Goal: Task Accomplishment & Management: Complete application form

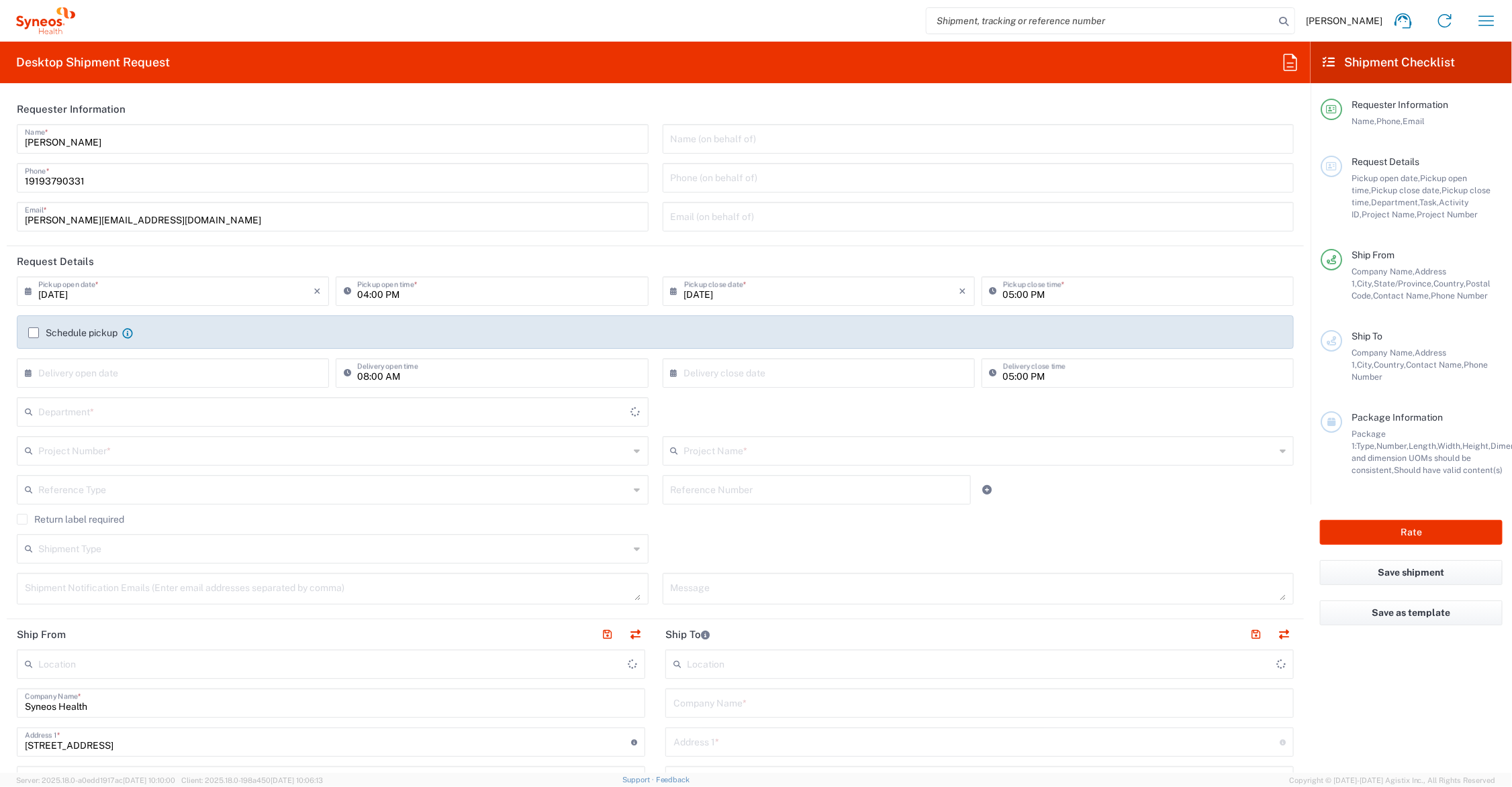
type input "[US_STATE]"
type input "[GEOGRAPHIC_DATA]"
type input "6156"
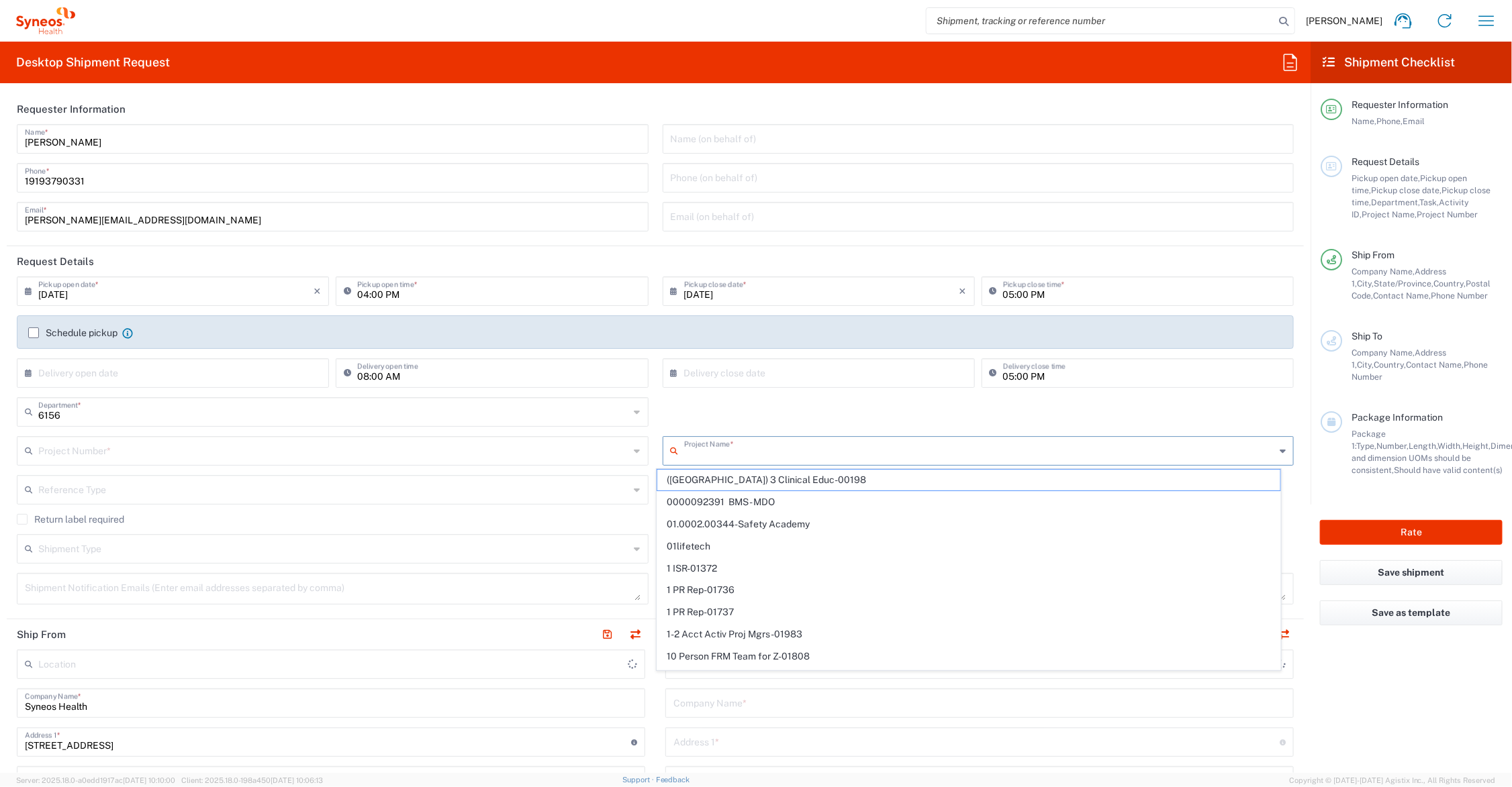
click at [743, 448] on input "text" at bounding box center [980, 450] width 592 height 24
type input "7"
type input "Syneos Health Communications-[GEOGRAPHIC_DATA] [GEOGRAPHIC_DATA]"
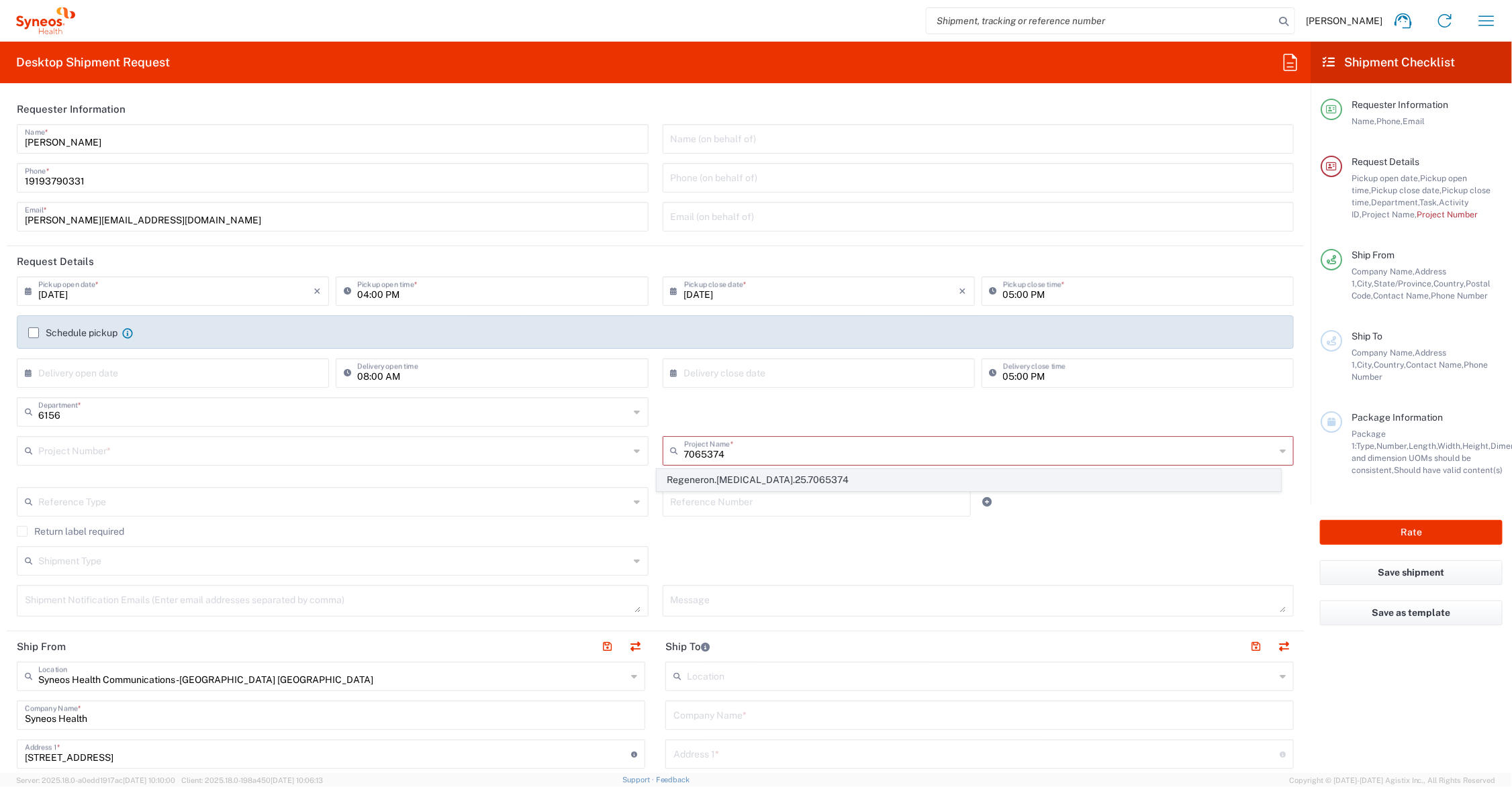
click at [738, 480] on span "Regeneron.[MEDICAL_DATA].25.7065374" at bounding box center [968, 480] width 622 height 21
type input "Regeneron.[MEDICAL_DATA].25.7065374"
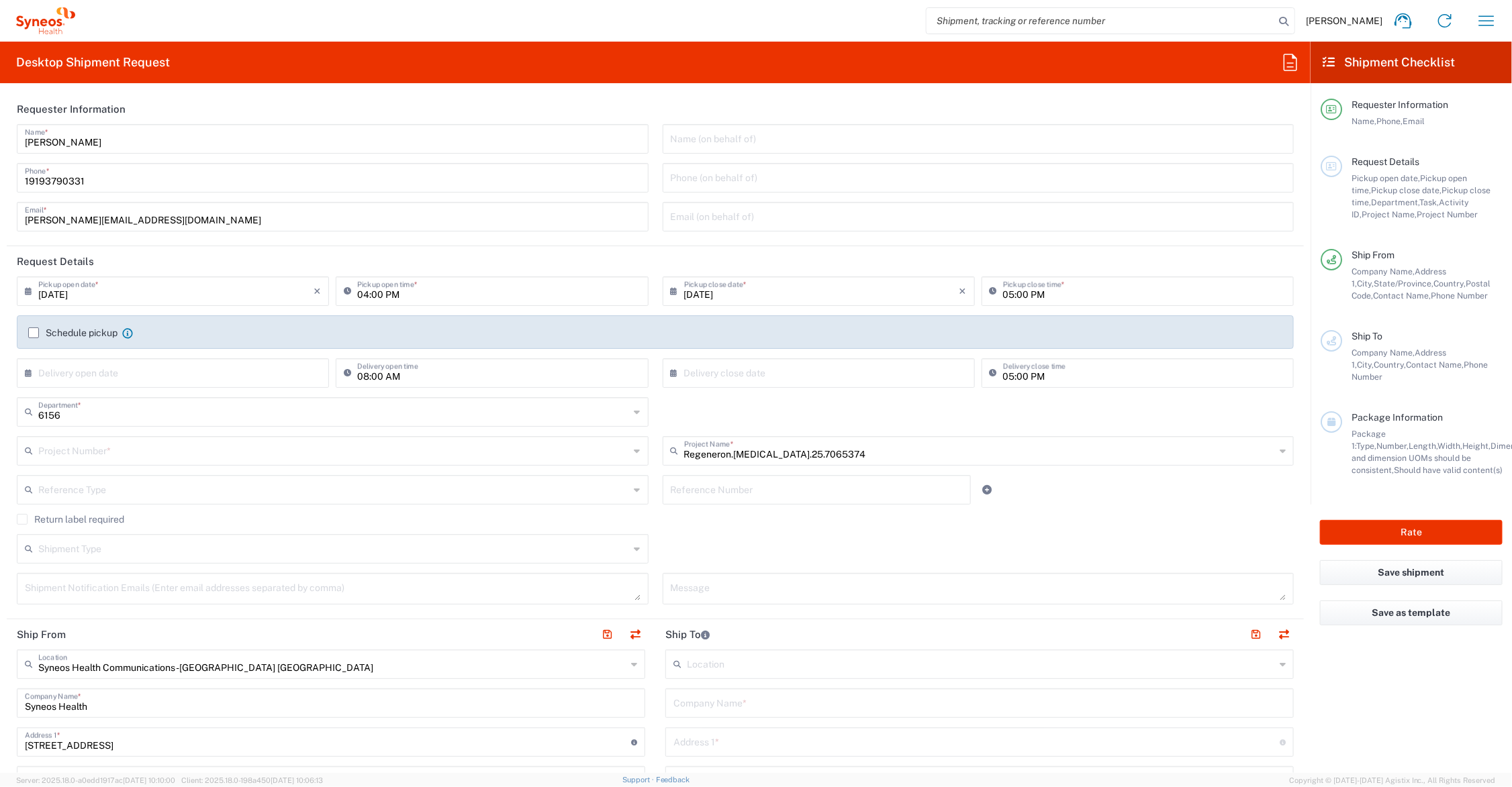
click at [730, 491] on input "text" at bounding box center [817, 489] width 292 height 24
type input "MCUS.IMCA.CL.7065374"
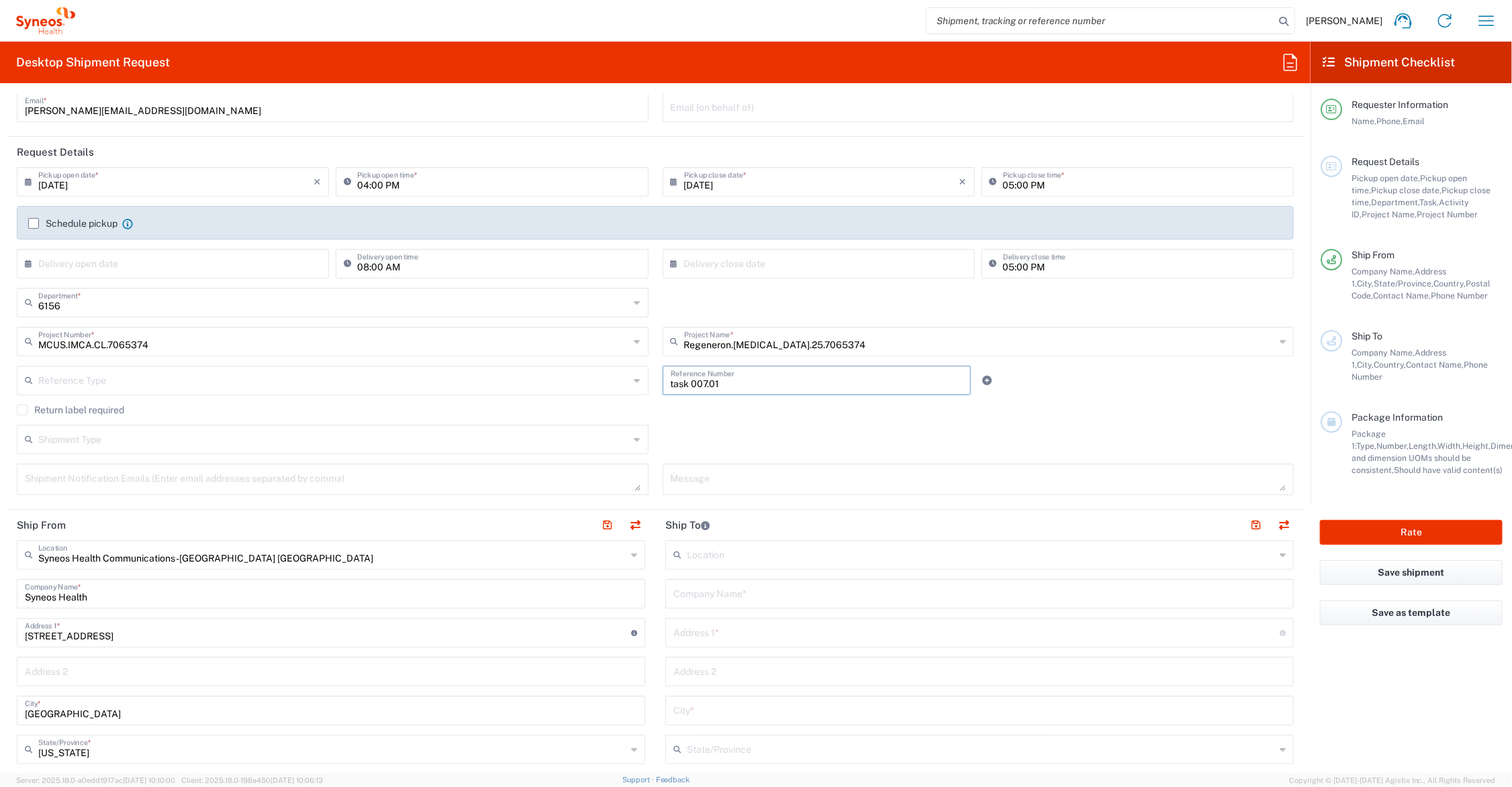
scroll to position [168, 0]
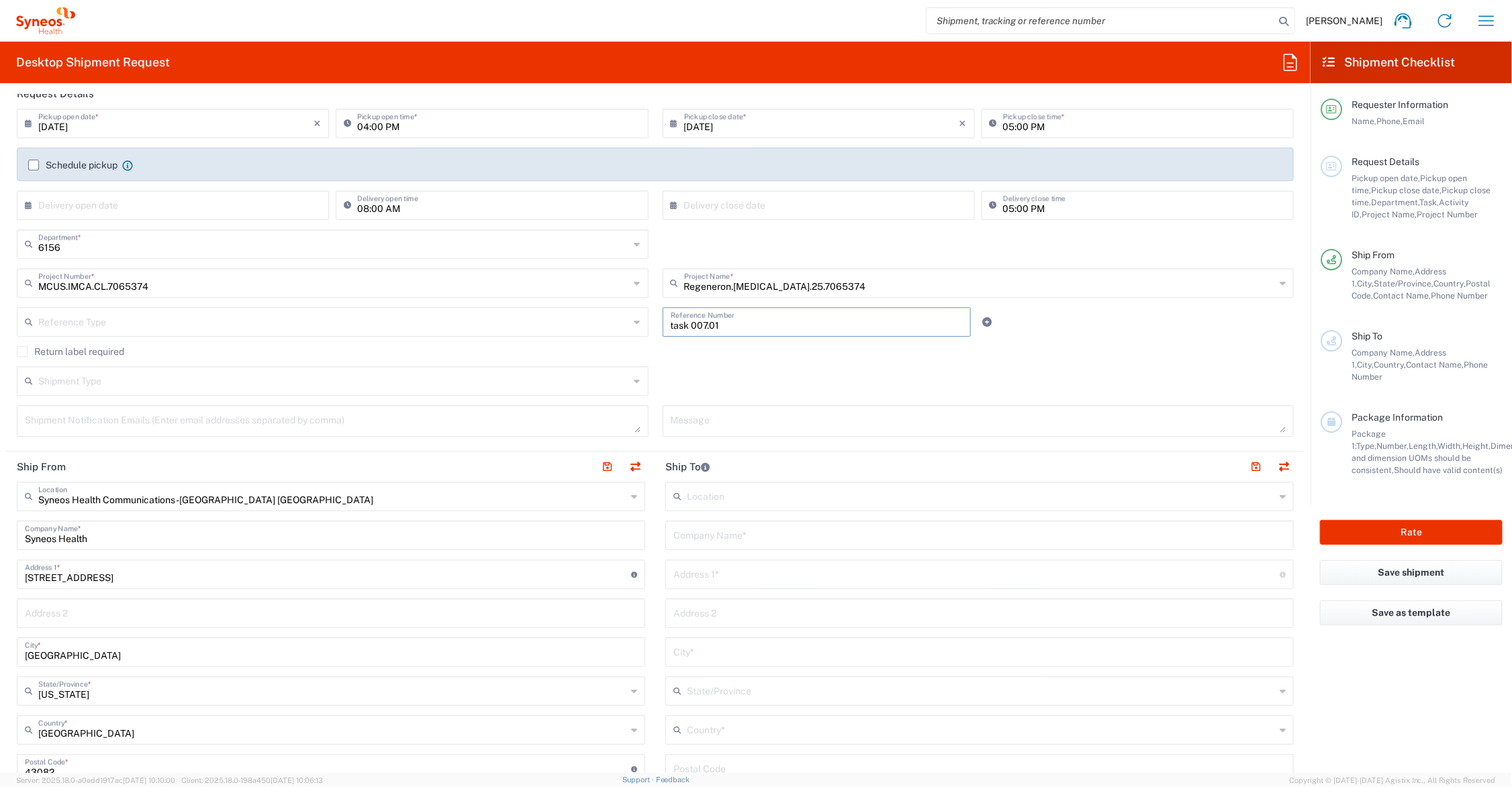
type input "task 007.01"
click at [740, 532] on input "text" at bounding box center [979, 535] width 613 height 24
drag, startPoint x: 747, startPoint y: 537, endPoint x: 657, endPoint y: 545, distance: 90.4
click at [657, 545] on main "Location [PERSON_NAME] LLC-[GEOGRAPHIC_DATA] [GEOGRAPHIC_DATA] [GEOGRAPHIC_DATA…" at bounding box center [979, 763] width 648 height 564
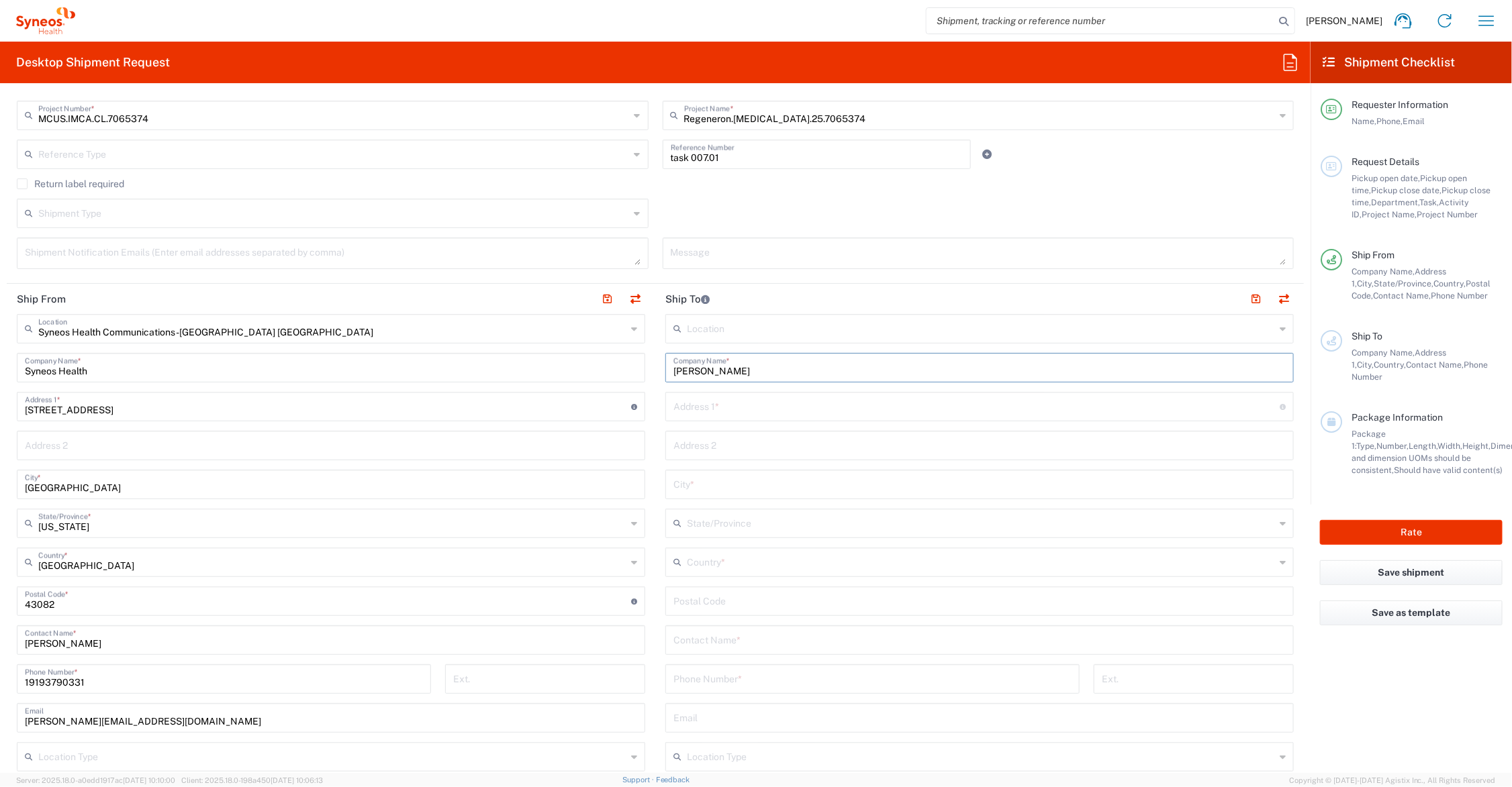
type input "[PERSON_NAME]"
click at [724, 642] on input "text" at bounding box center [979, 639] width 613 height 24
paste input "[PERSON_NAME]"
type input "[PERSON_NAME]"
click at [739, 404] on input "text" at bounding box center [977, 405] width 606 height 24
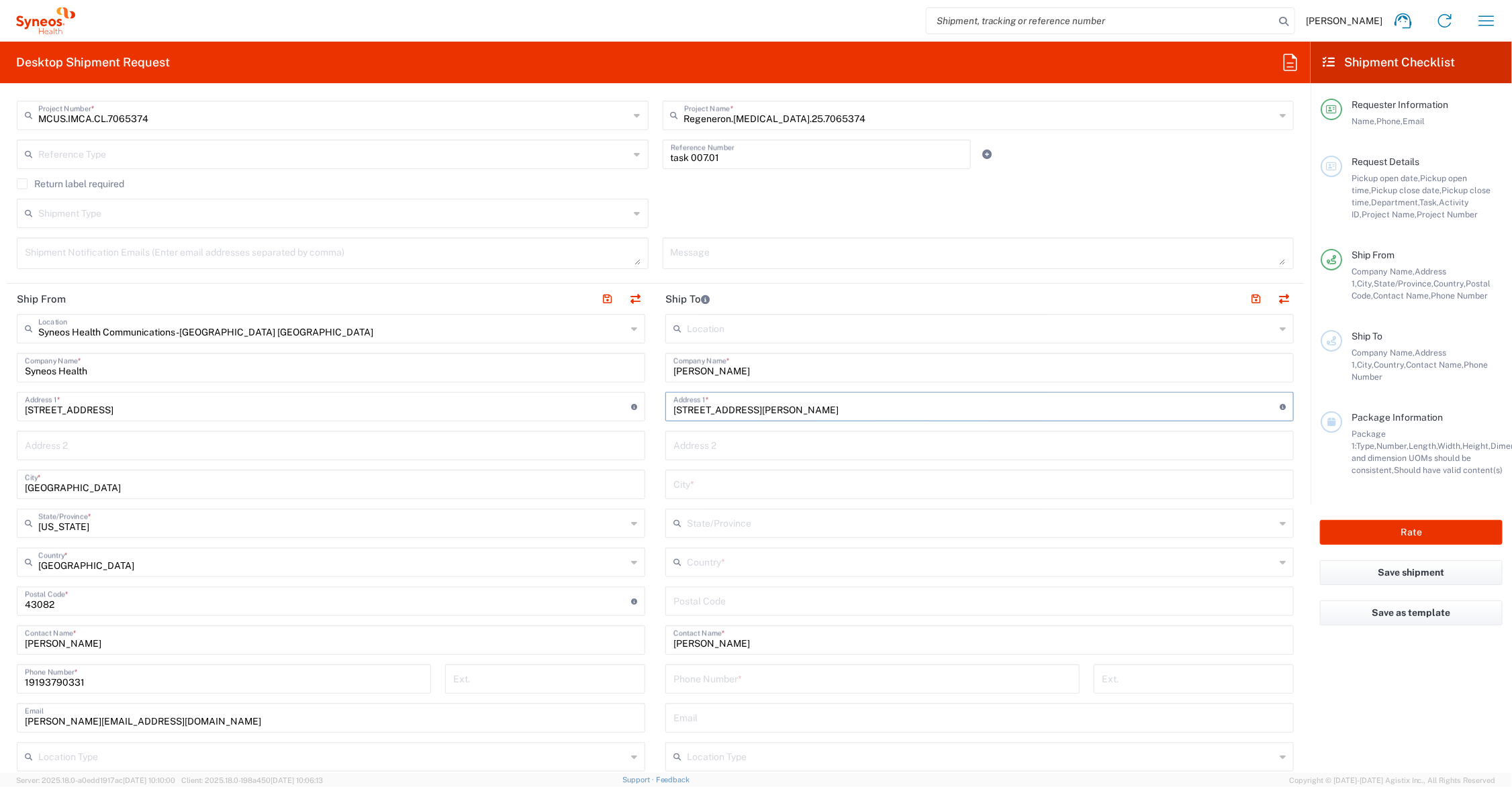
type input "[STREET_ADDRESS][PERSON_NAME]"
type input "[PERSON_NAME]"
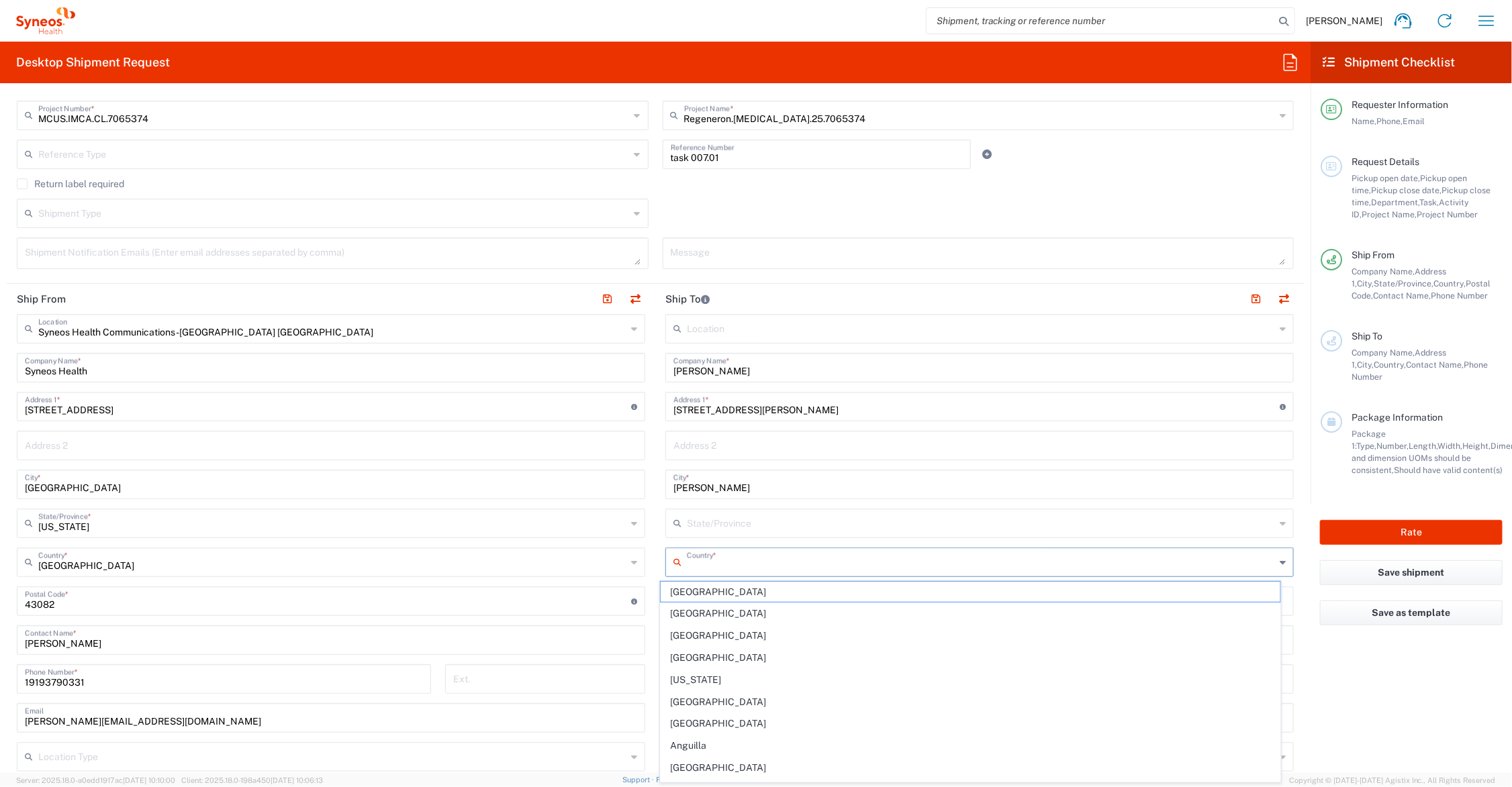
type input "i"
drag, startPoint x: 717, startPoint y: 628, endPoint x: 705, endPoint y: 586, distance: 43.7
click at [717, 628] on span "[GEOGRAPHIC_DATA]" at bounding box center [970, 635] width 619 height 21
type input "[GEOGRAPHIC_DATA]"
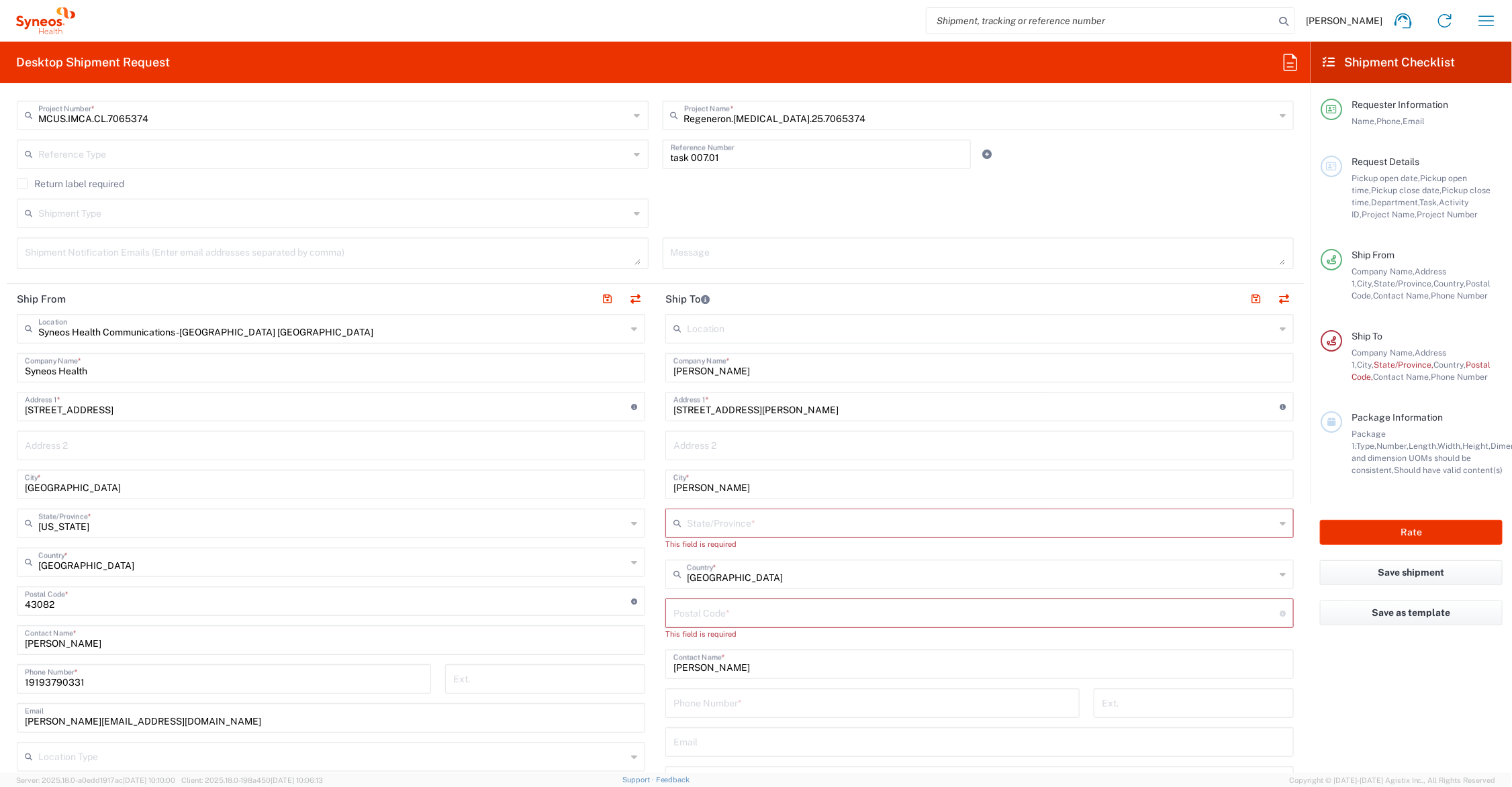
click at [715, 519] on input "text" at bounding box center [981, 522] width 588 height 24
click at [705, 566] on span "[US_STATE]" at bounding box center [970, 575] width 619 height 21
type input "[US_STATE]"
click at [707, 595] on input "undefined" at bounding box center [977, 600] width 606 height 24
type input "63124"
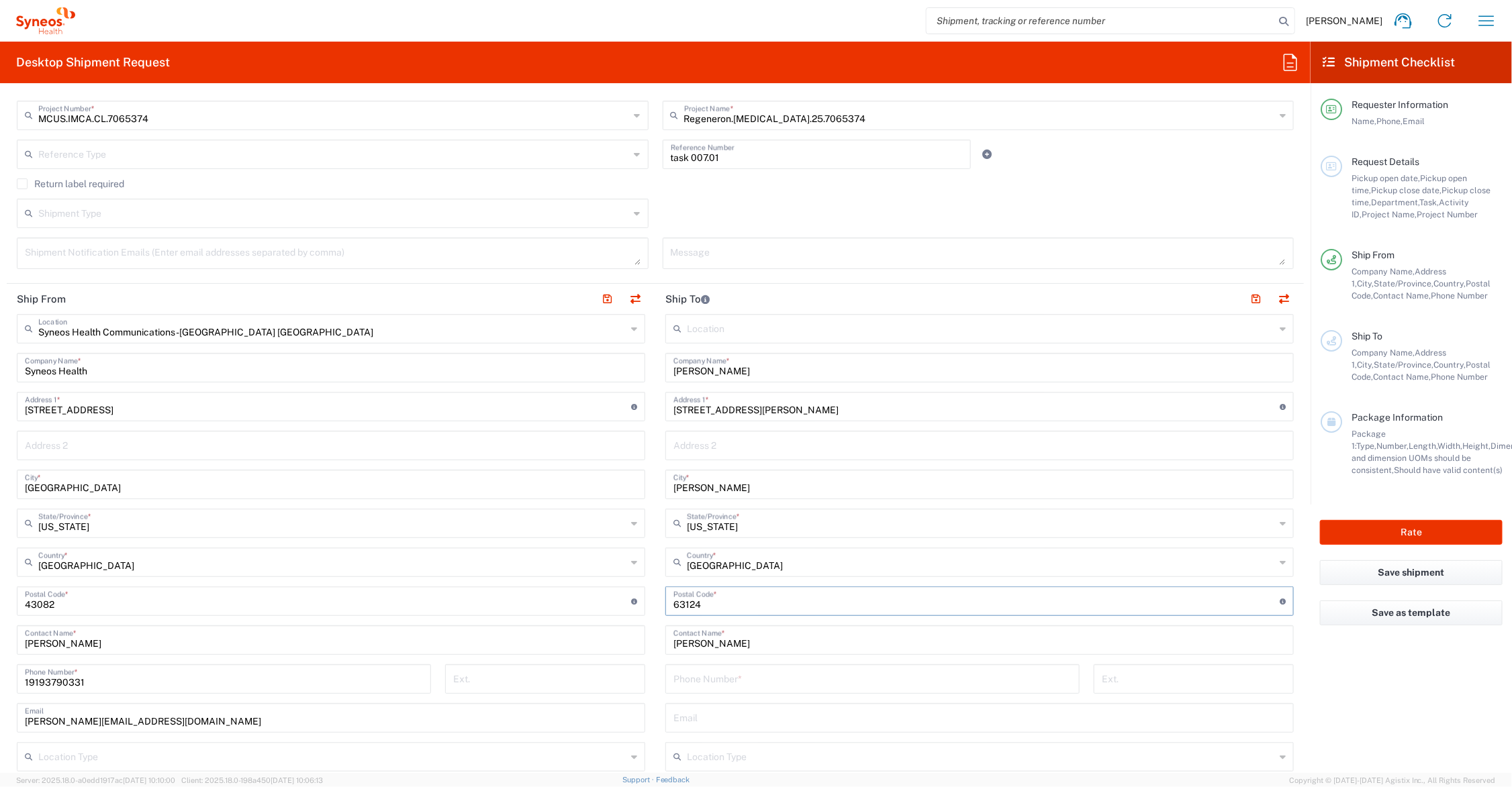
click at [713, 679] on input "tel" at bounding box center [872, 678] width 398 height 24
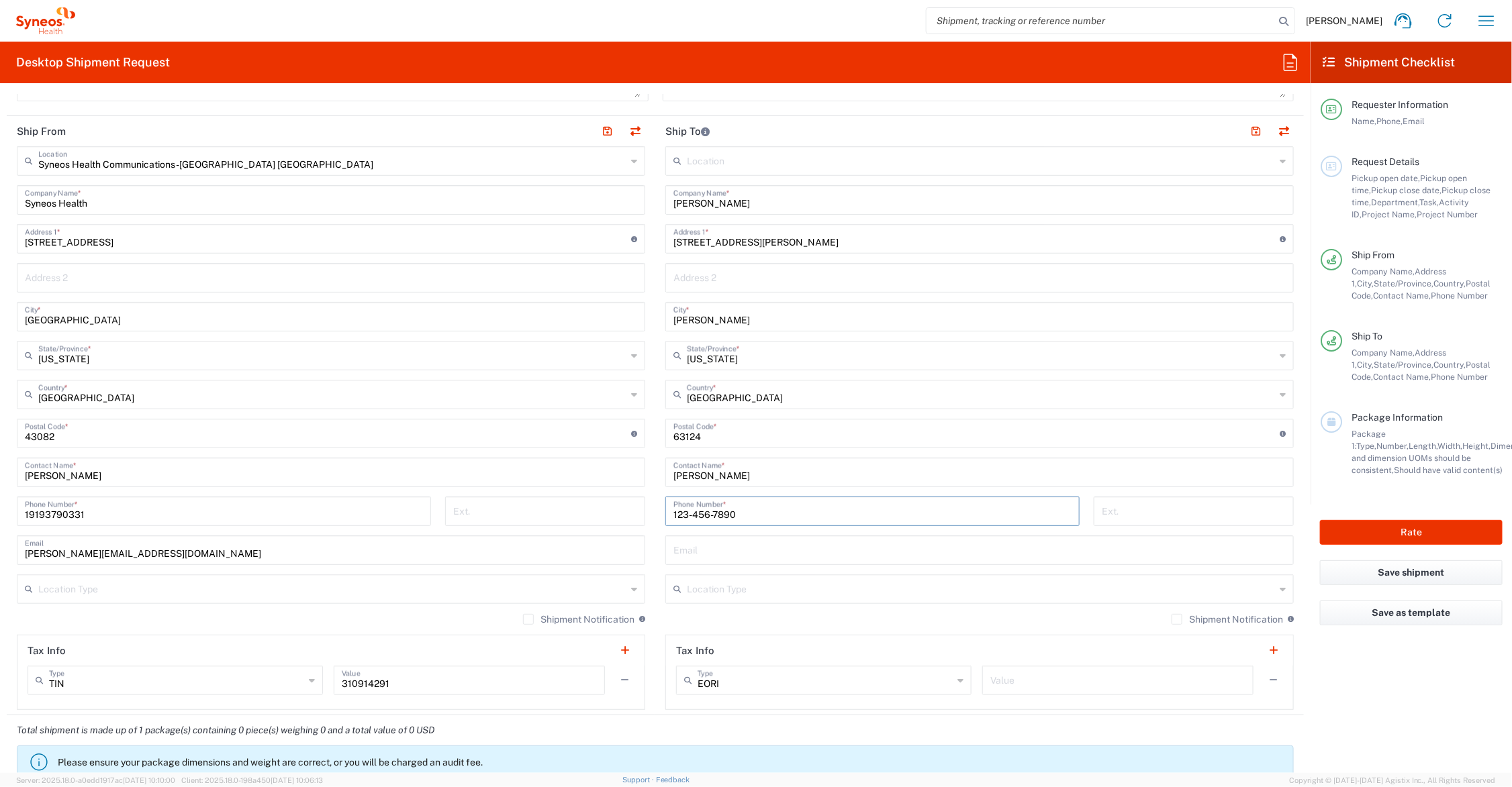
type input "123-456-7890"
click at [756, 577] on input "text" at bounding box center [981, 588] width 588 height 24
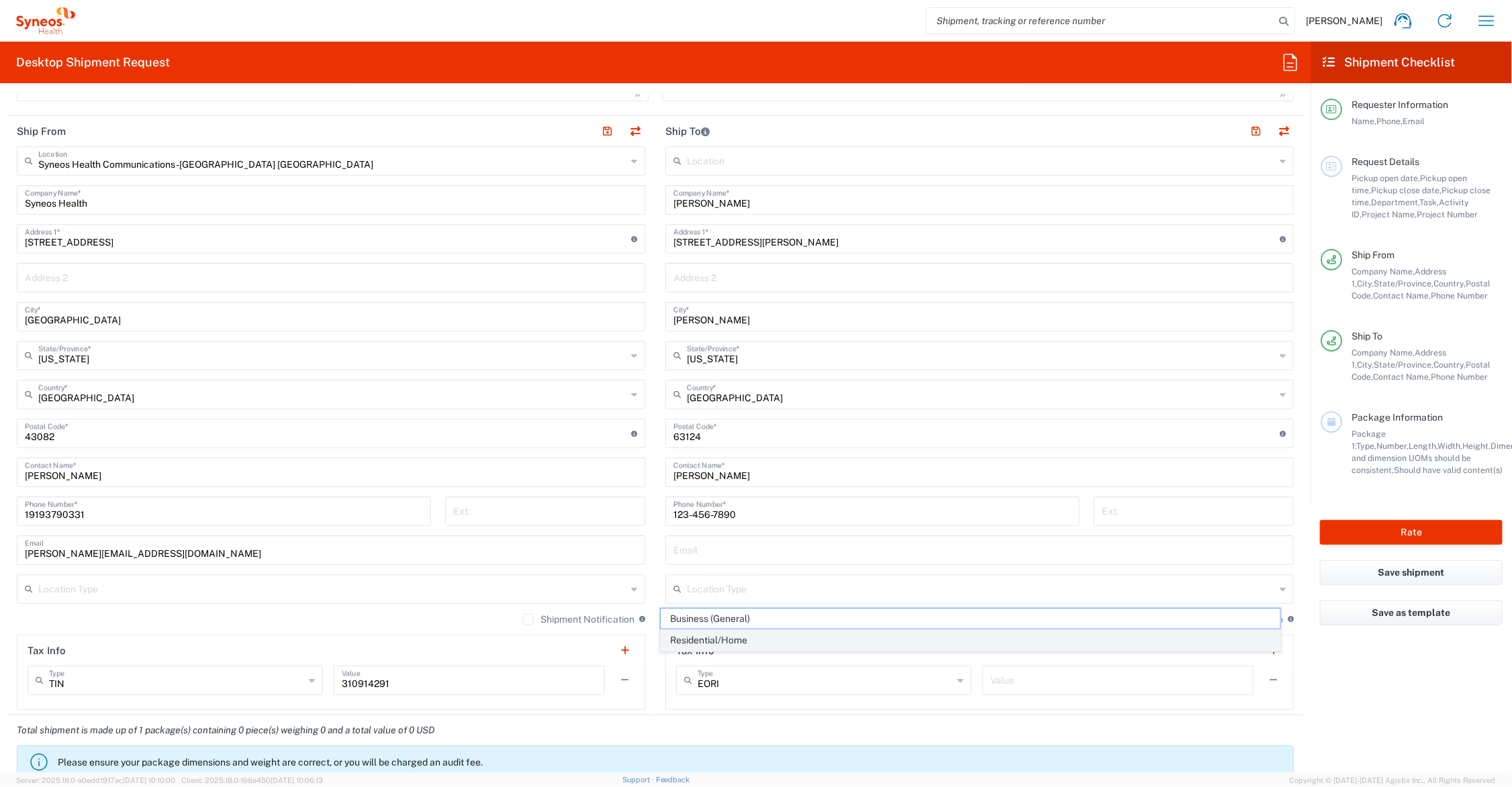
click at [744, 635] on span "Residential/Home" at bounding box center [970, 640] width 619 height 21
type input "Residential/Home"
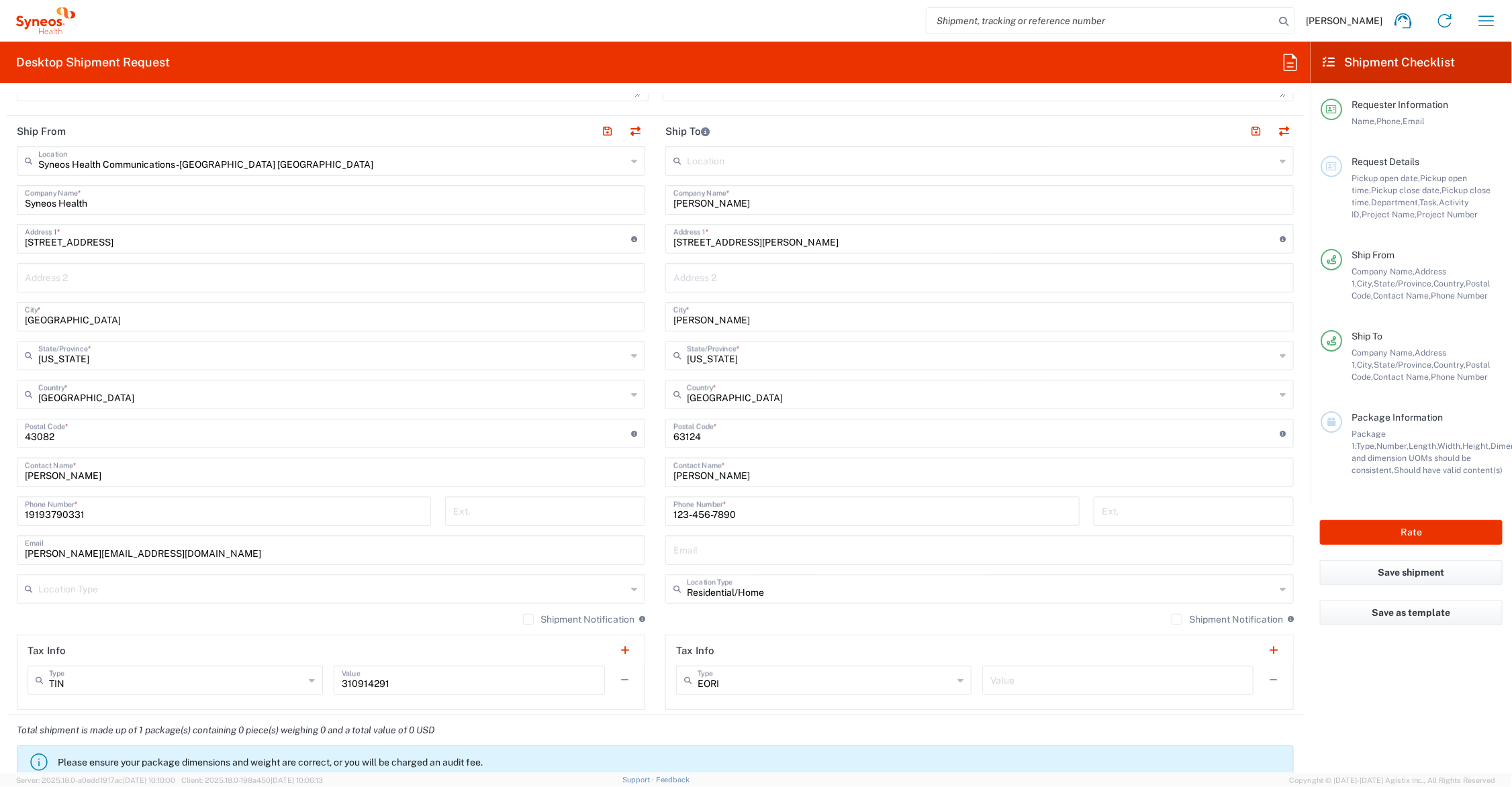
scroll to position [336, 0]
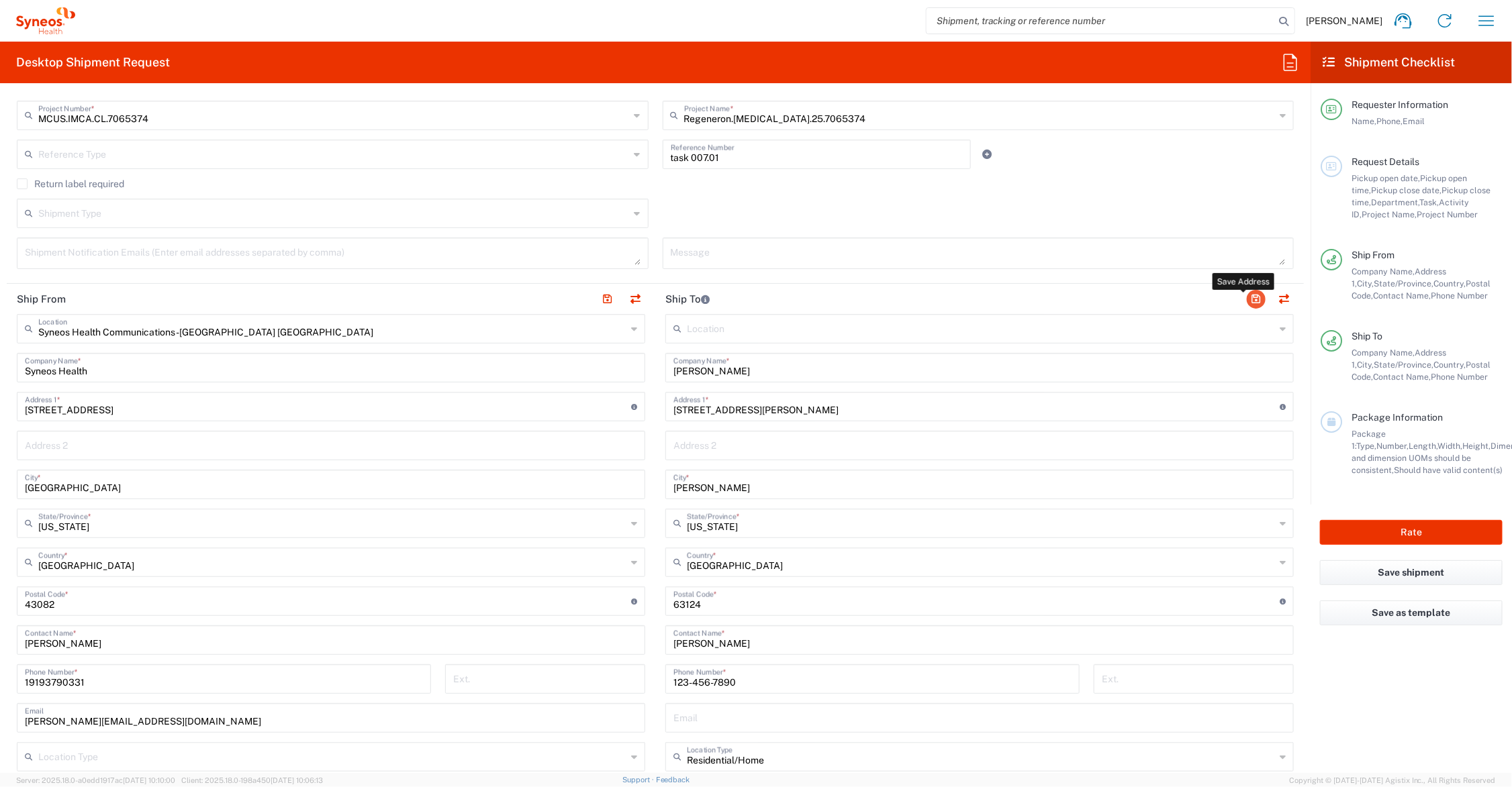
click at [1247, 296] on button "button" at bounding box center [1256, 299] width 19 height 19
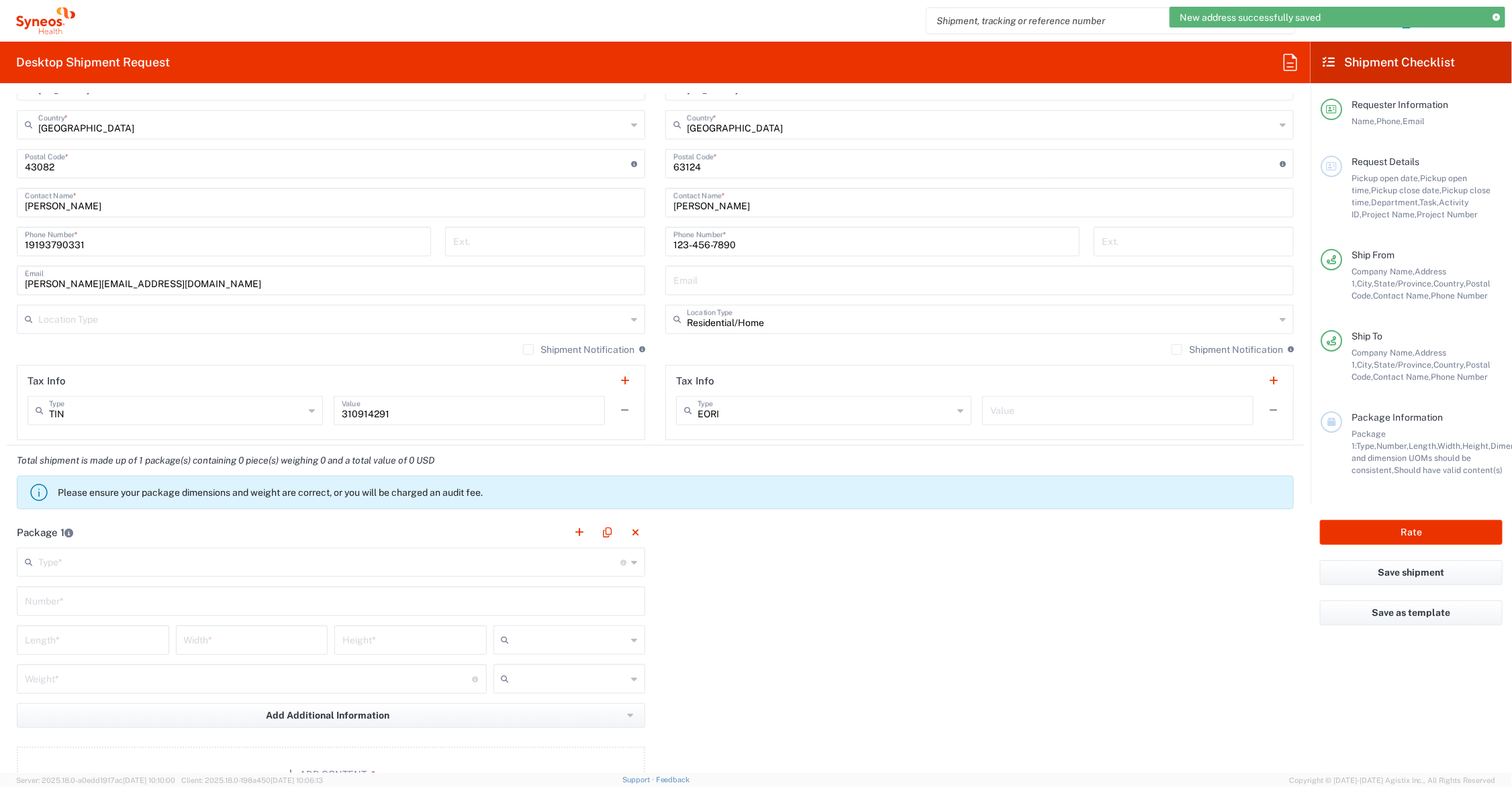
scroll to position [839, 0]
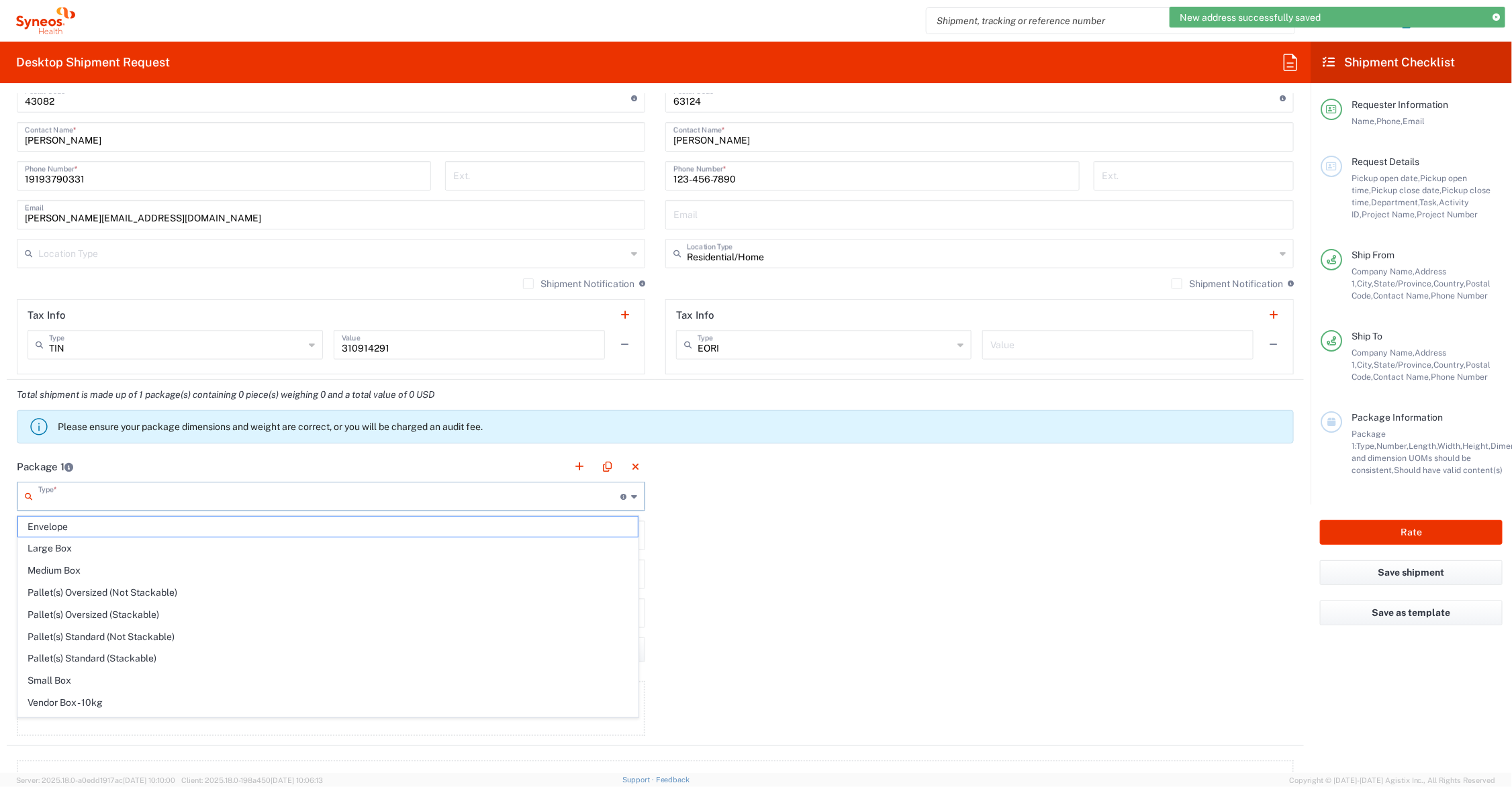
click at [76, 493] on input "text" at bounding box center [330, 495] width 582 height 24
click at [81, 570] on span "Medium Box" at bounding box center [328, 570] width 619 height 21
type input "Medium Box"
type input "13"
type input "11.5"
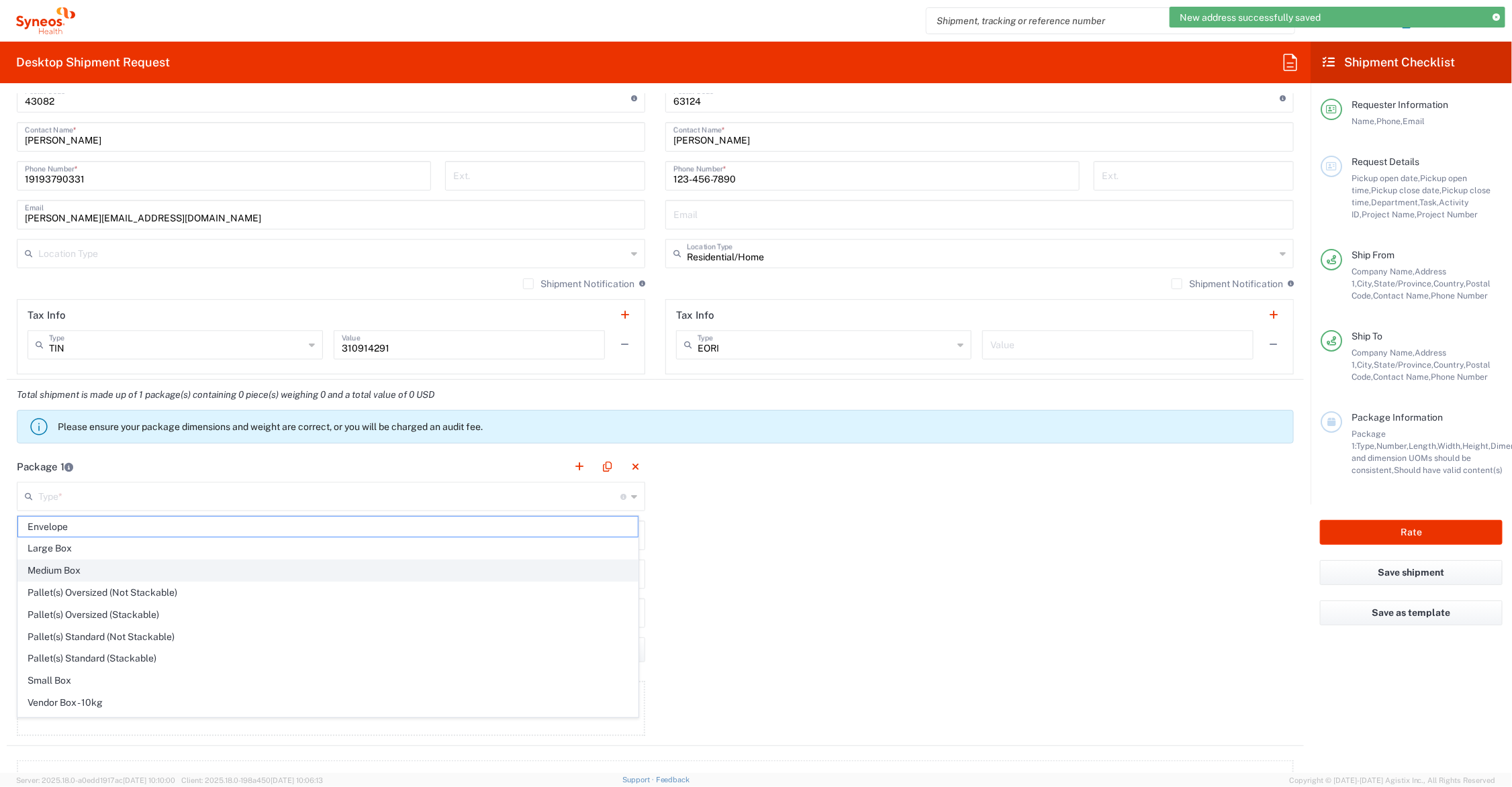
type input "2.5"
type input "in"
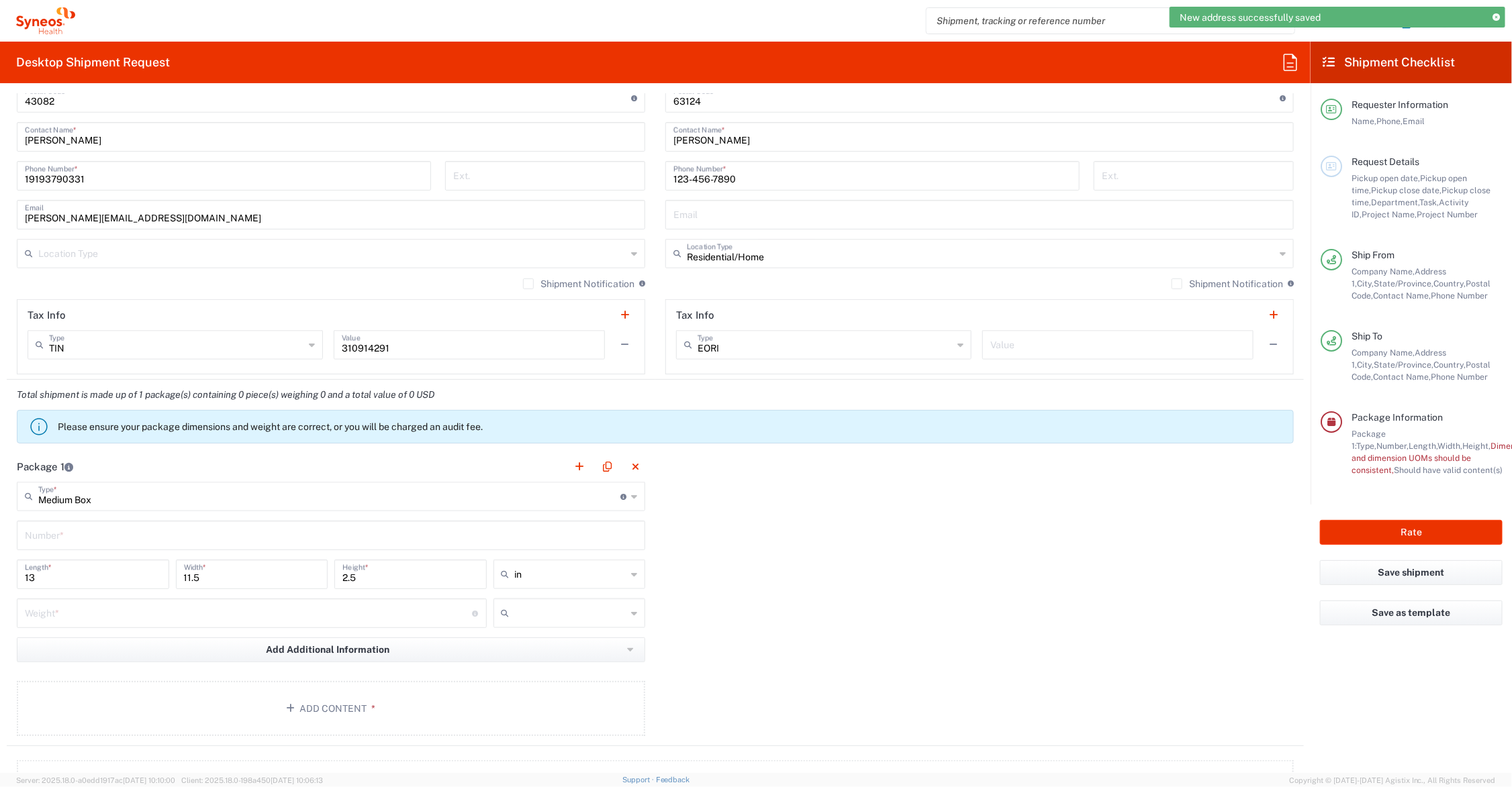
click at [89, 531] on input "text" at bounding box center [331, 535] width 613 height 24
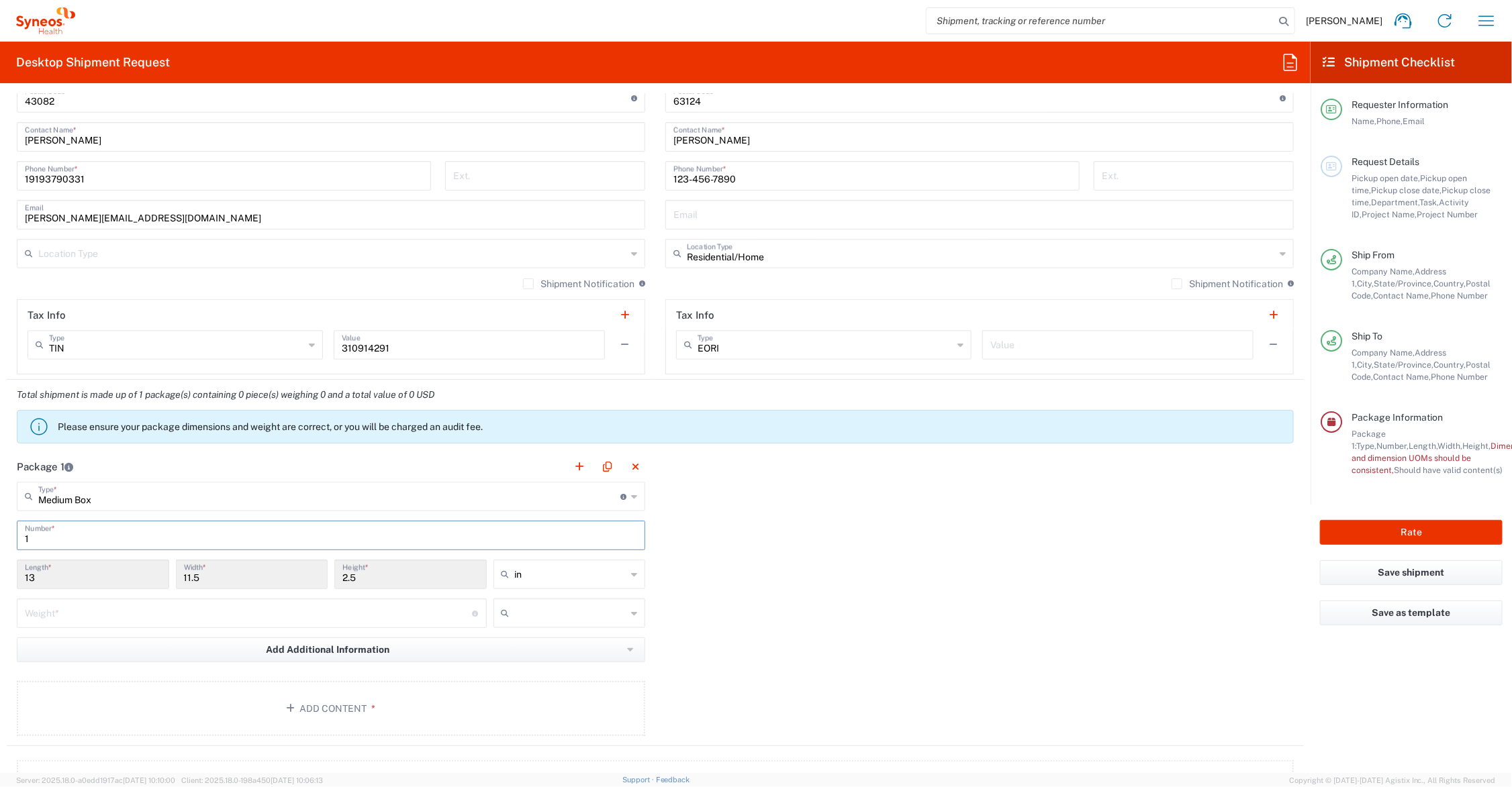
type input "1"
click at [72, 616] on input "number" at bounding box center [249, 612] width 448 height 24
type input "3"
click at [520, 612] on input "text" at bounding box center [571, 614] width 112 height 22
click at [520, 662] on span "lbs" at bounding box center [564, 665] width 148 height 21
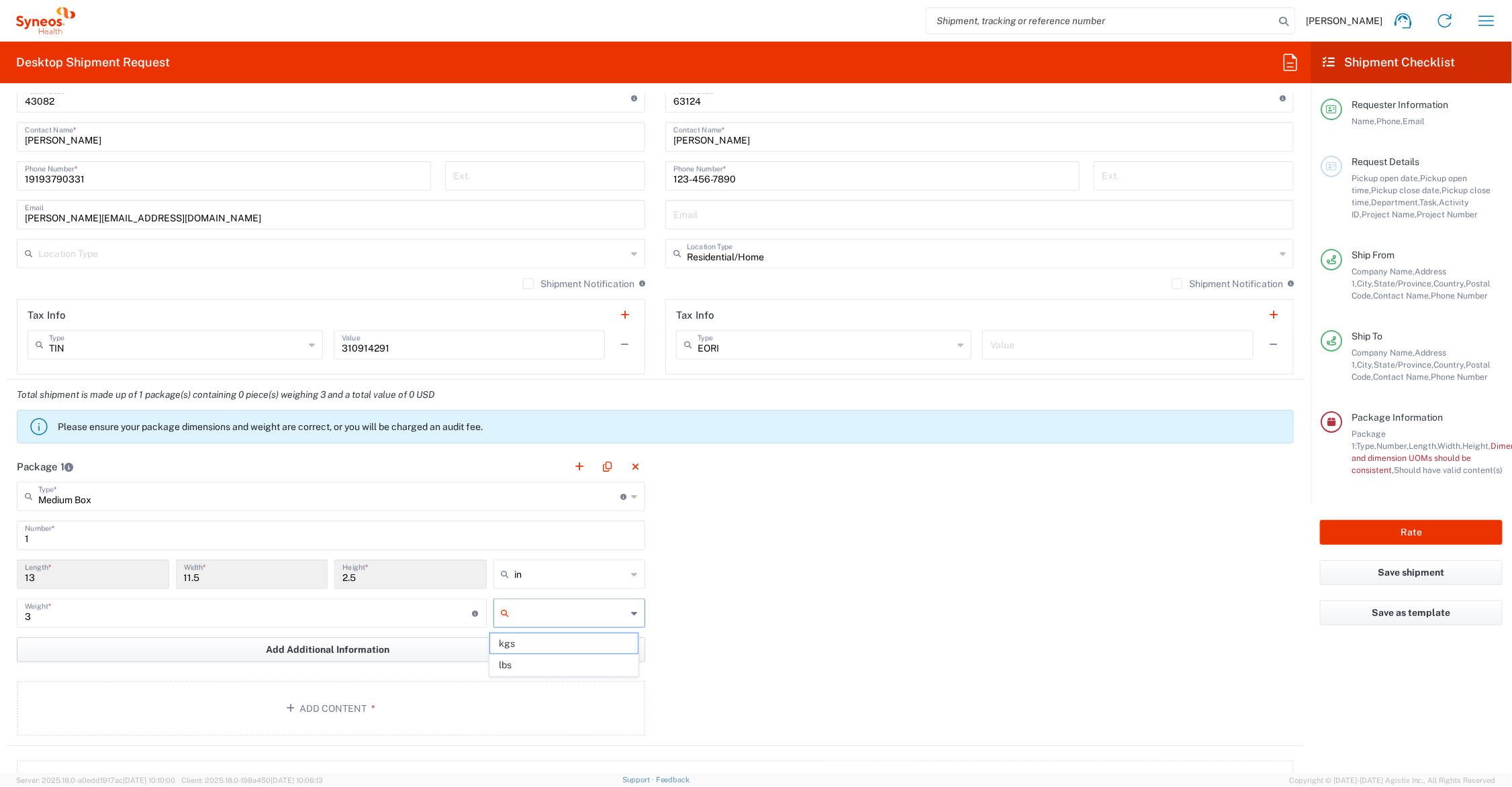
type input "lbs"
click at [329, 702] on button "Add Content *" at bounding box center [331, 709] width 628 height 55
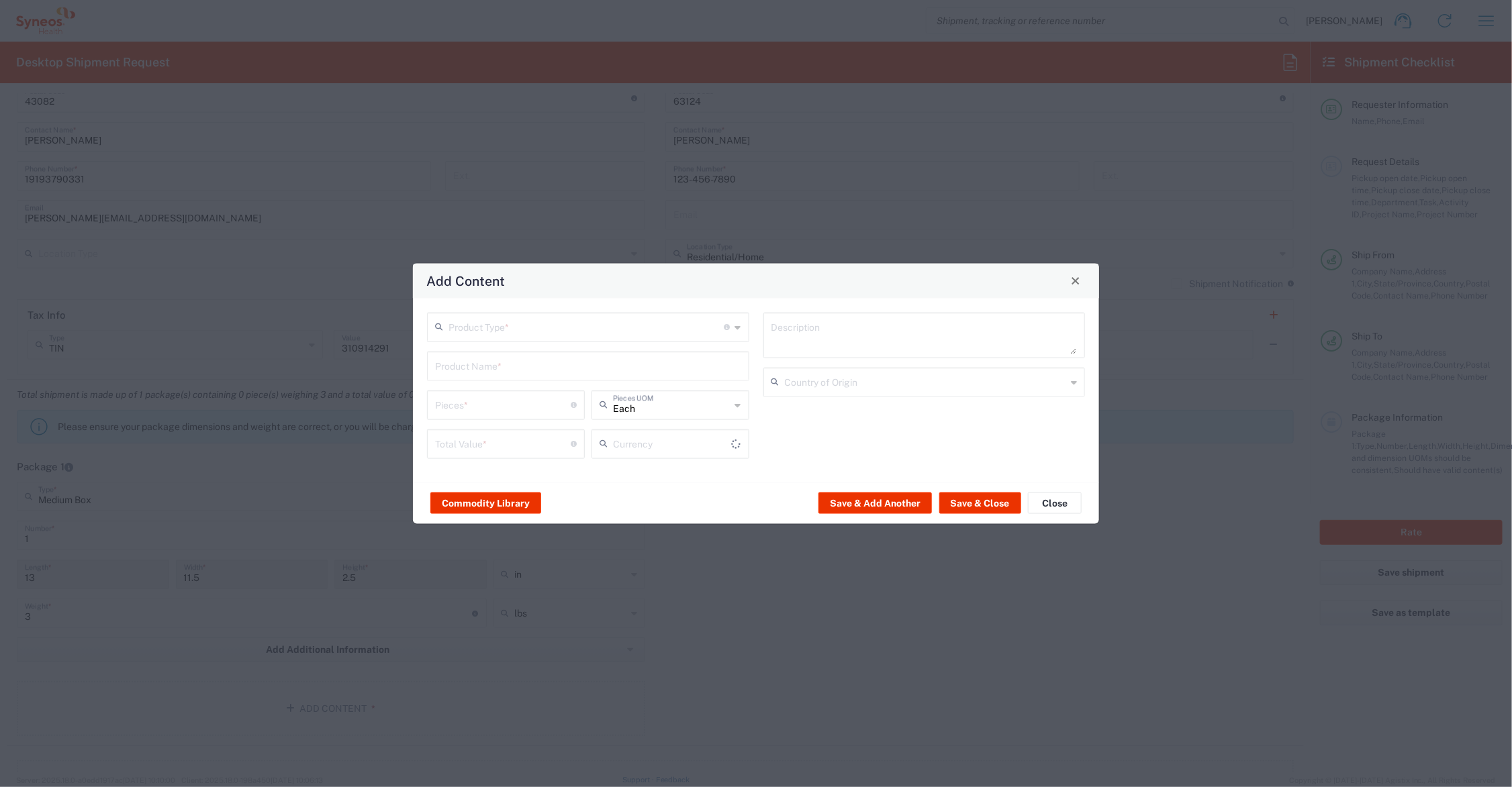
type input "US Dollar"
click at [489, 330] on input "text" at bounding box center [587, 325] width 276 height 24
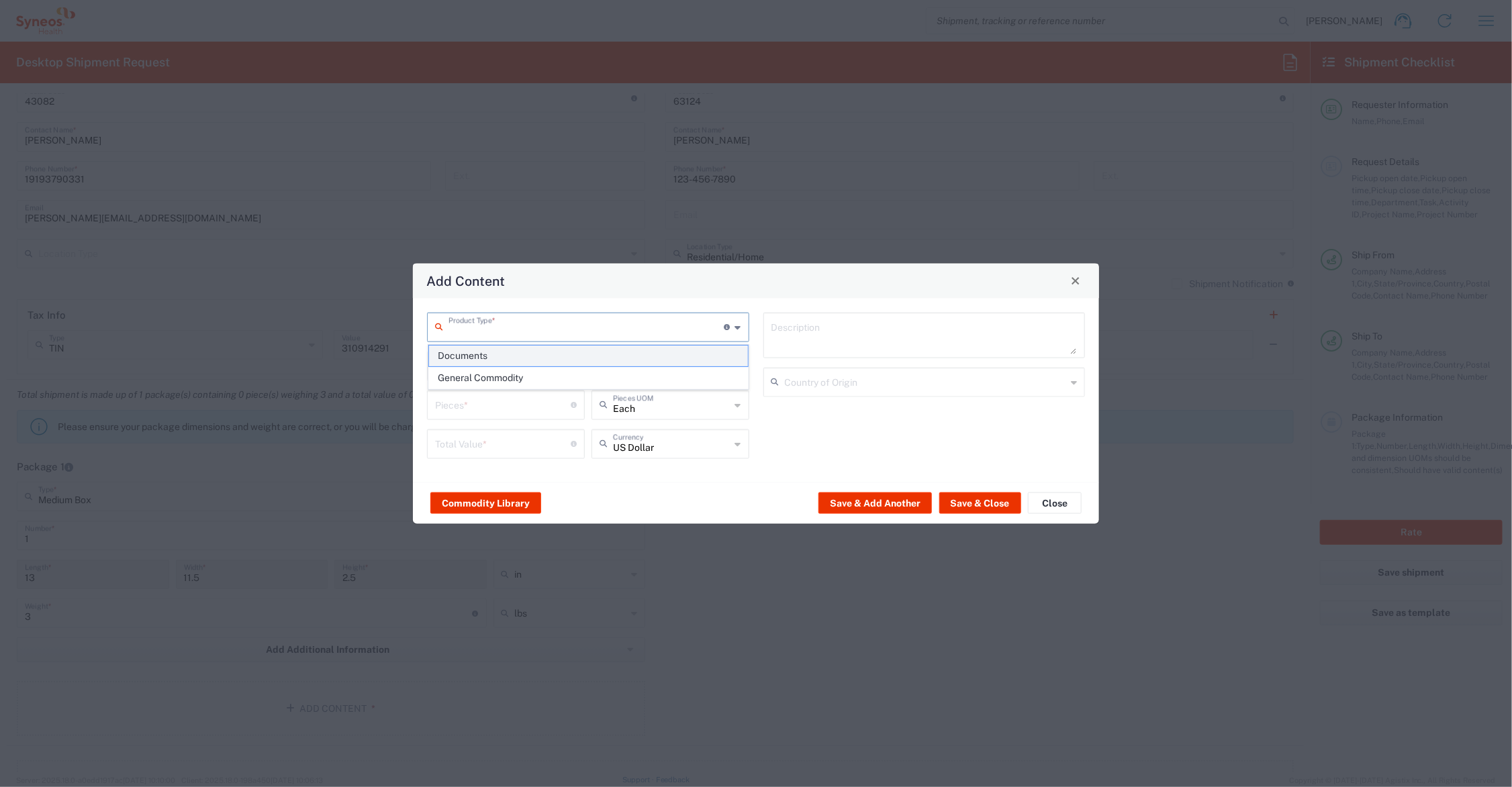
click at [482, 356] on span "Documents" at bounding box center [588, 356] width 319 height 21
type input "Documents"
type input "1"
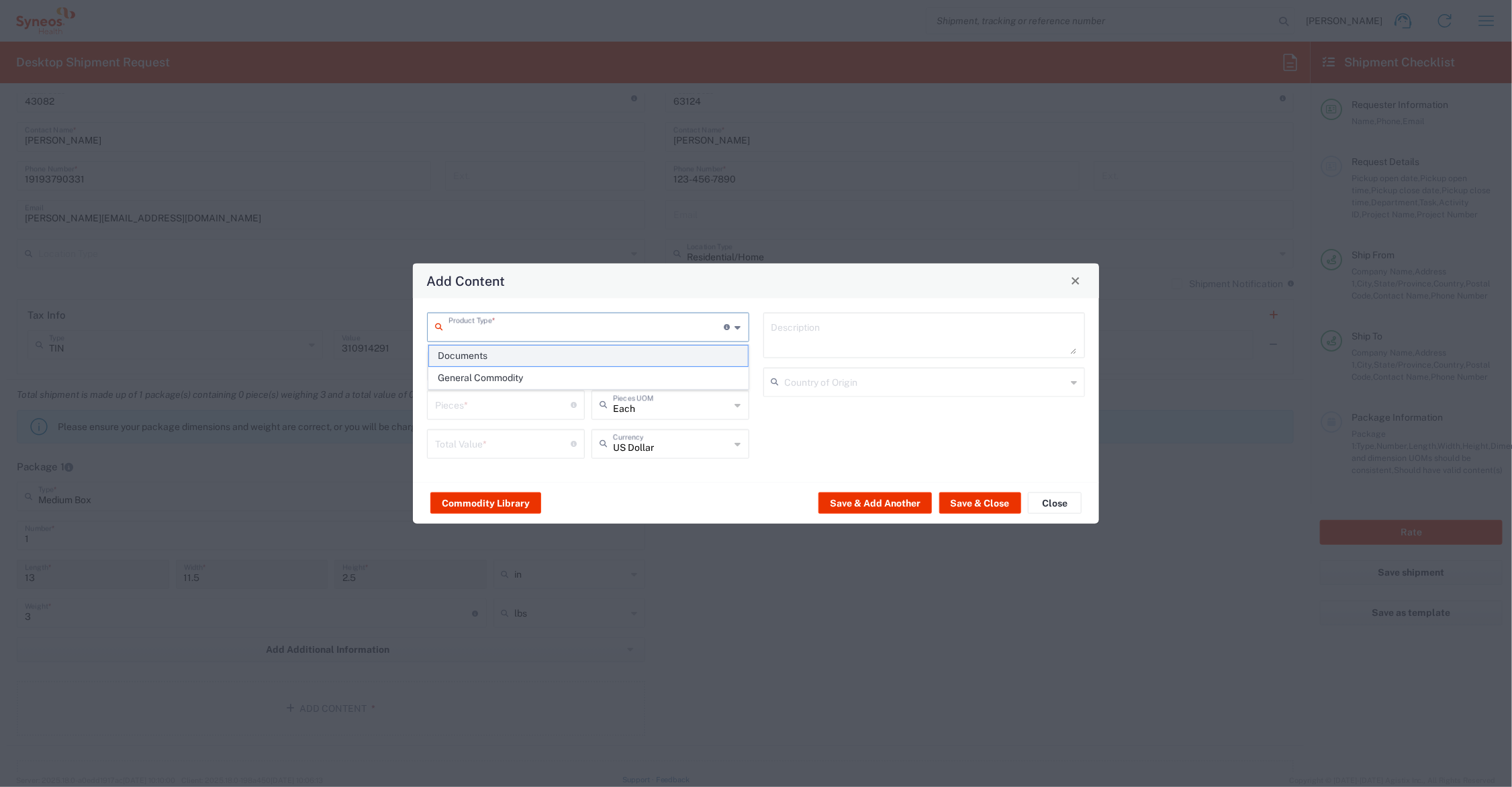
type textarea "Documents"
drag, startPoint x: 467, startPoint y: 397, endPoint x: 416, endPoint y: 403, distance: 51.4
click at [416, 403] on div "Documents Product Type * Document: Paper document generated internally by Syneo…" at bounding box center [756, 390] width 686 height 184
type input "5"
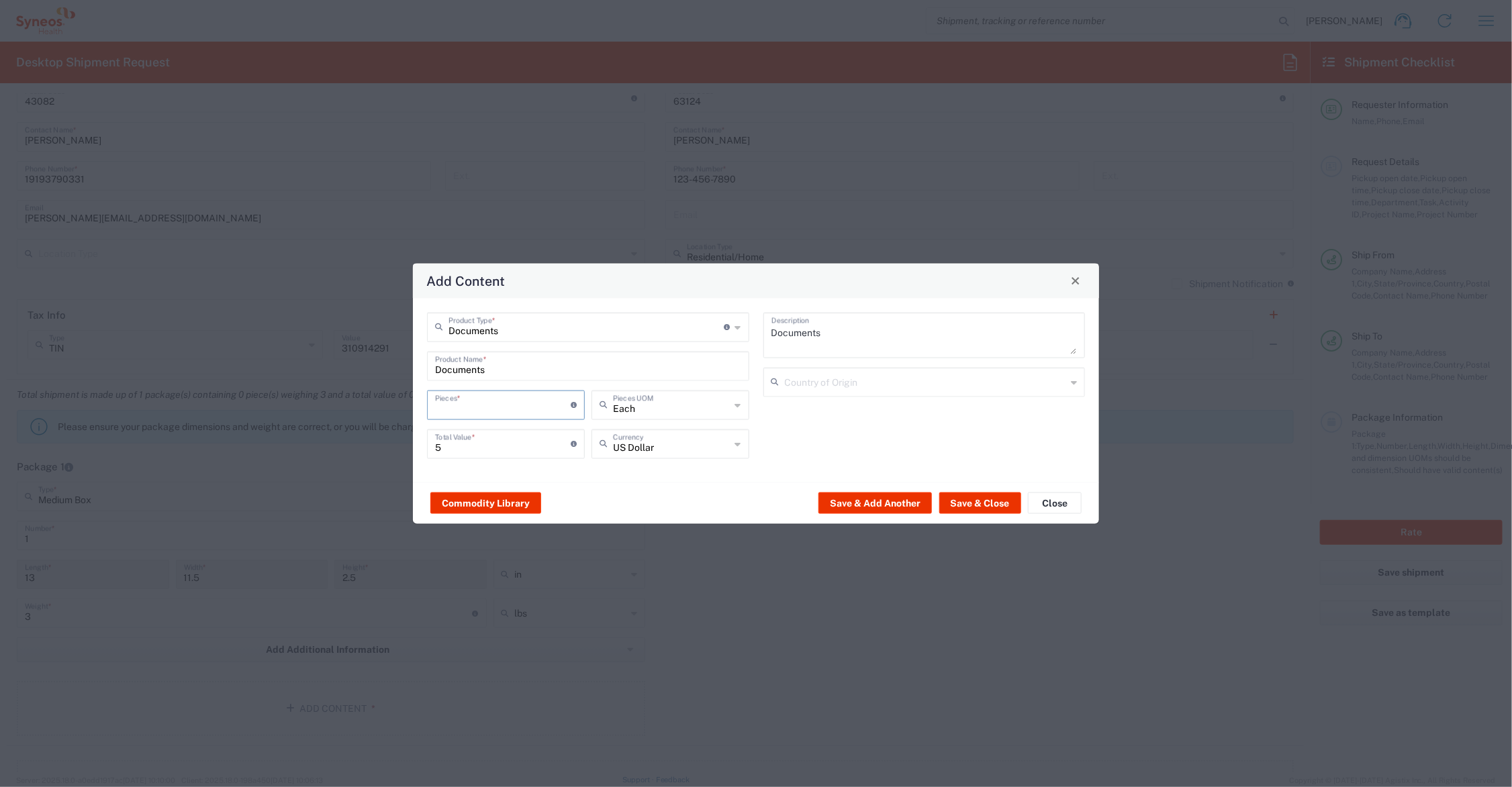
type input "5"
type input "25"
type input "50"
type input "250"
type input "50"
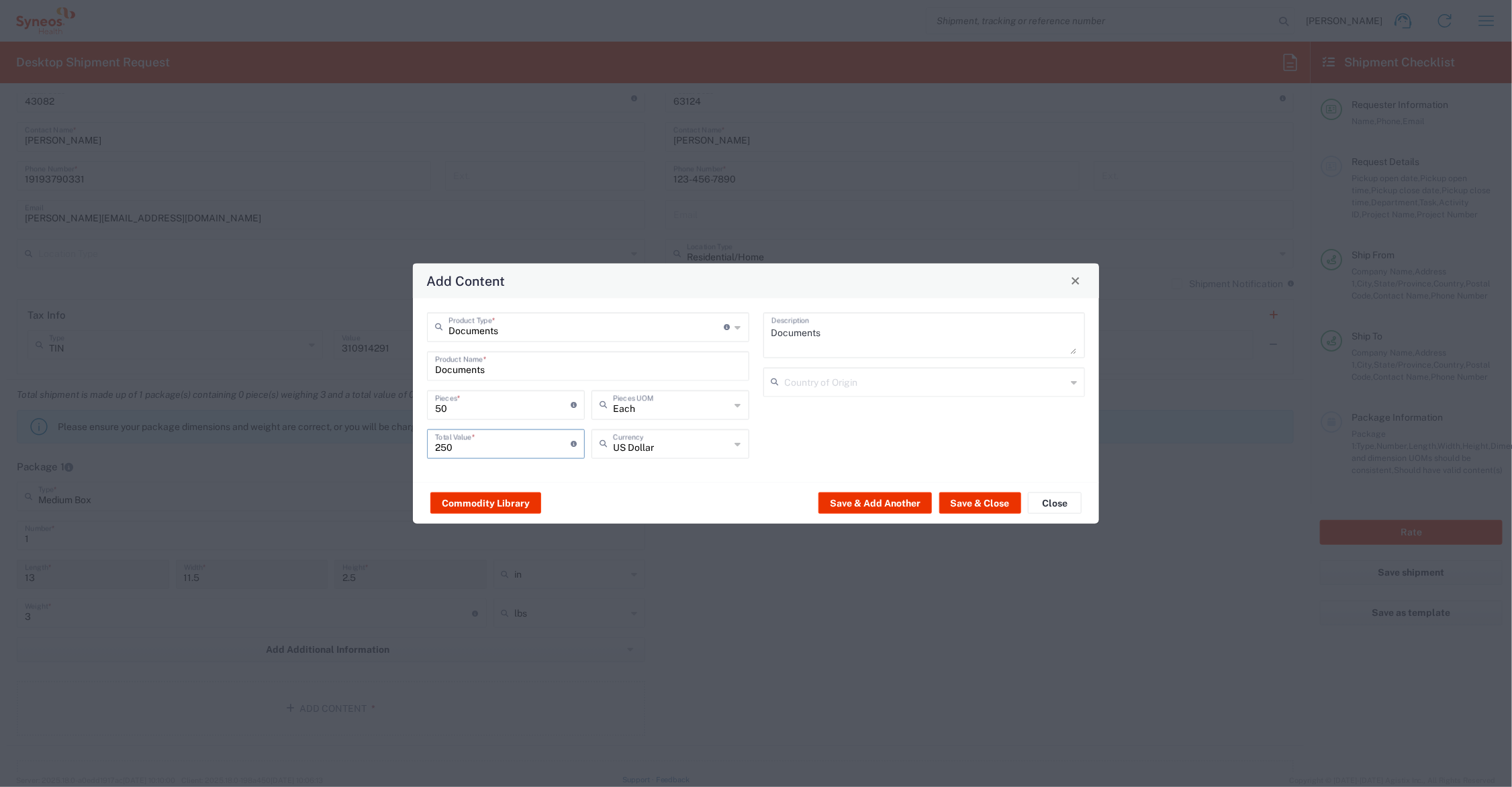
drag, startPoint x: 470, startPoint y: 447, endPoint x: 425, endPoint y: 445, distance: 45.0
click at [425, 445] on div "250 Total Value * Total value of all the pieces" at bounding box center [506, 449] width 164 height 39
drag, startPoint x: 470, startPoint y: 439, endPoint x: 422, endPoint y: 447, distance: 48.7
click at [422, 447] on div "Documents Product Type * Document: Paper document generated internally by Syneo…" at bounding box center [588, 390] width 336 height 156
type input "25.00"
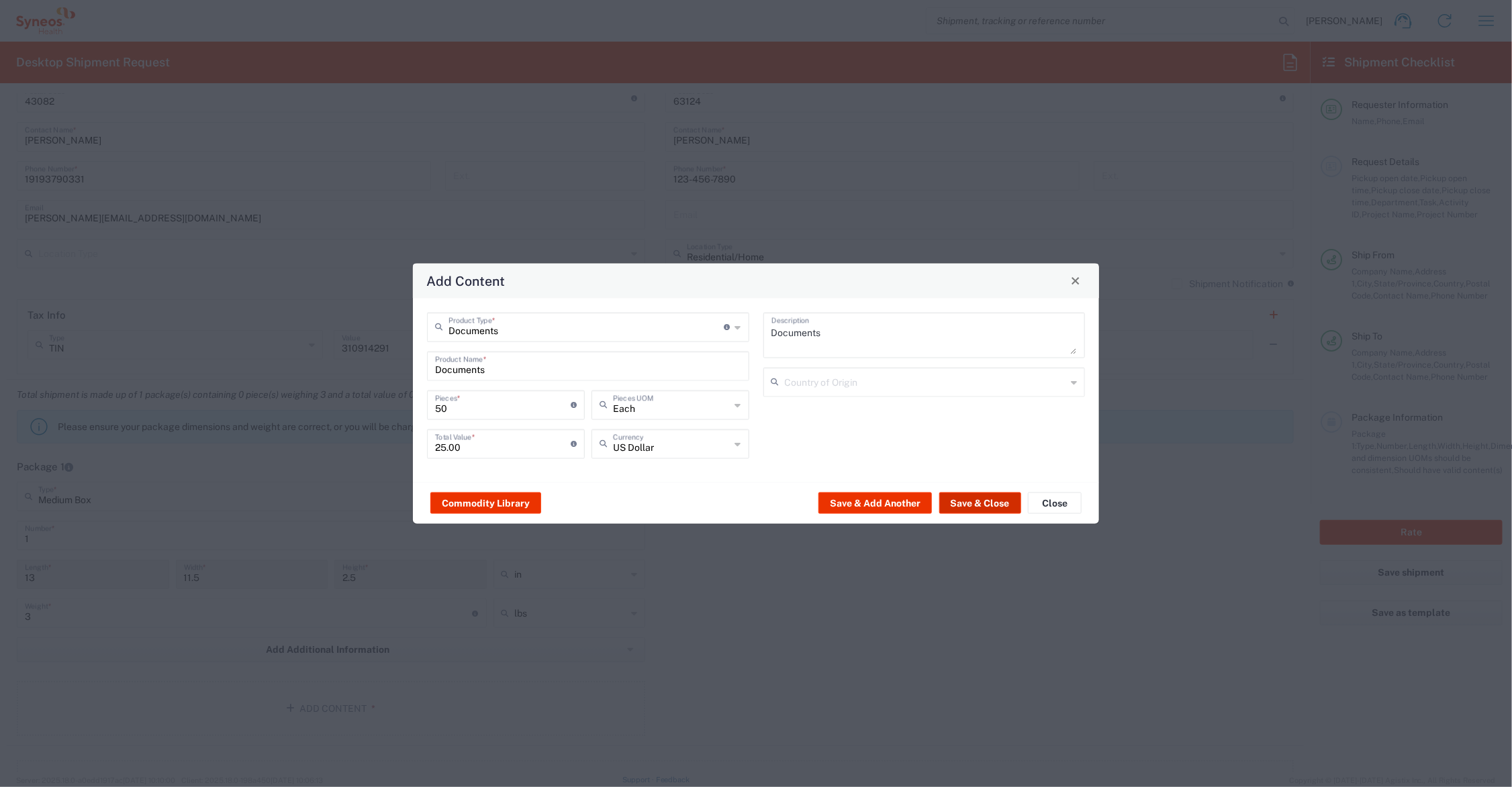
click at [996, 499] on button "Save & Close" at bounding box center [980, 503] width 82 height 22
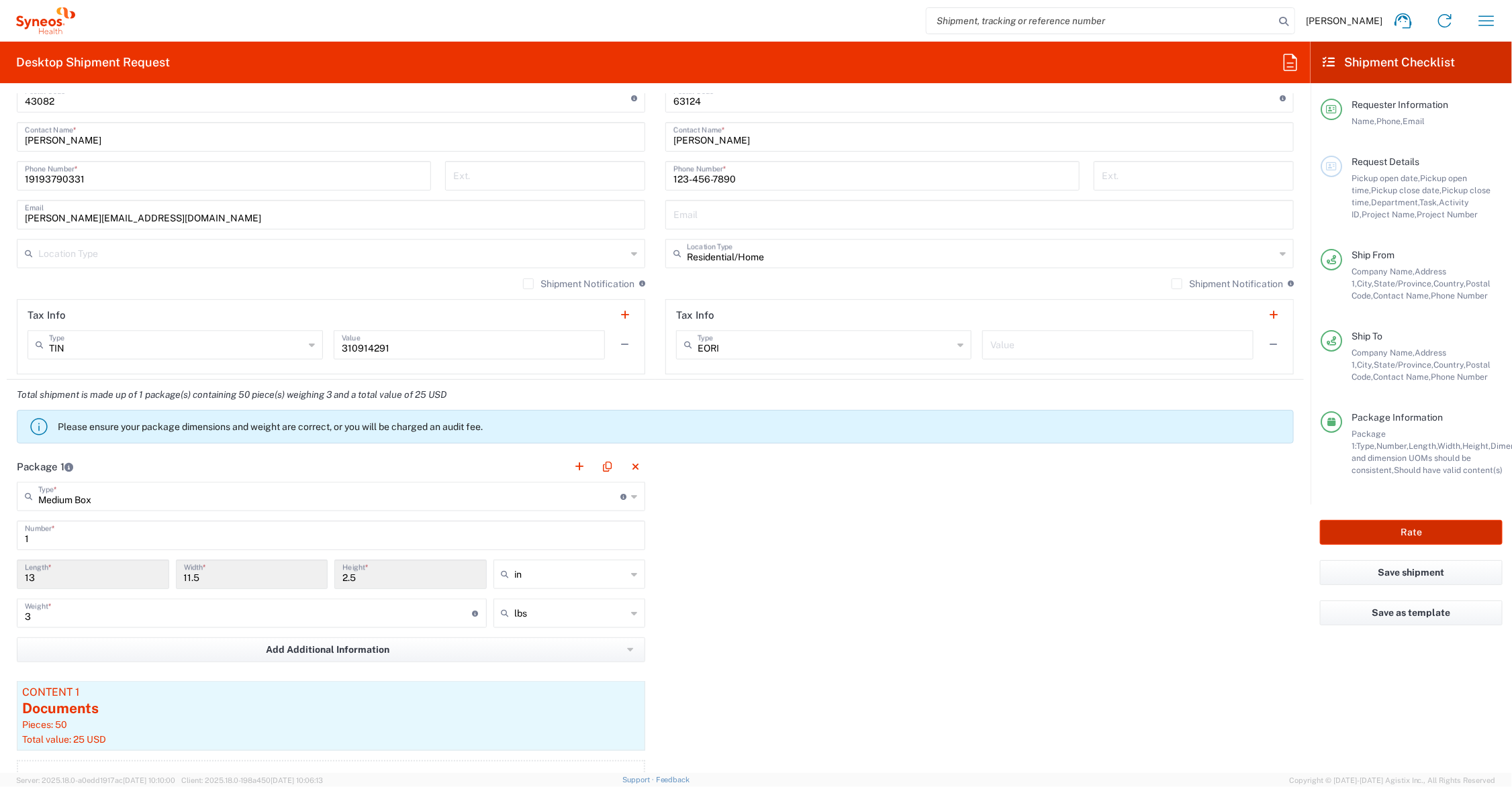
click at [1387, 531] on button "Rate" at bounding box center [1411, 533] width 183 height 25
type input "Regeneron.[MEDICAL_DATA].25.7065374"
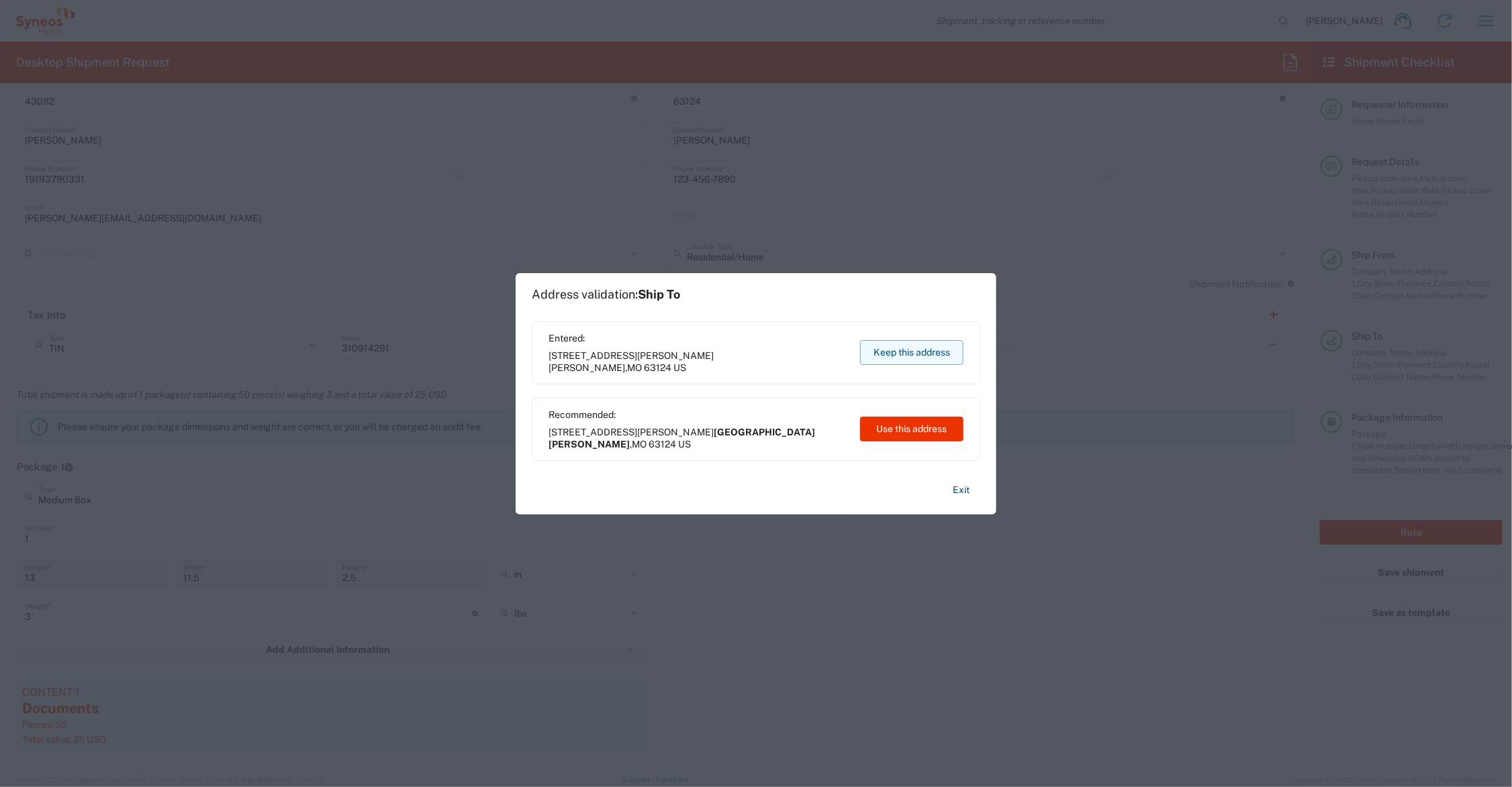
click at [927, 349] on button "Keep this address" at bounding box center [912, 353] width 104 height 25
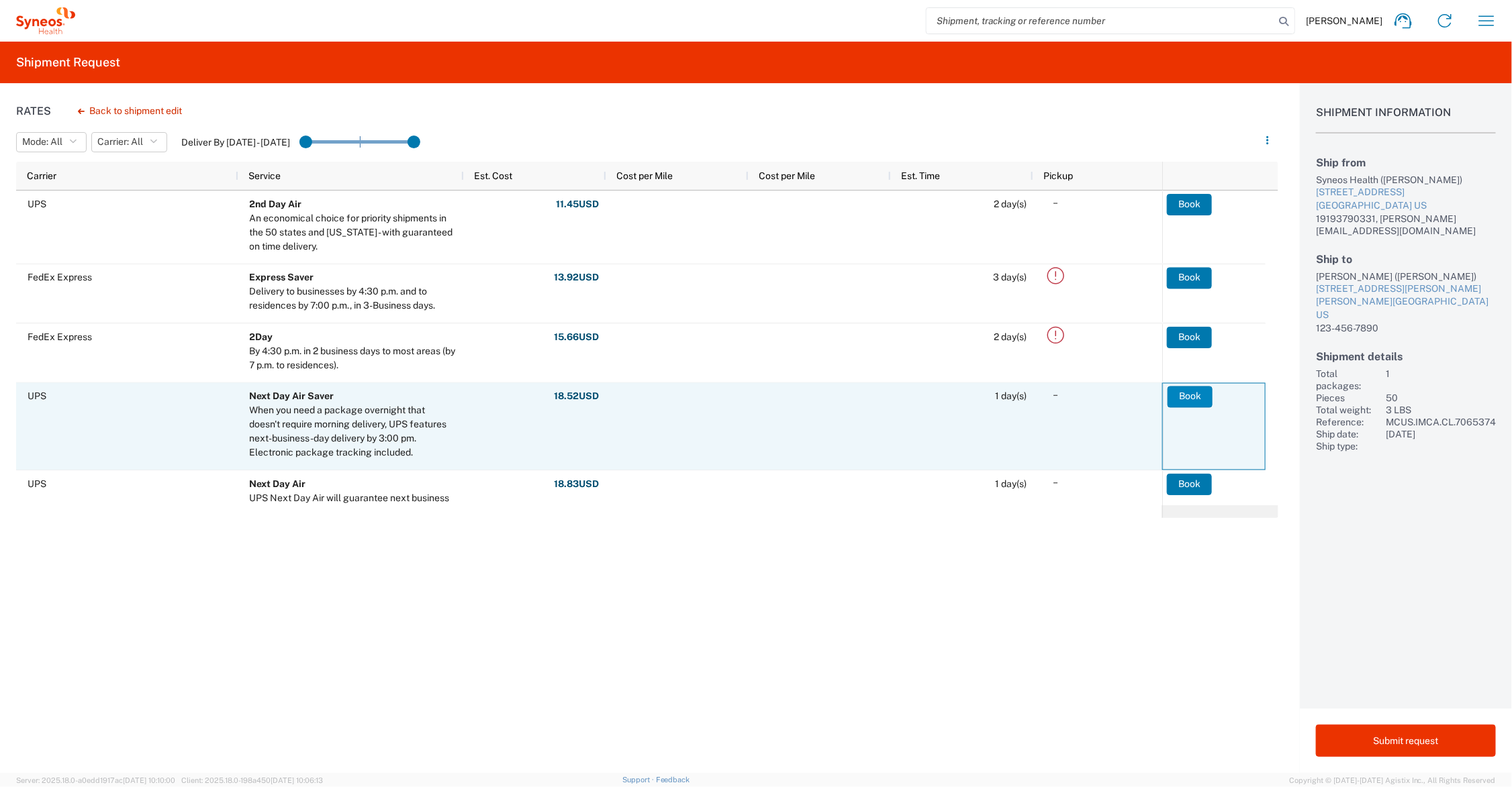
click at [1188, 393] on button "Book" at bounding box center [1190, 397] width 45 height 22
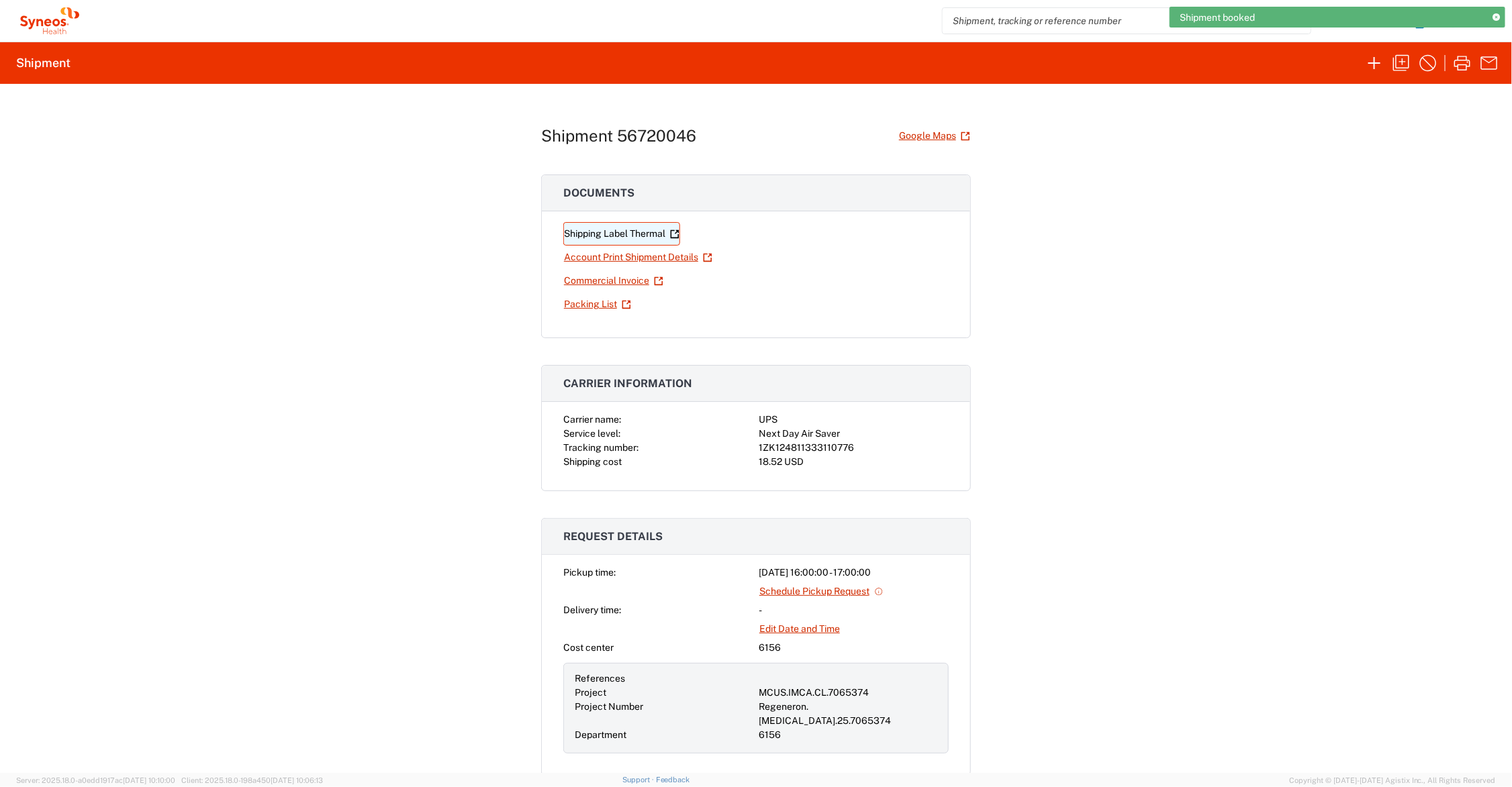
click at [618, 233] on link "Shipping Label Thermal" at bounding box center [621, 233] width 117 height 24
click at [1494, 20] on icon "button" at bounding box center [1489, 21] width 22 height 22
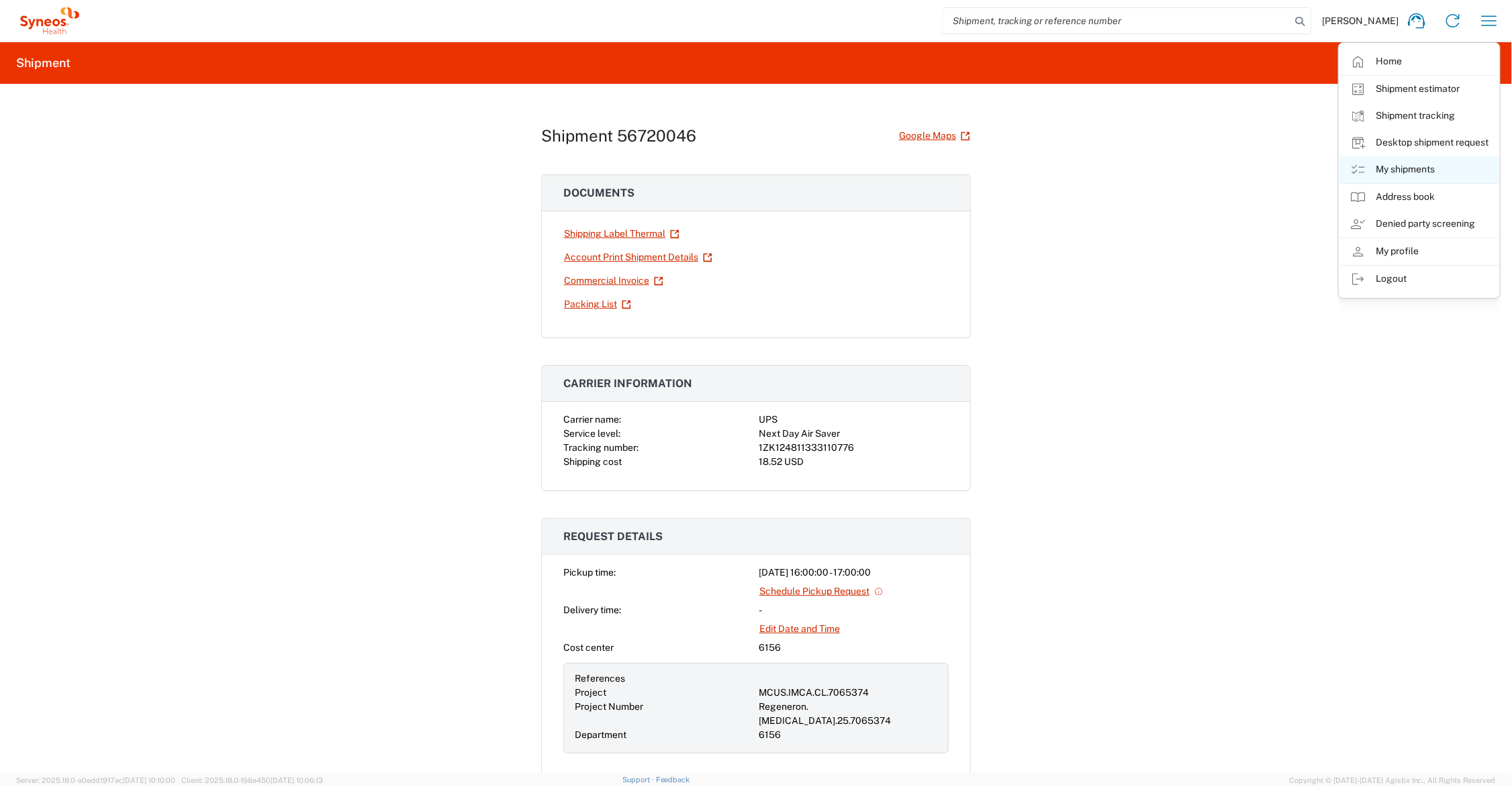
click at [1403, 166] on link "My shipments" at bounding box center [1419, 170] width 160 height 27
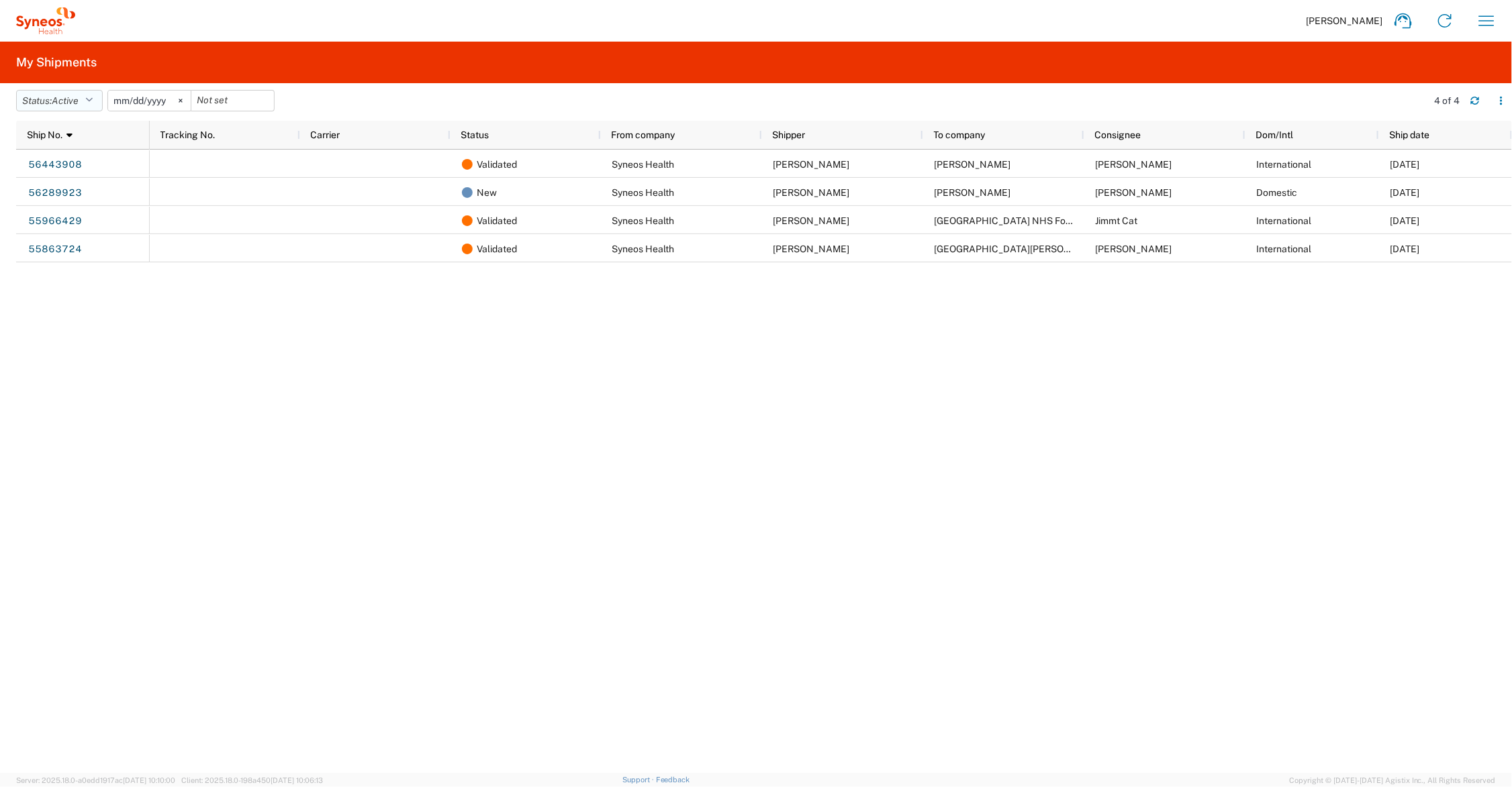
click at [93, 98] on icon "button" at bounding box center [89, 101] width 7 height 9
click at [64, 170] on span "All" at bounding box center [95, 171] width 156 height 21
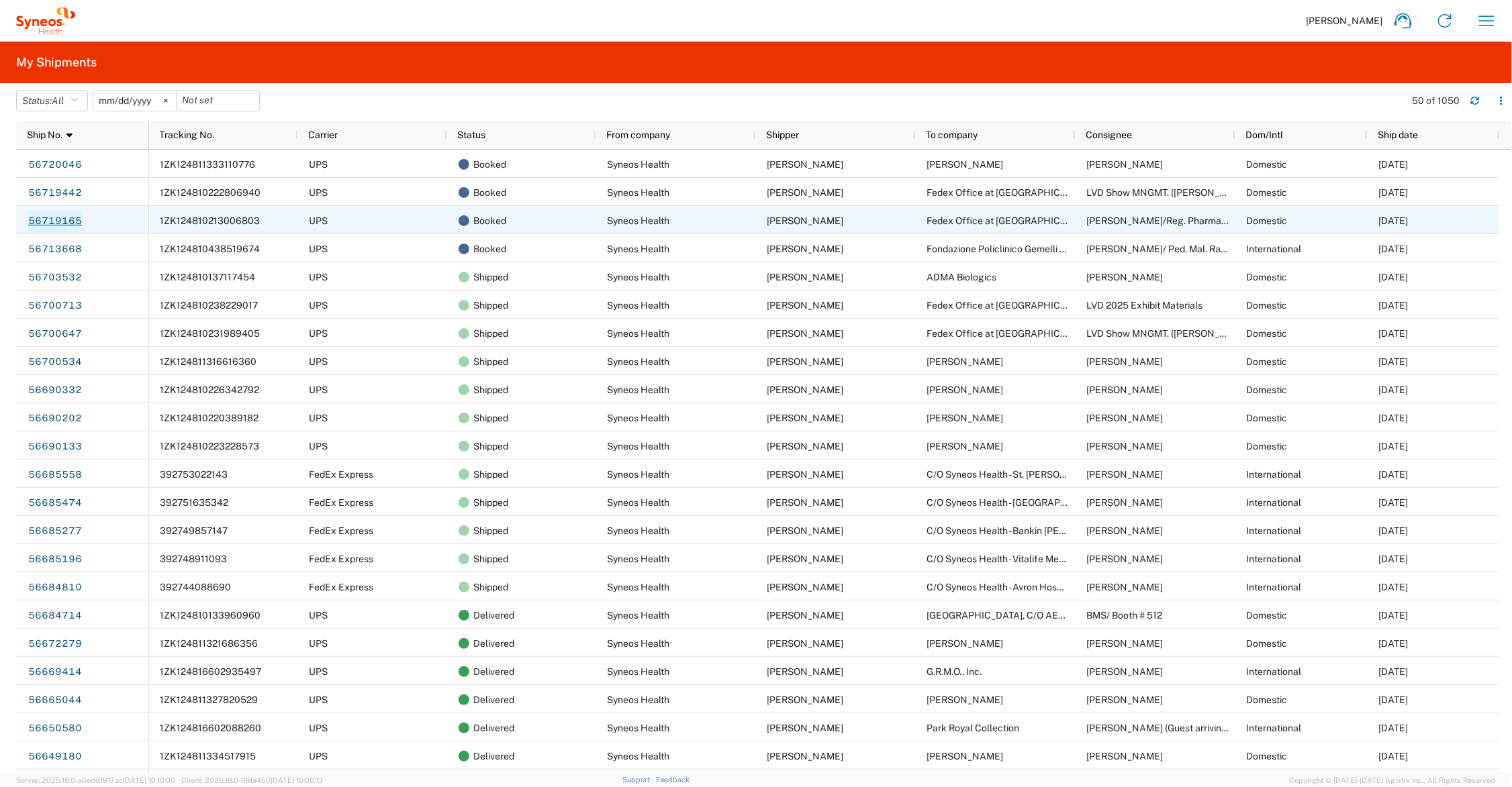
click at [54, 217] on link "56719165" at bounding box center [55, 221] width 55 height 22
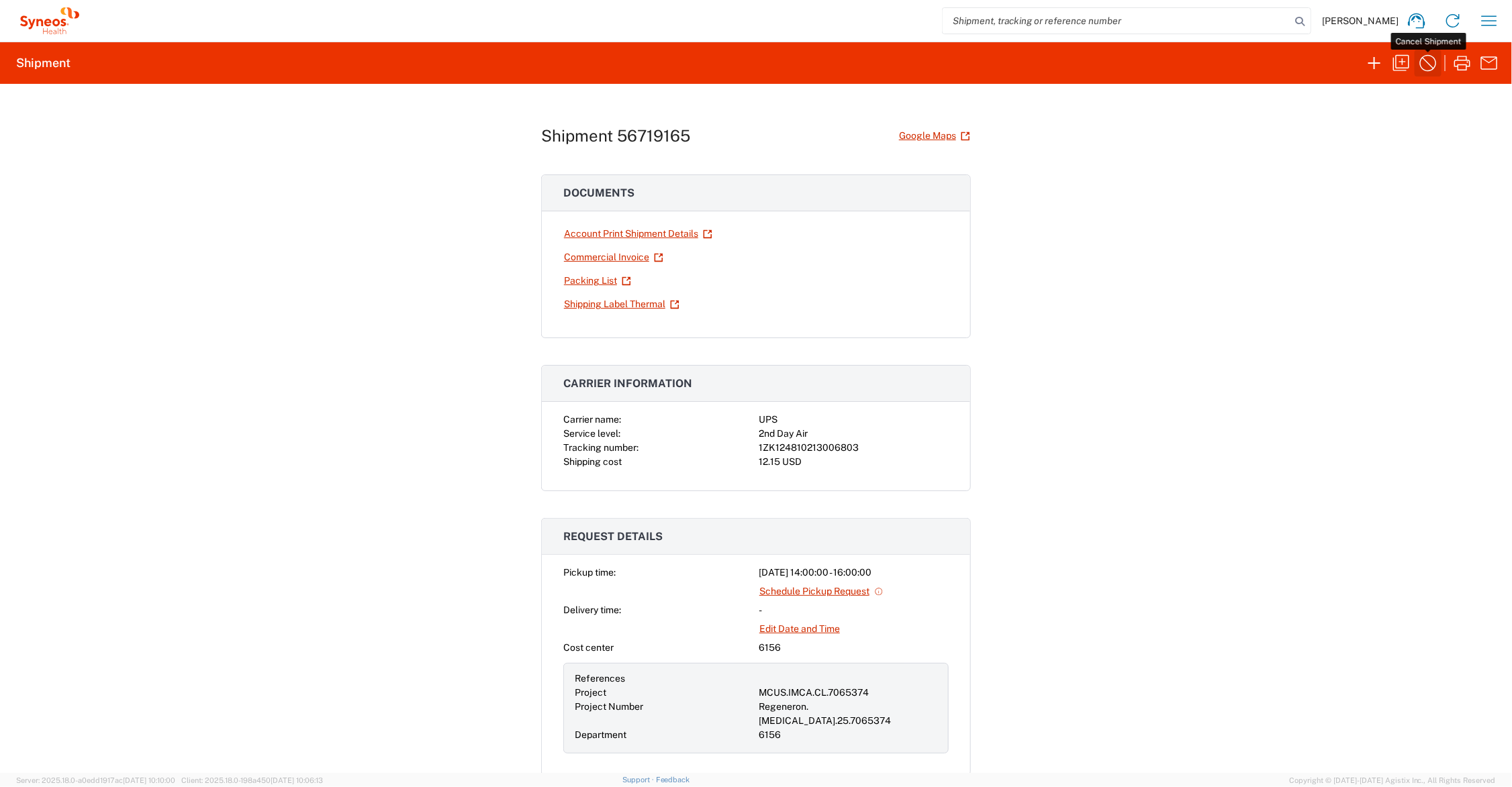
click at [1428, 60] on icon "button" at bounding box center [1428, 63] width 22 height 22
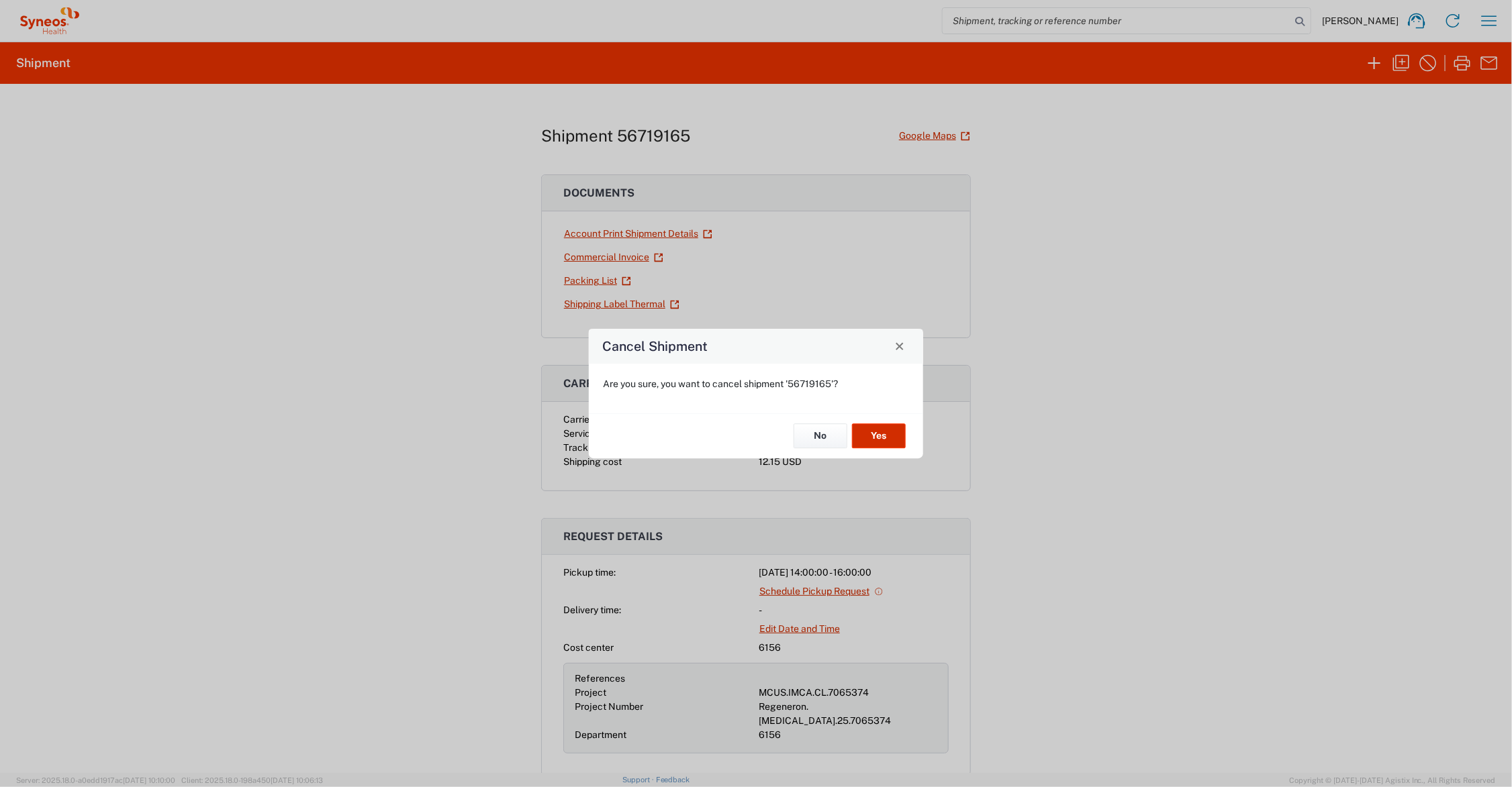
click at [874, 431] on button "Yes" at bounding box center [879, 436] width 53 height 25
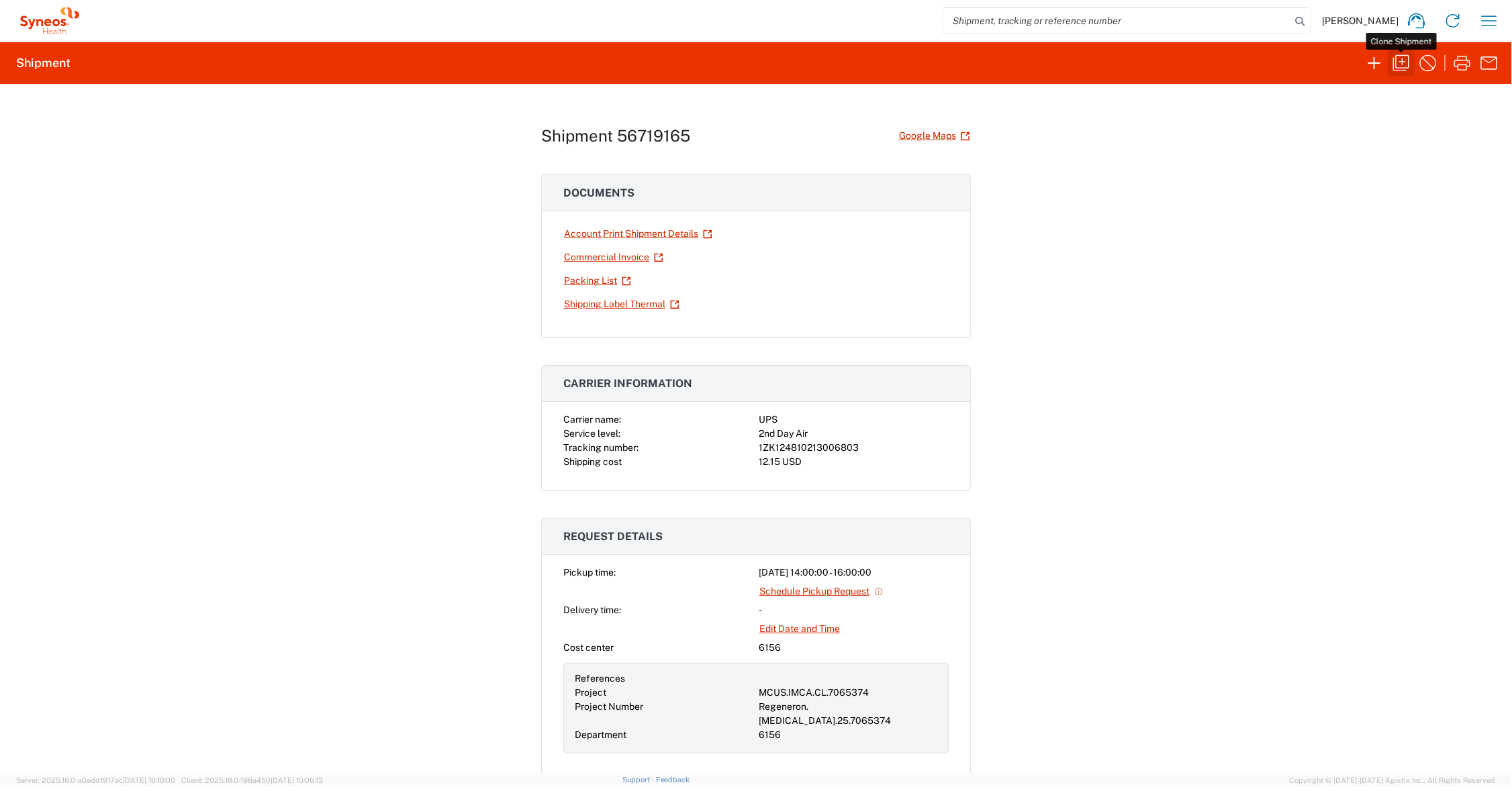
click at [1400, 62] on icon "button" at bounding box center [1401, 63] width 16 height 16
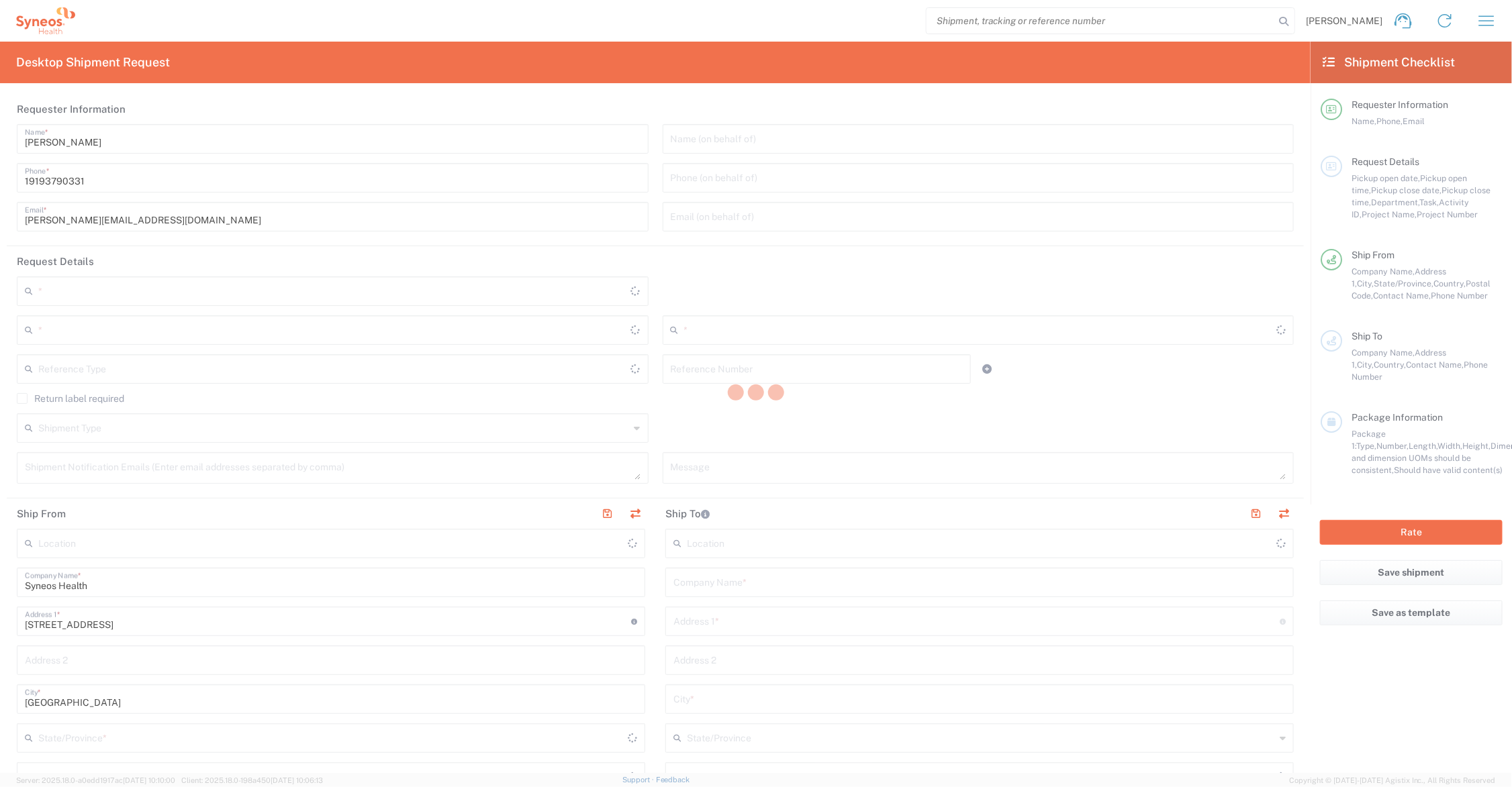
type input "[US_STATE]"
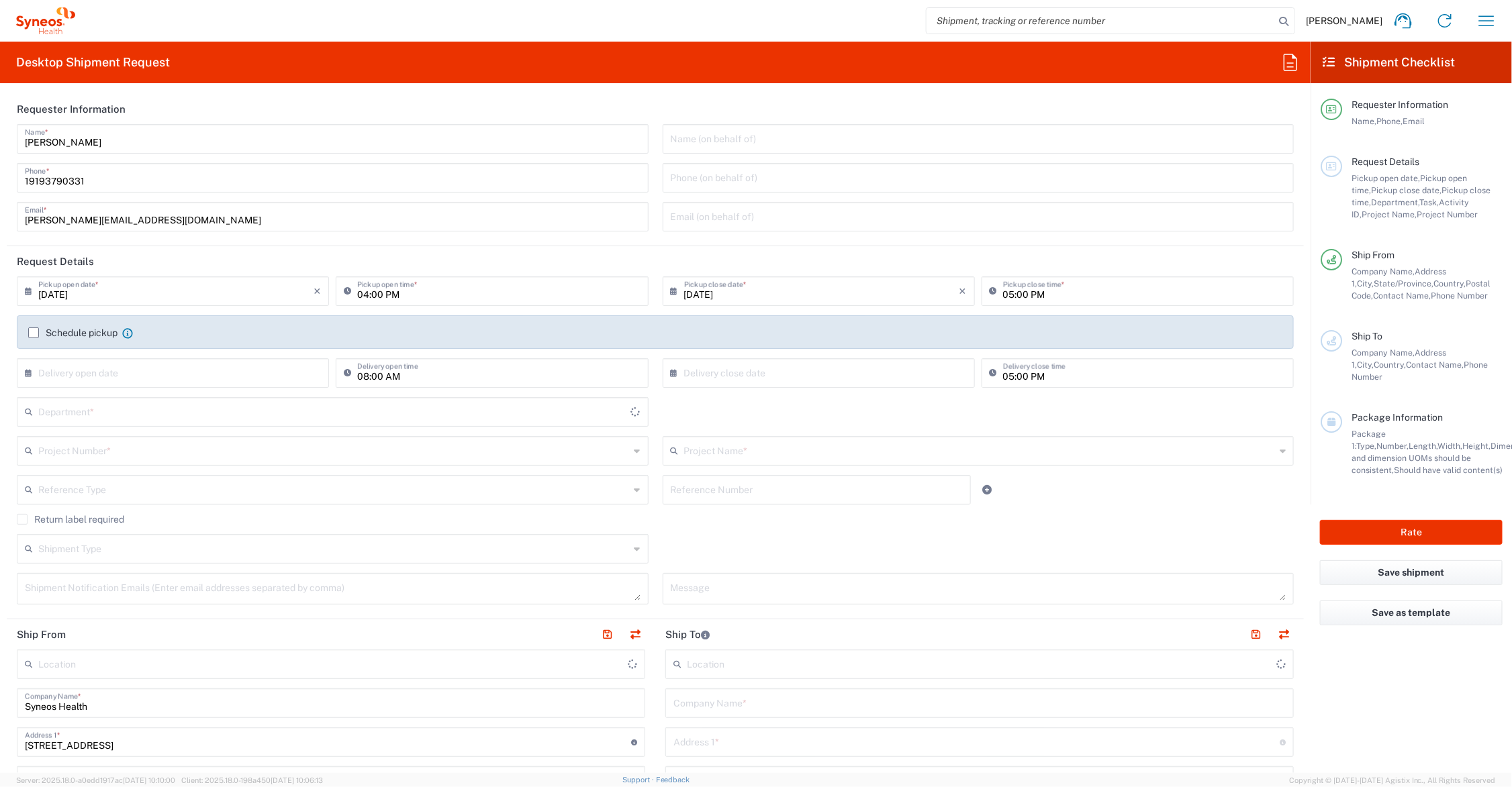
type input "[GEOGRAPHIC_DATA]"
type input "6156"
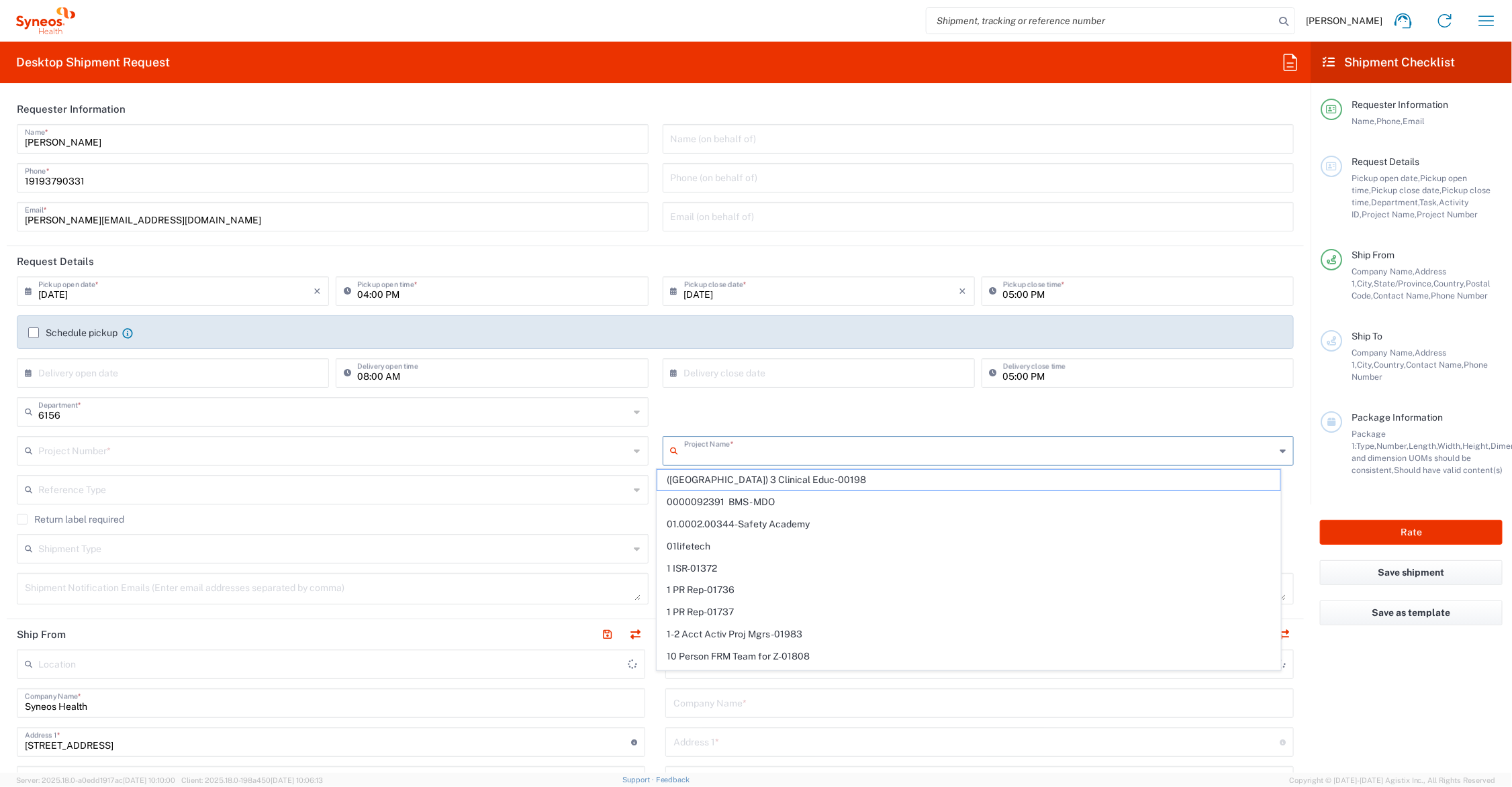
click at [754, 449] on input "text" at bounding box center [980, 450] width 592 height 24
type input "70"
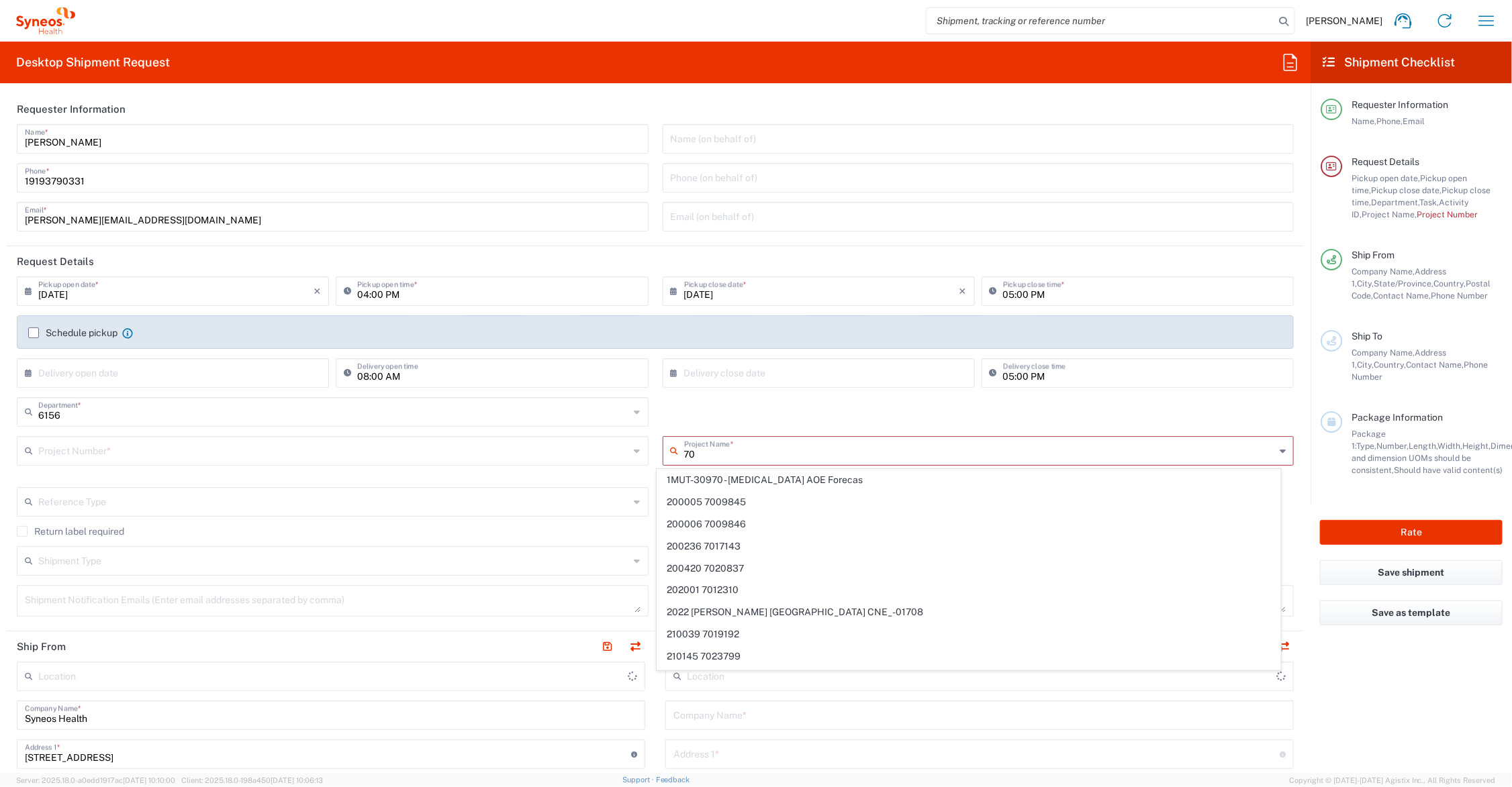
type input "Syneos Health Communications-[GEOGRAPHIC_DATA] [GEOGRAPHIC_DATA]"
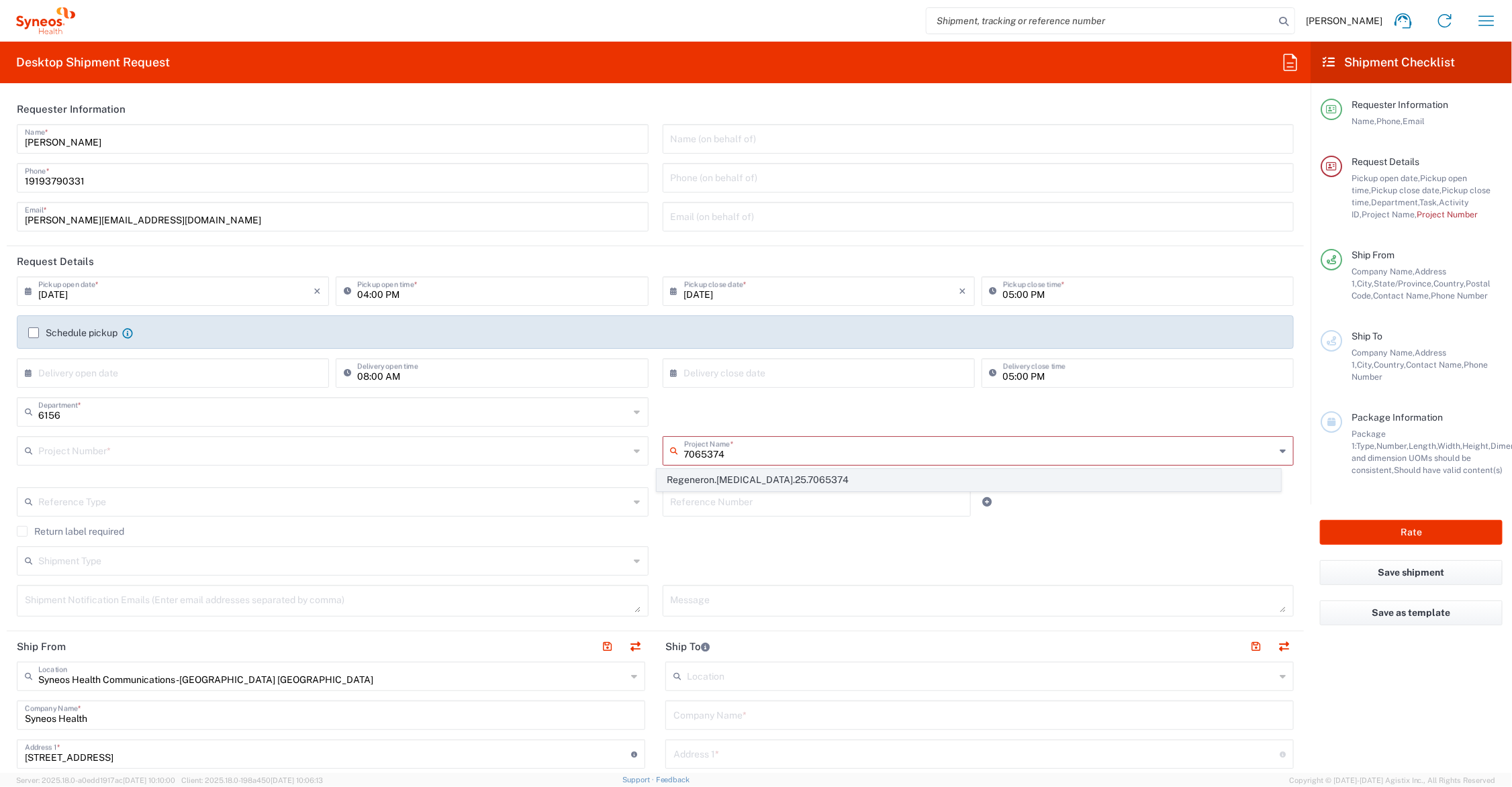
click at [726, 475] on span "Regeneron.[MEDICAL_DATA].25.7065374" at bounding box center [968, 480] width 622 height 21
type input "Regeneron.[MEDICAL_DATA].25.7065374"
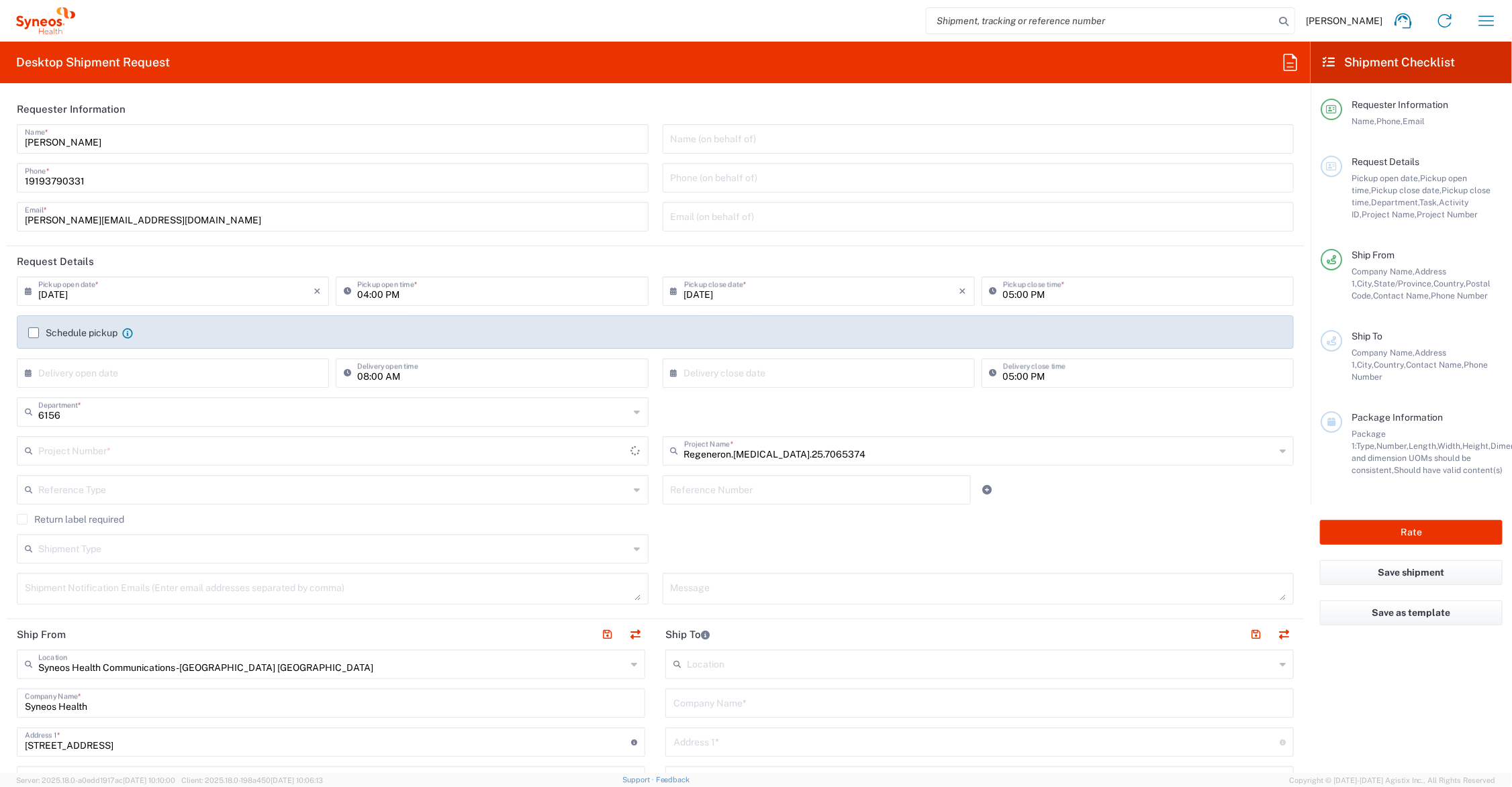
type input "MCUS.IMCA.CL.7065374"
click at [718, 493] on input "text" at bounding box center [817, 489] width 292 height 24
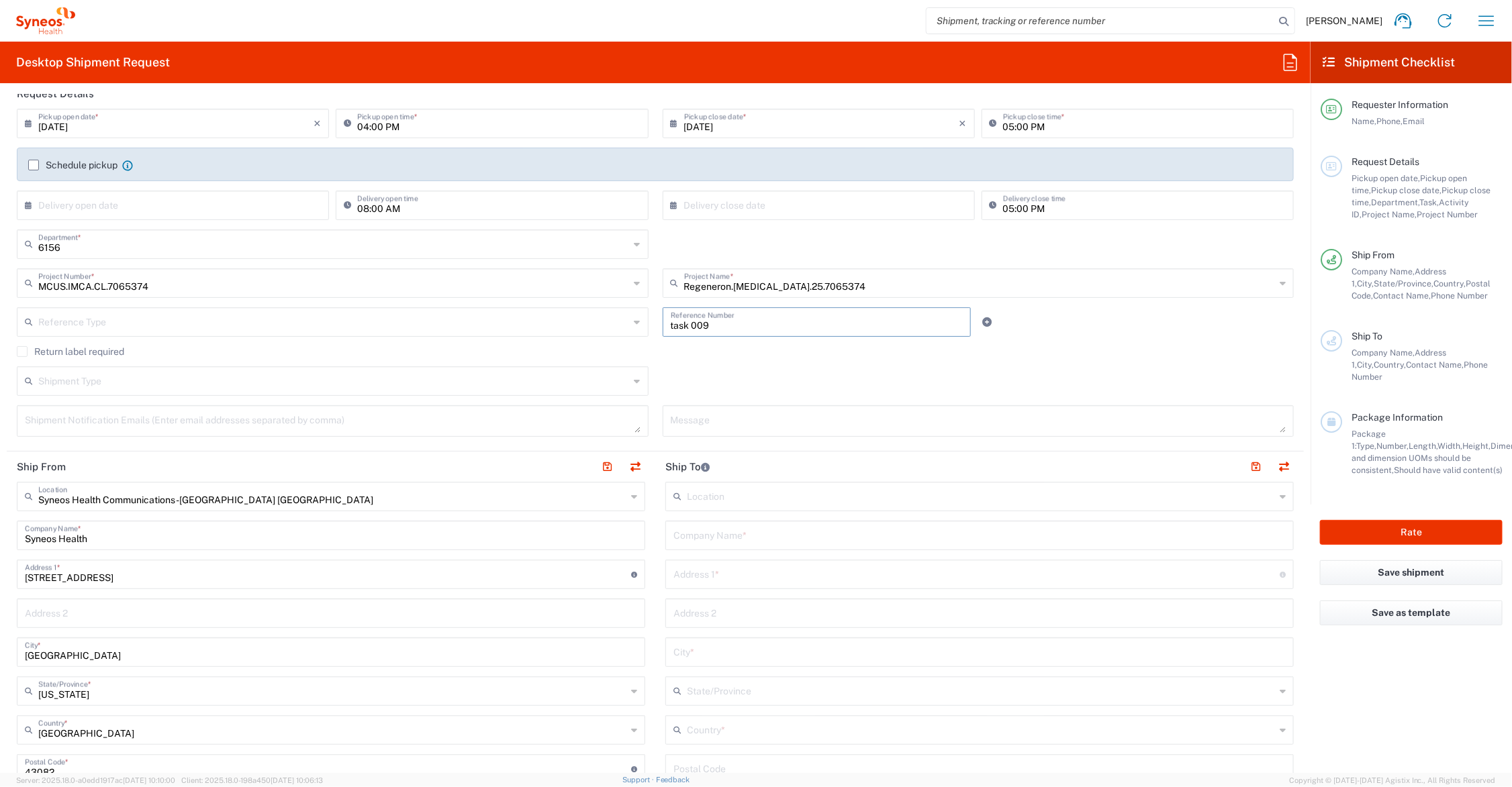
scroll to position [336, 0]
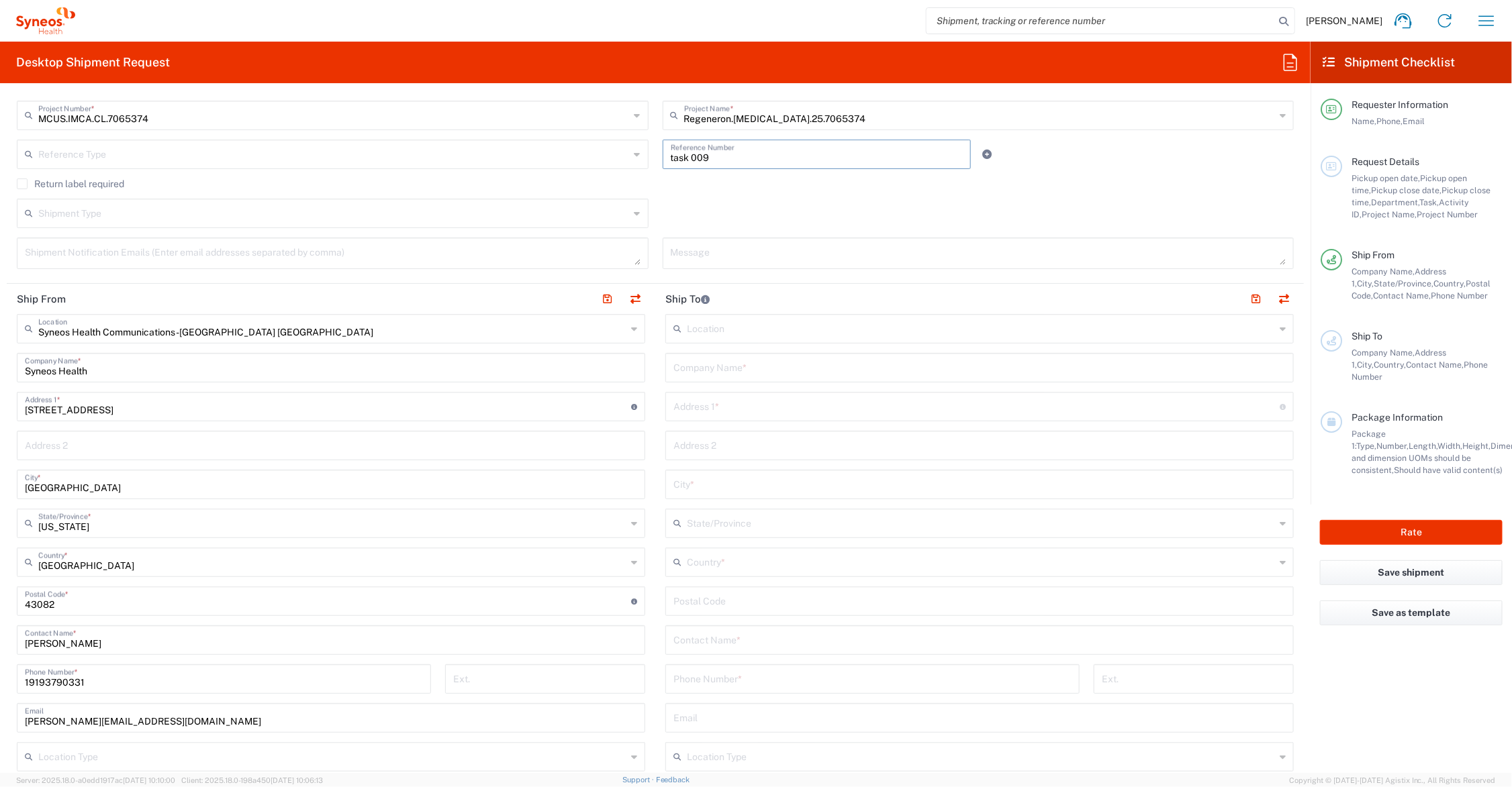
type input "task 009"
click at [720, 639] on input "text" at bounding box center [979, 639] width 613 height 24
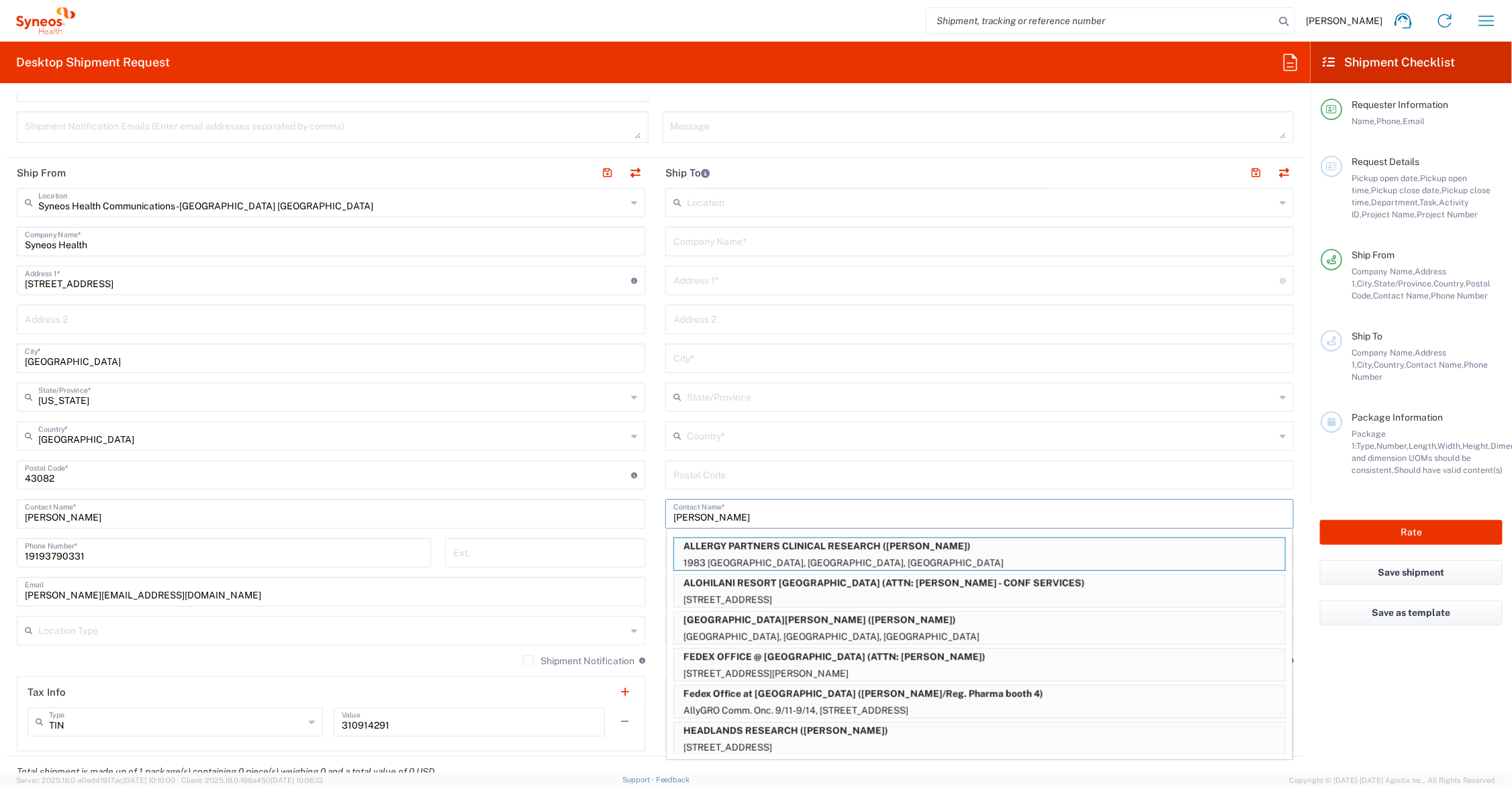
scroll to position [503, 0]
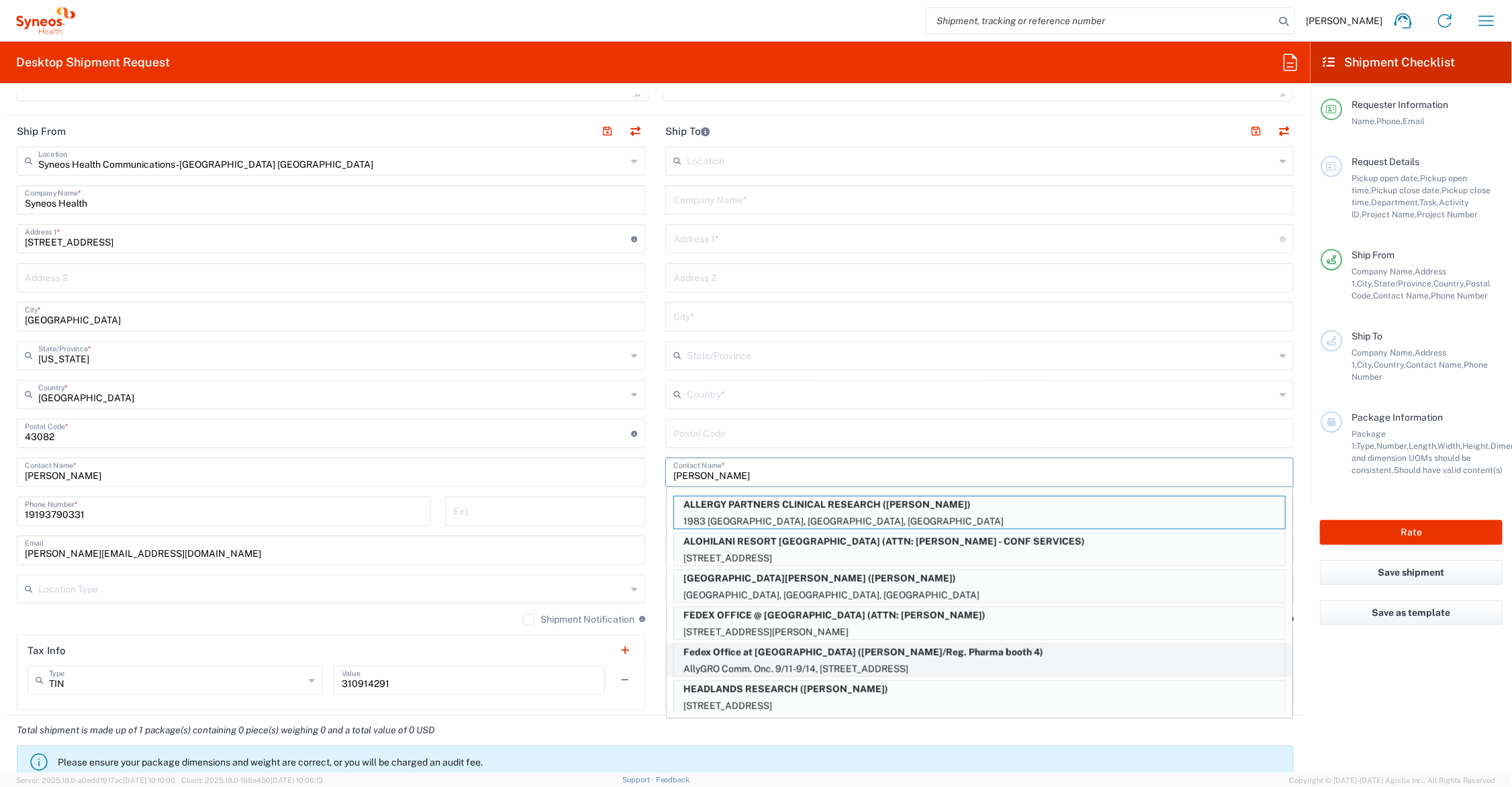
type input "Rob"
click at [896, 653] on p "Fedex Office at Renaissance Nashville Hotel (Rob Slomka/Reg. Pharma booth 4)" at bounding box center [979, 652] width 611 height 17
type input "Fedex Office at [GEOGRAPHIC_DATA]"
type input "AllyGRO Comm. Onc. 9/11-9/14"
type input "[STREET_ADDRESS]"
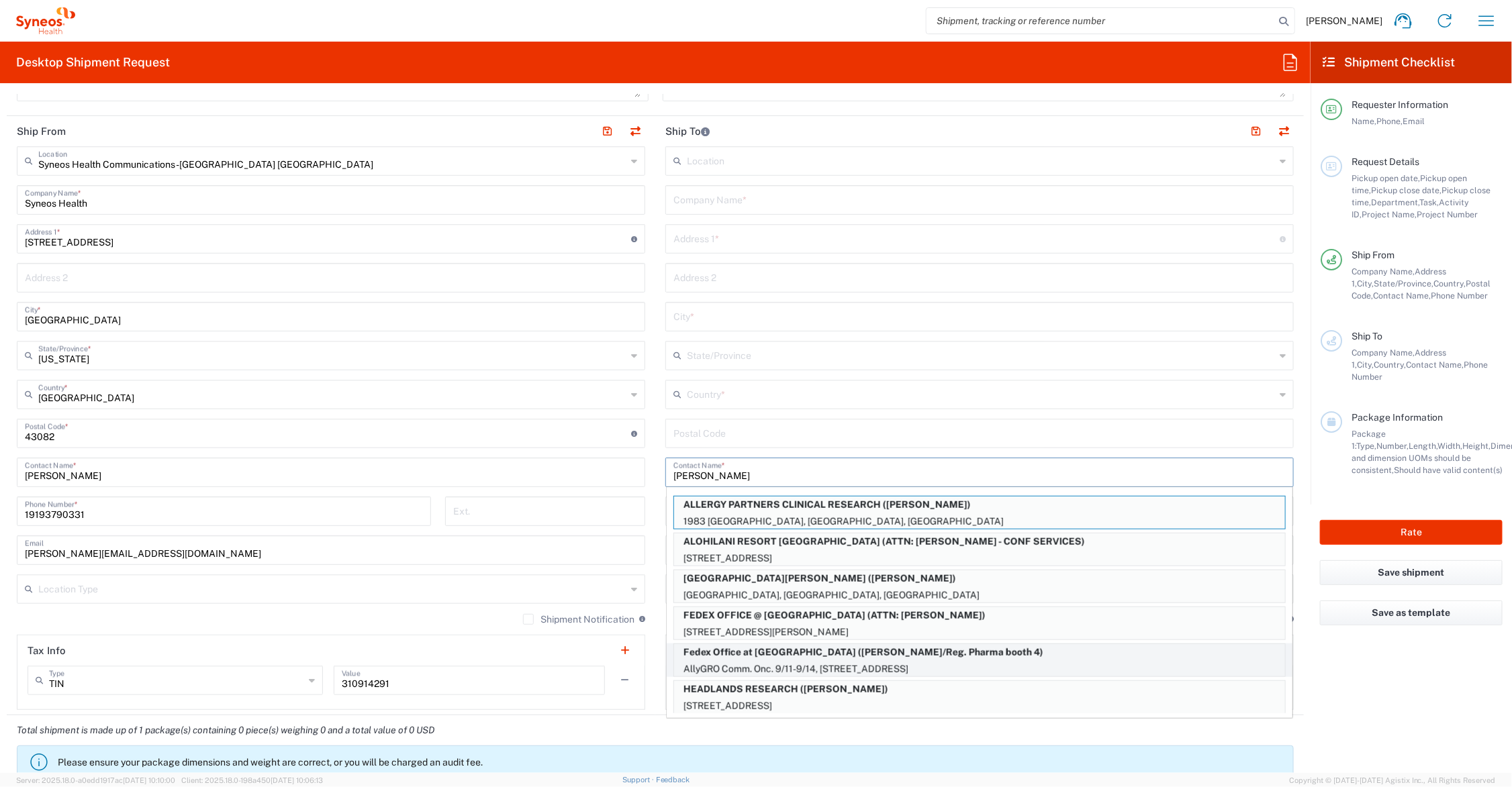
type input "[GEOGRAPHIC_DATA]"
type input "37203"
type input "[PERSON_NAME]/Reg. Pharma booth 4"
type input "[PHONE_NUMBER]"
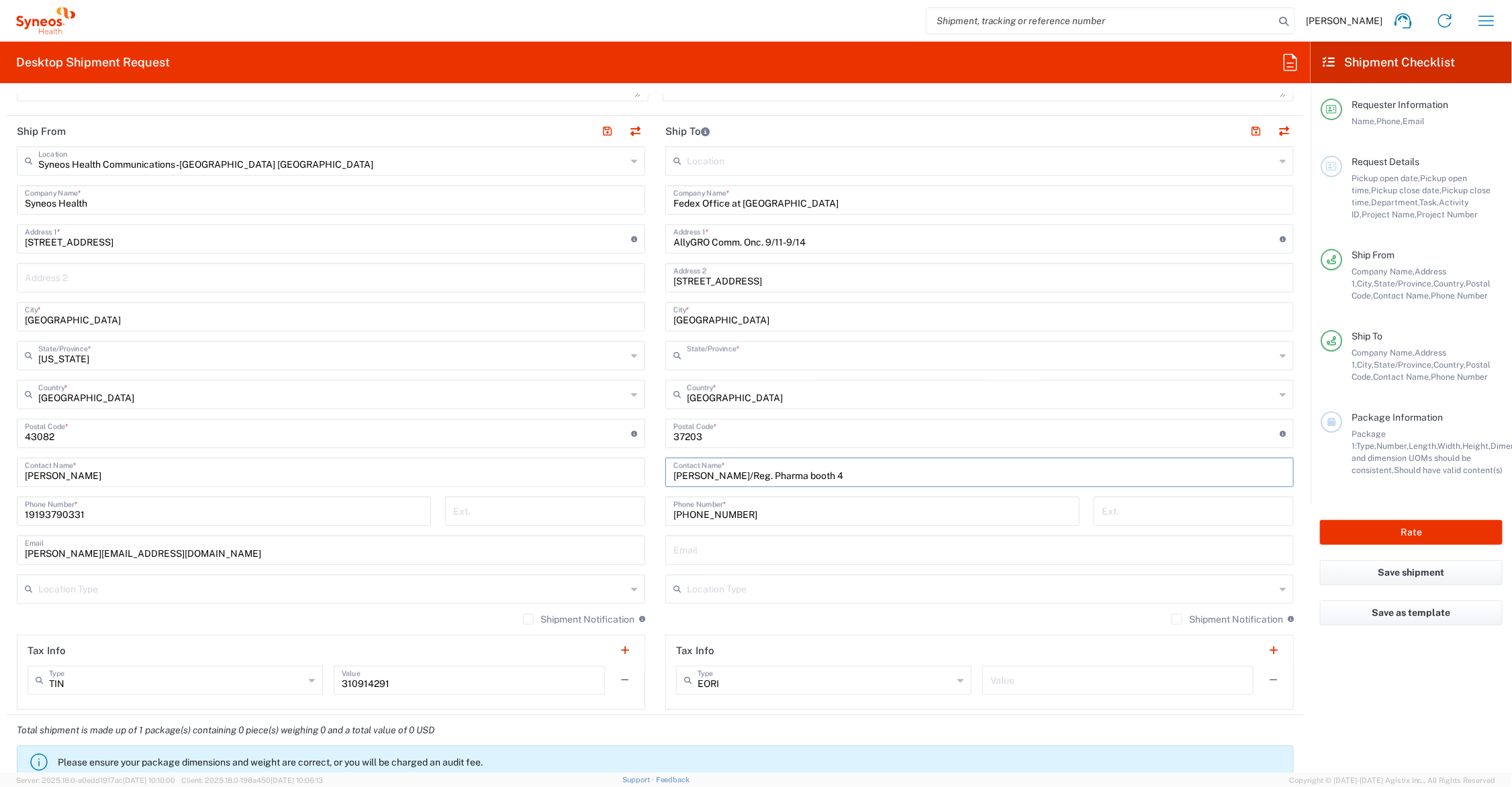
type input "[US_STATE]"
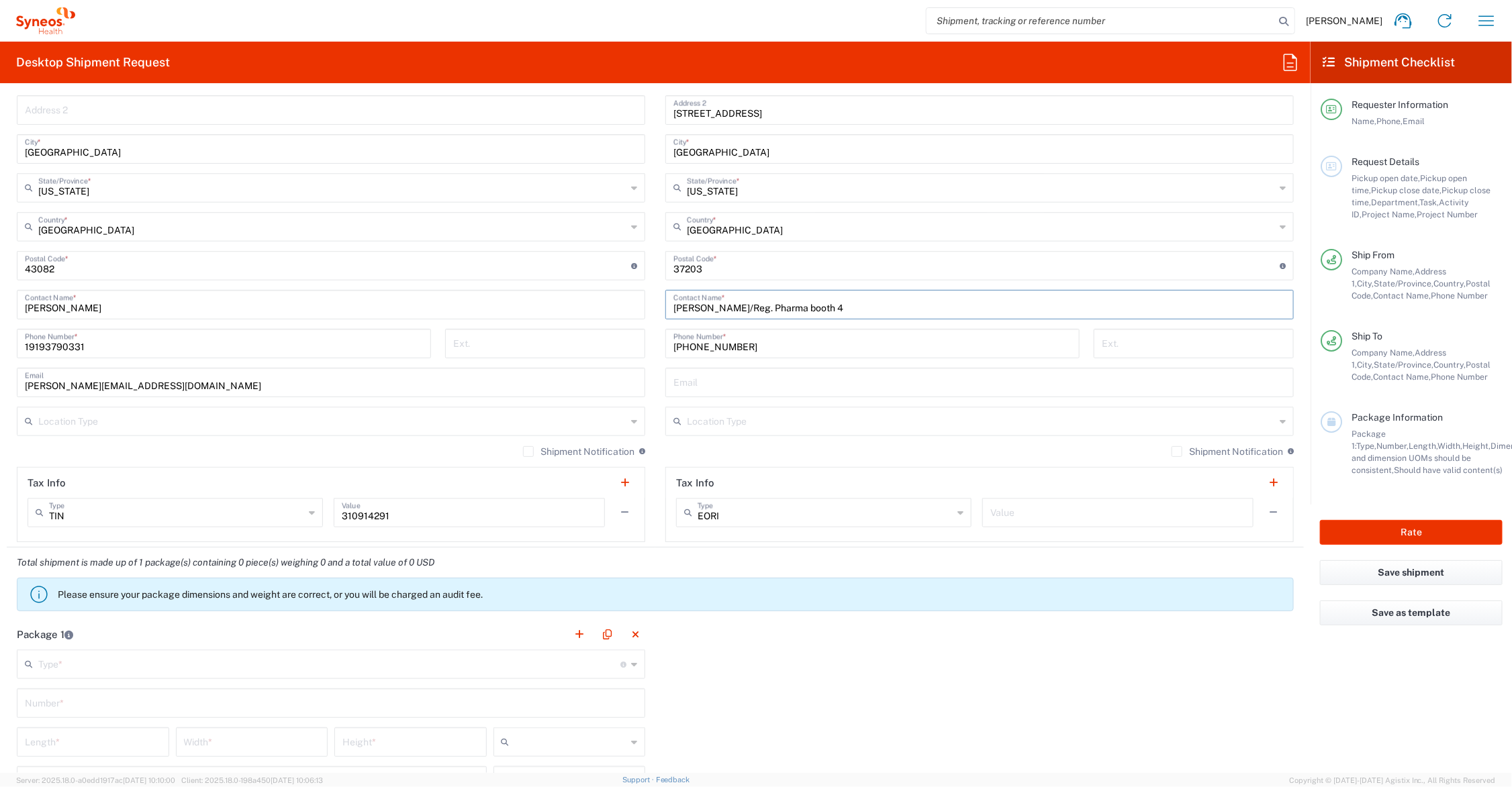
scroll to position [1007, 0]
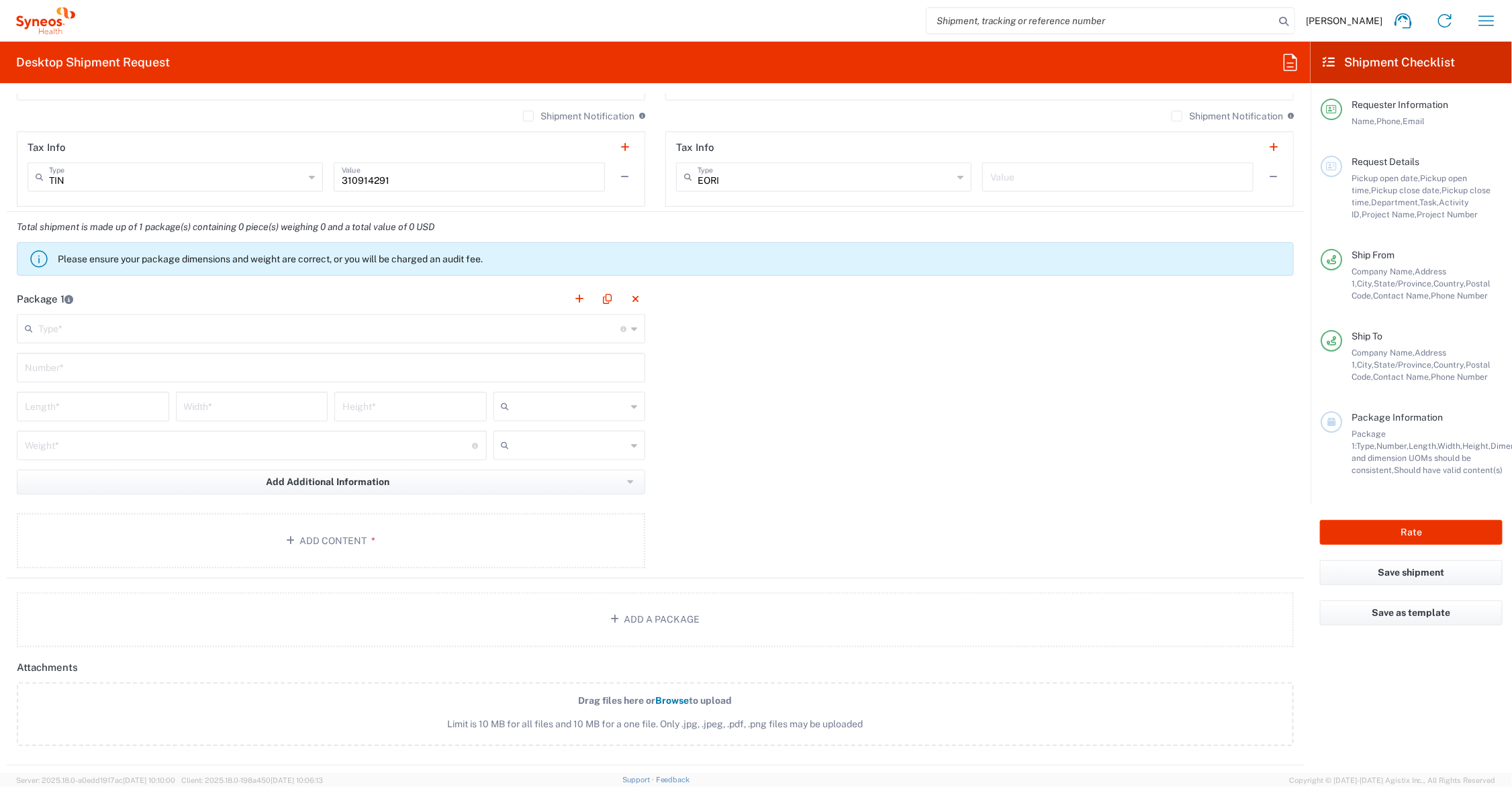
click at [74, 323] on input "text" at bounding box center [330, 328] width 582 height 24
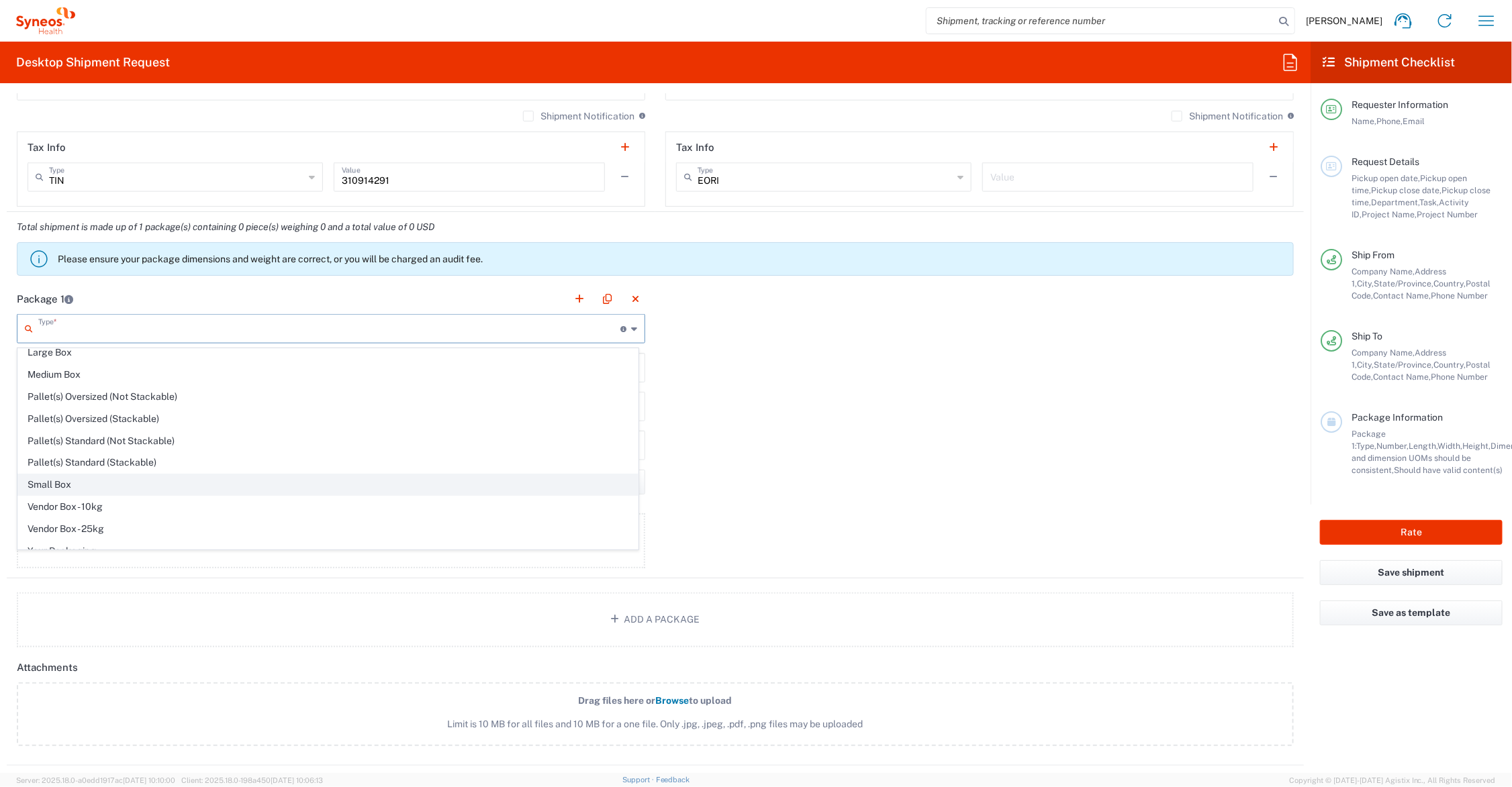
scroll to position [44, 0]
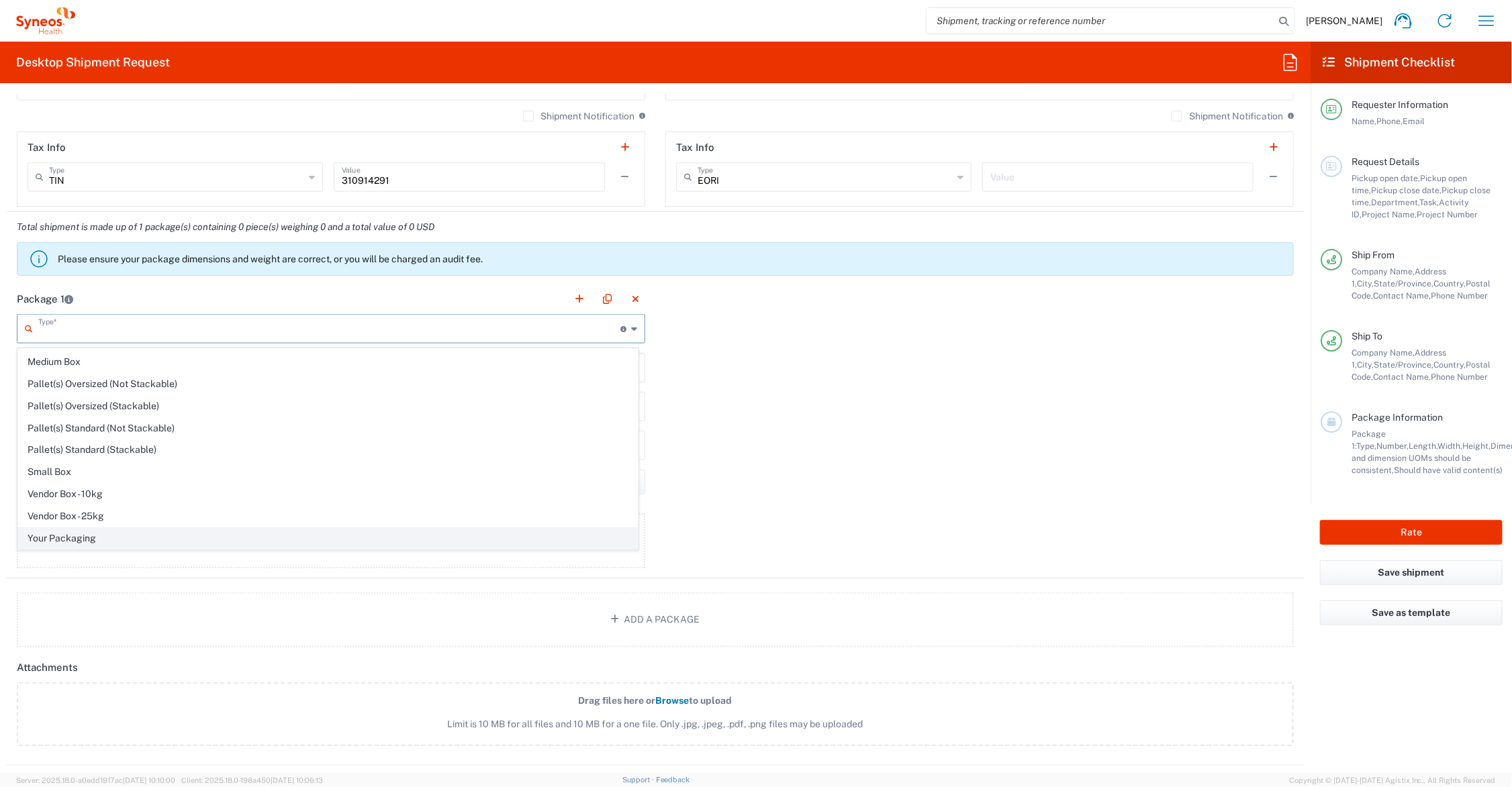
click at [77, 529] on span "Your Packaging" at bounding box center [328, 539] width 619 height 21
type input "Your Packaging"
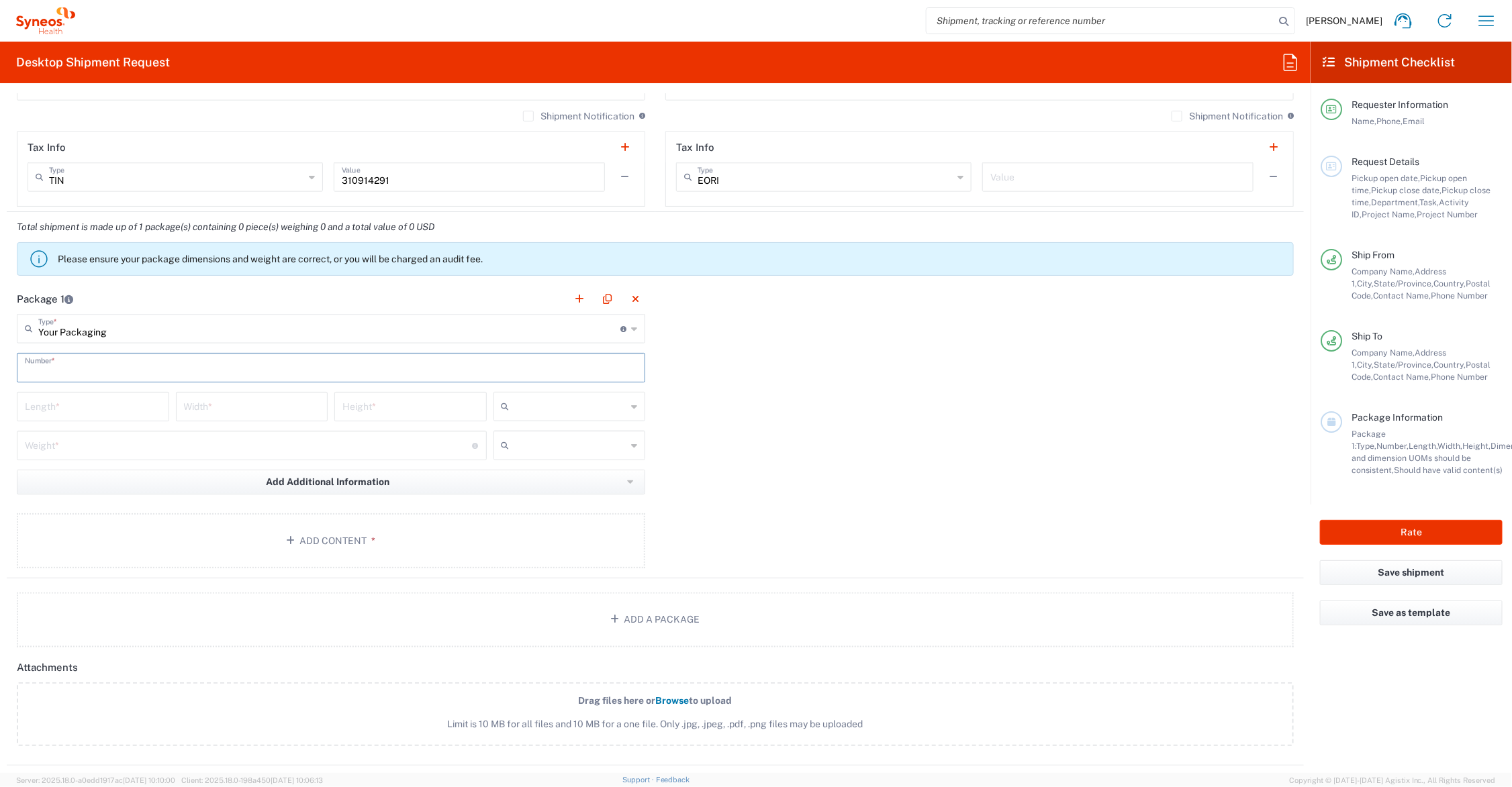
click at [71, 361] on input "text" at bounding box center [331, 367] width 613 height 24
type input "1"
click at [79, 415] on input "number" at bounding box center [93, 405] width 136 height 24
type input "20"
type input "14"
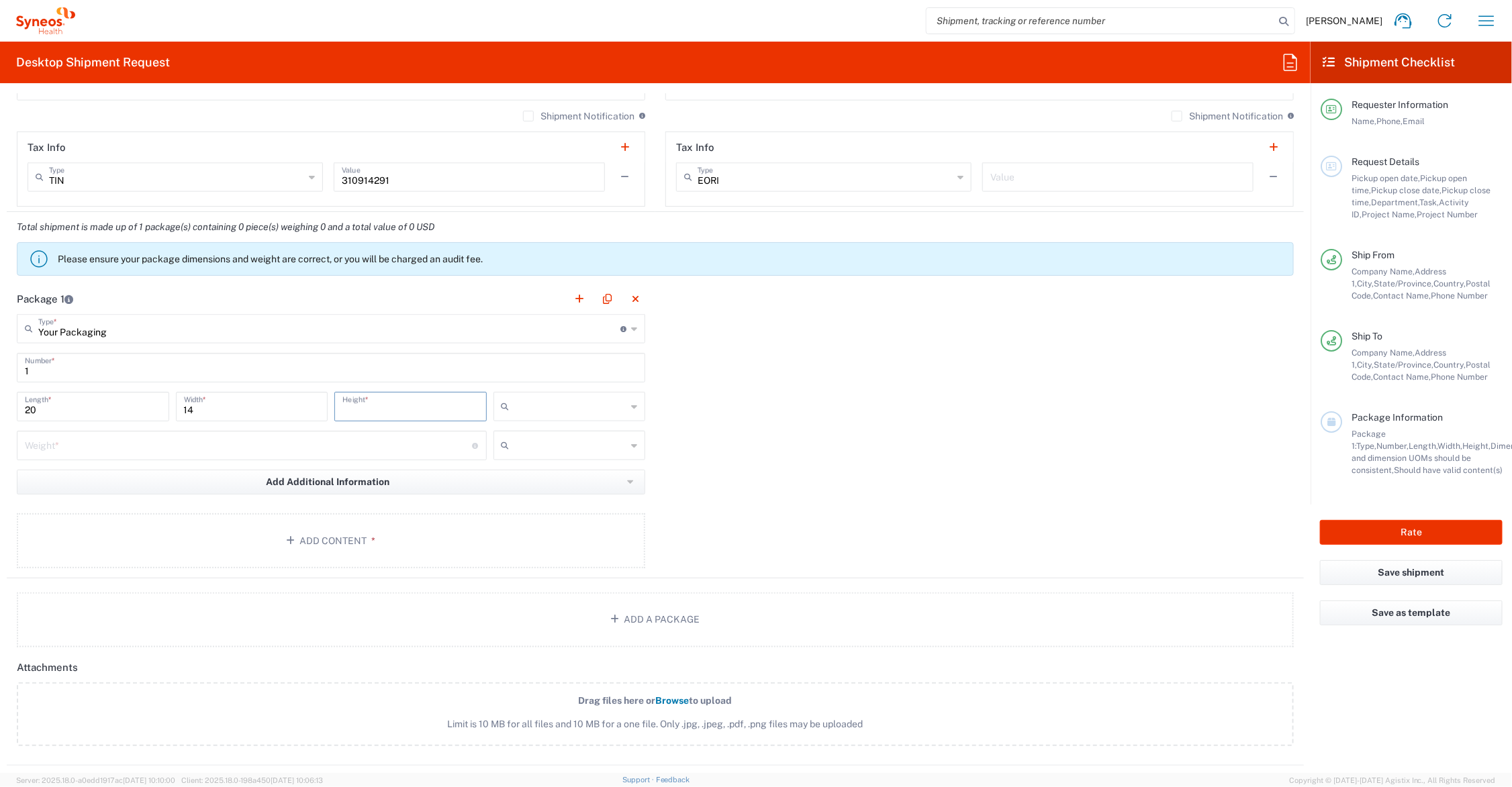
type input "6"
type input "7"
click at [79, 440] on input "number" at bounding box center [249, 445] width 448 height 24
type input "21"
click at [537, 401] on input "text" at bounding box center [571, 407] width 112 height 22
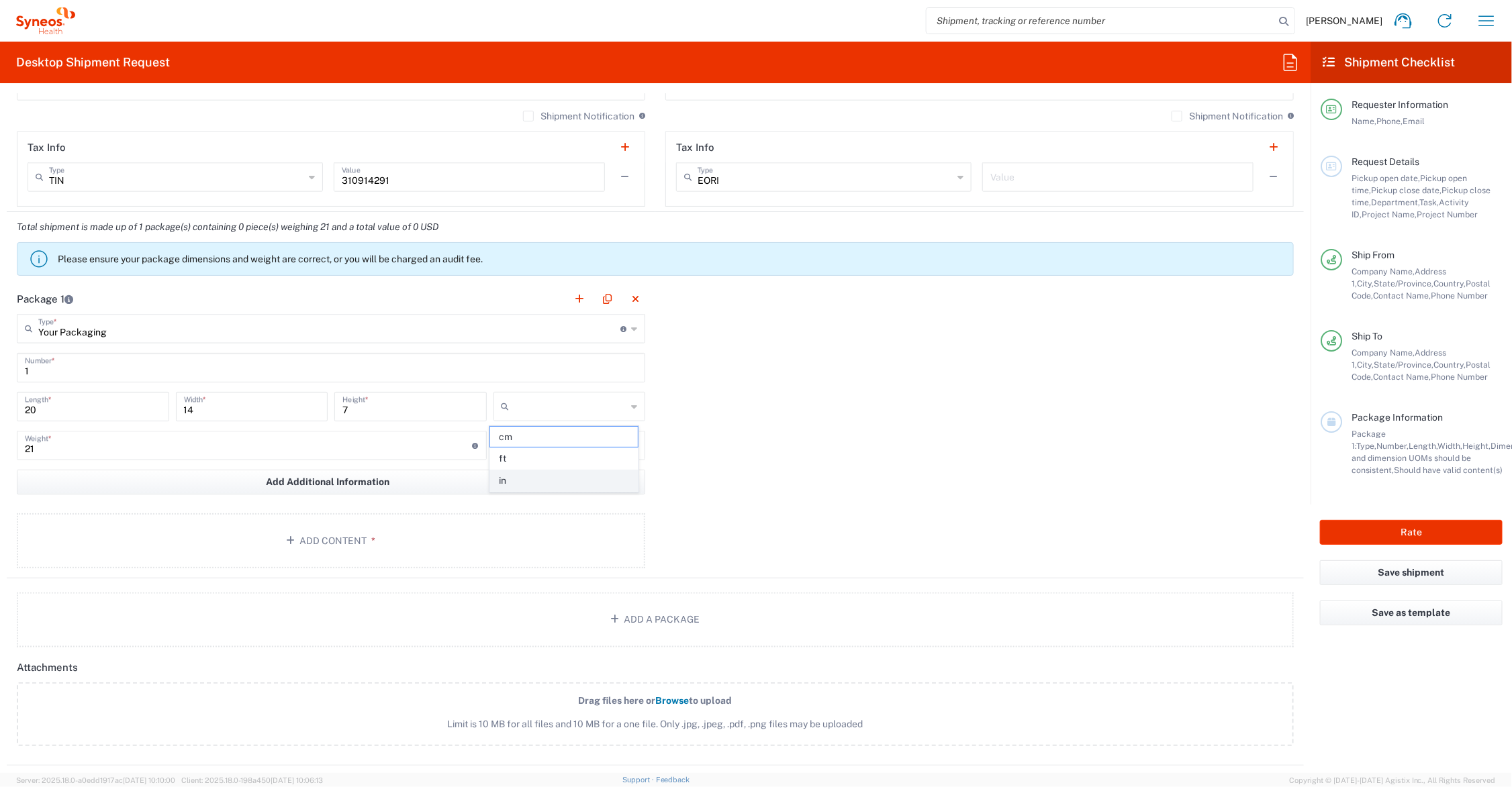
click at [518, 485] on span "in" at bounding box center [564, 480] width 148 height 21
type input "in"
click at [515, 444] on input "text" at bounding box center [571, 446] width 112 height 22
click at [514, 495] on span "lbs" at bounding box center [564, 497] width 148 height 21
type input "lbs"
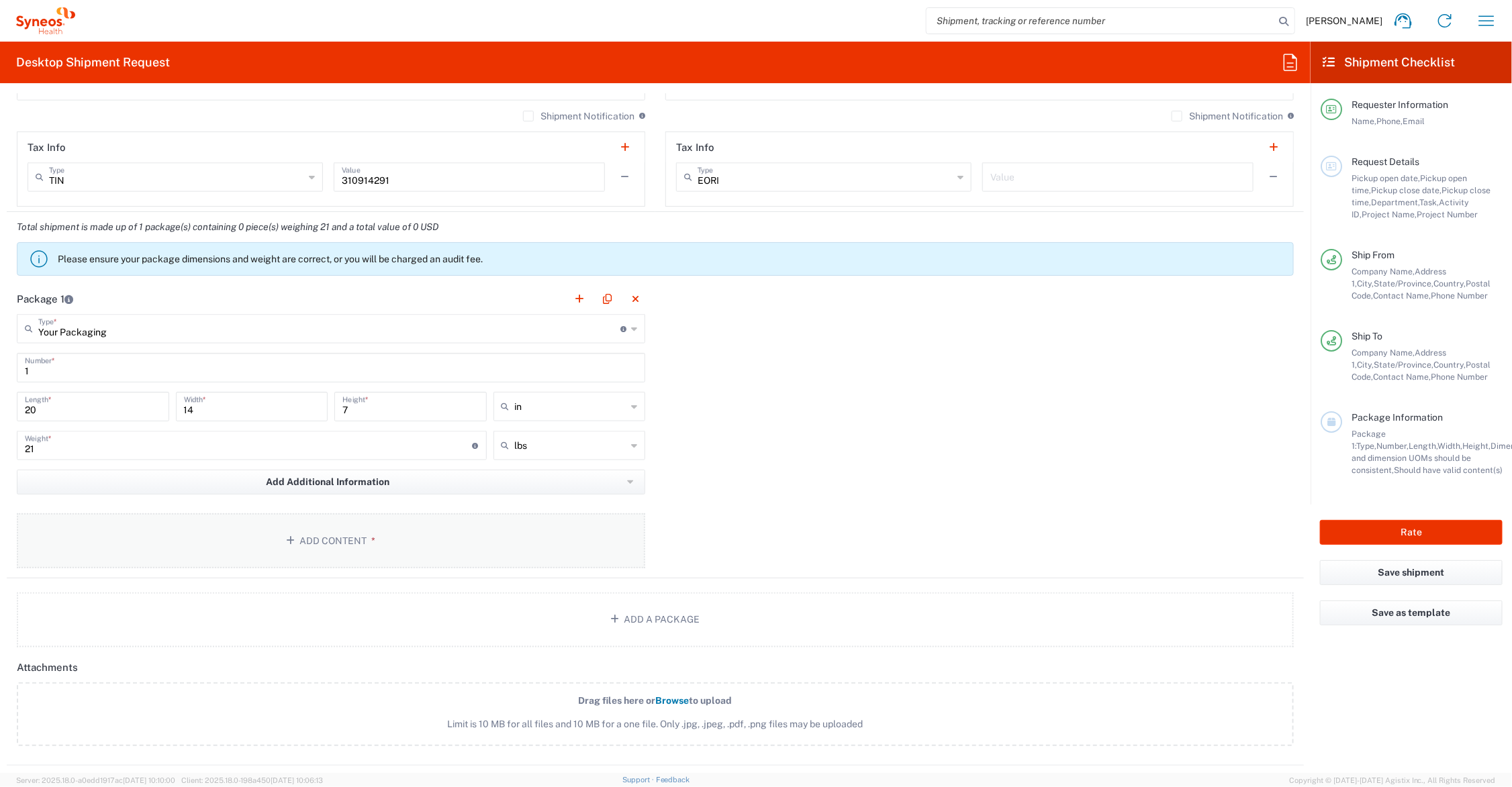
click at [367, 531] on button "Add Content *" at bounding box center [331, 541] width 628 height 55
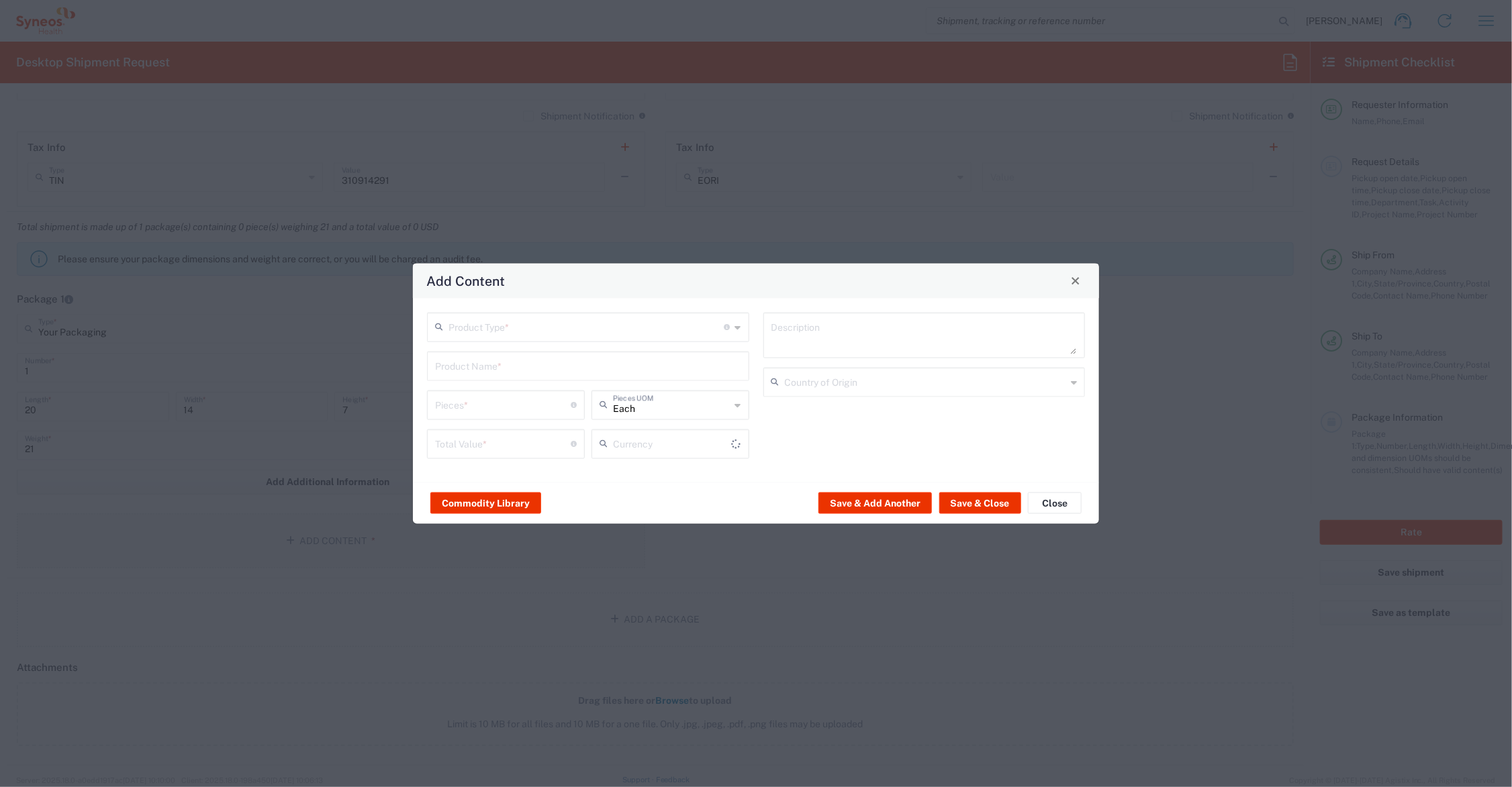
type input "US Dollar"
click at [480, 326] on input "text" at bounding box center [587, 325] width 276 height 24
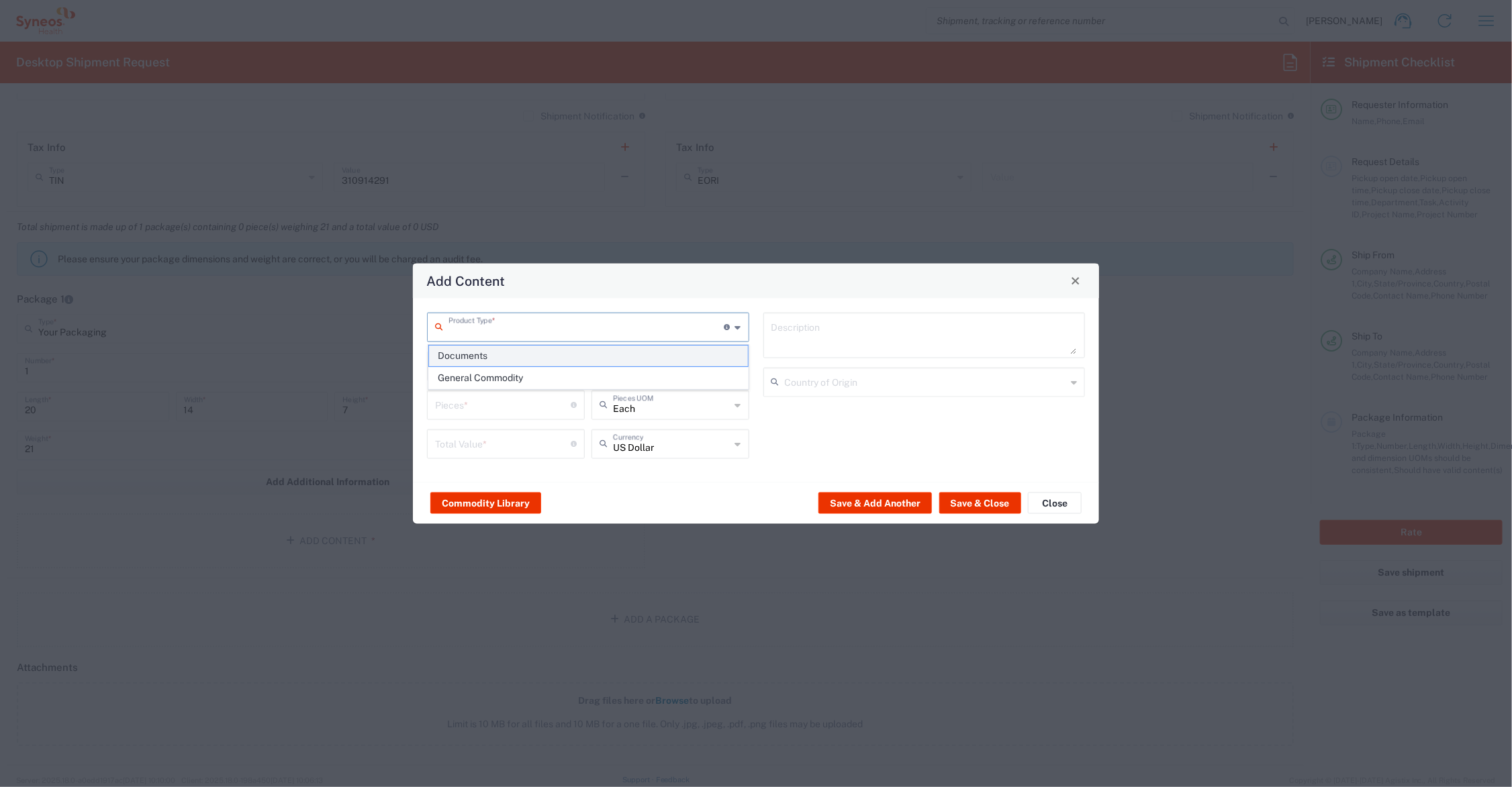
click at [479, 357] on span "Documents" at bounding box center [588, 356] width 319 height 21
type input "Documents"
type input "1"
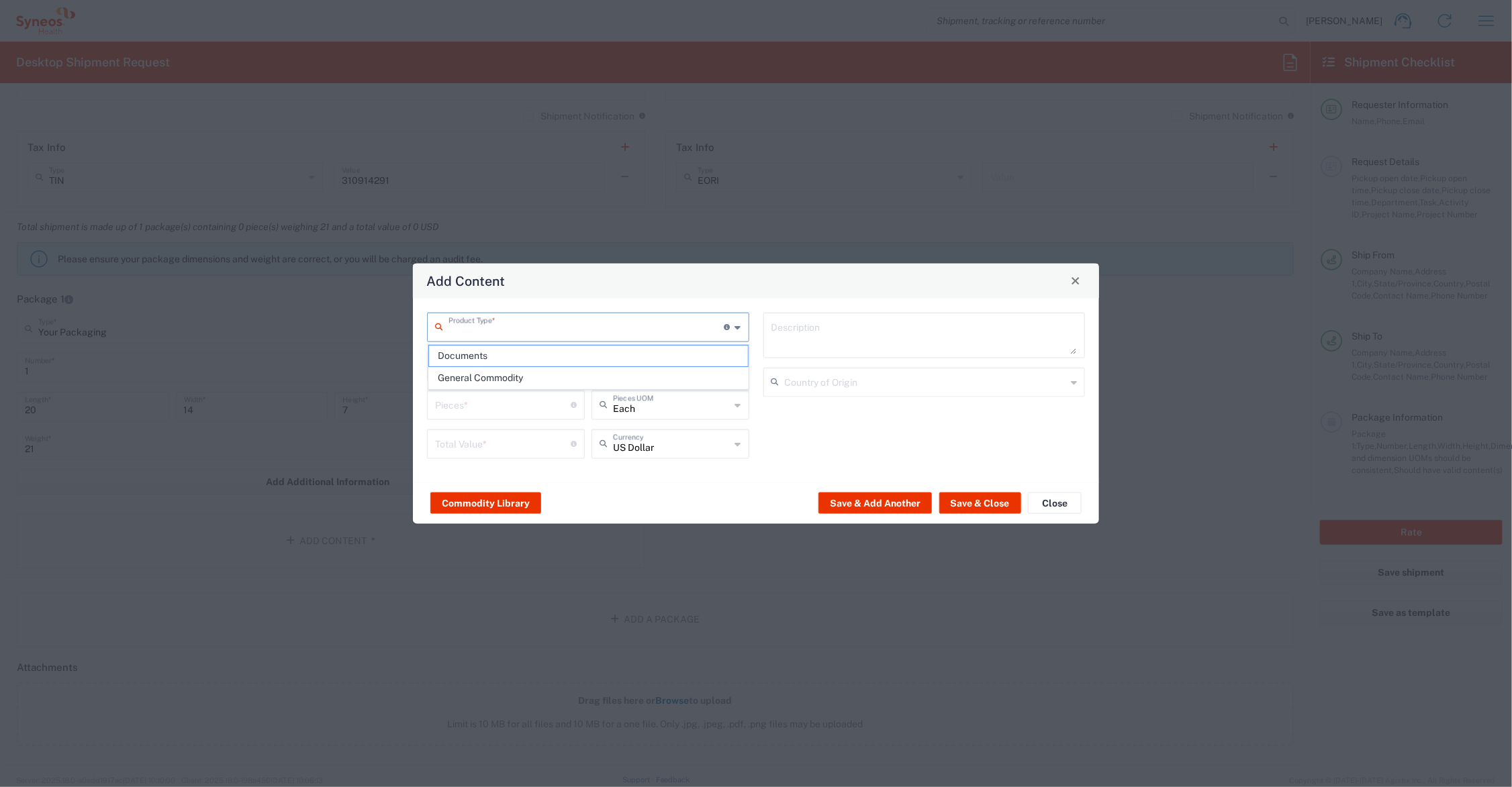
type textarea "Documents"
drag, startPoint x: 443, startPoint y: 405, endPoint x: 415, endPoint y: 405, distance: 28.0
click at [415, 405] on div "Documents Product Type * Document: Paper document generated internally by Syneo…" at bounding box center [756, 390] width 686 height 184
type input "5"
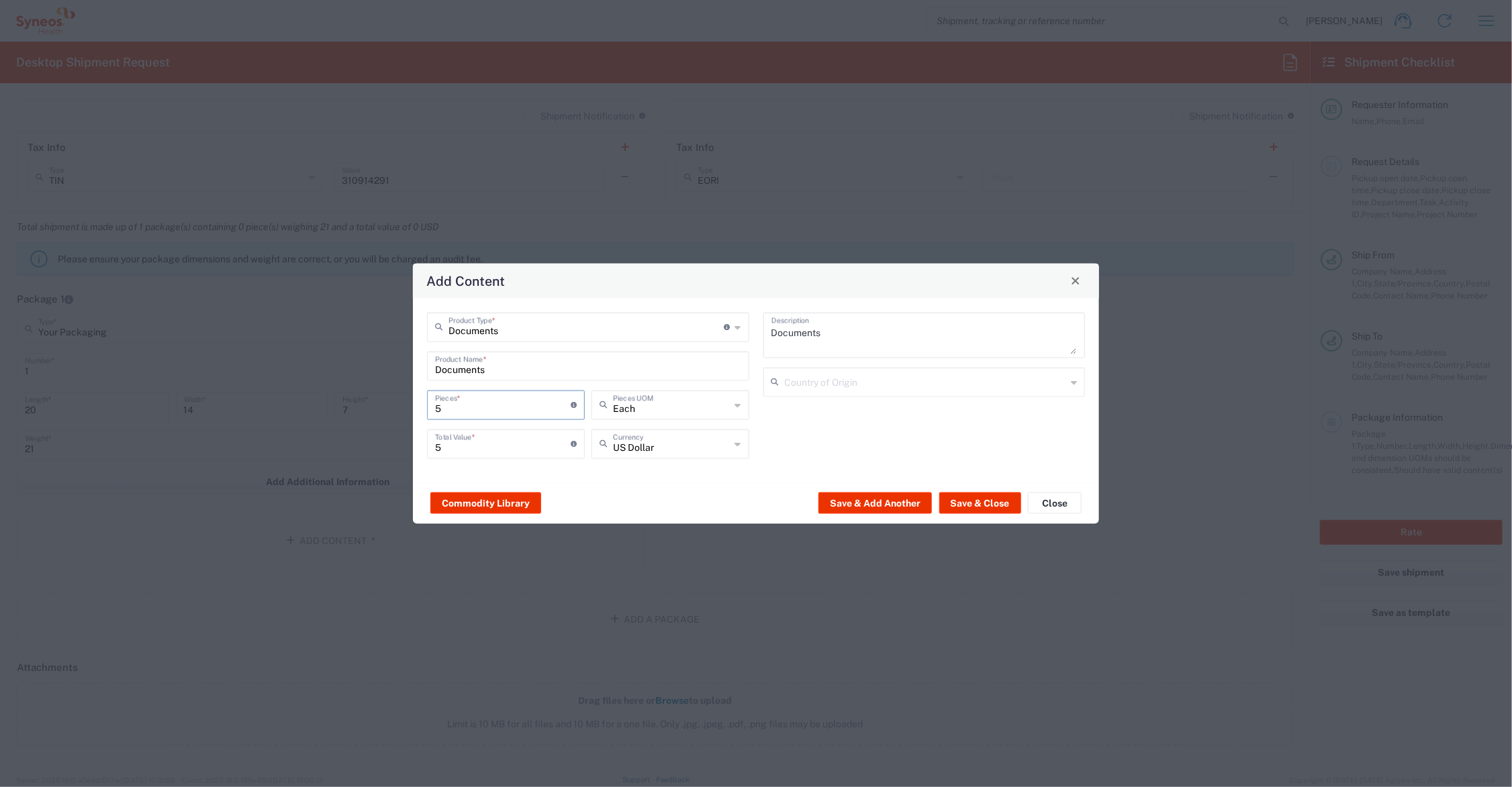
type input "50"
type input "500"
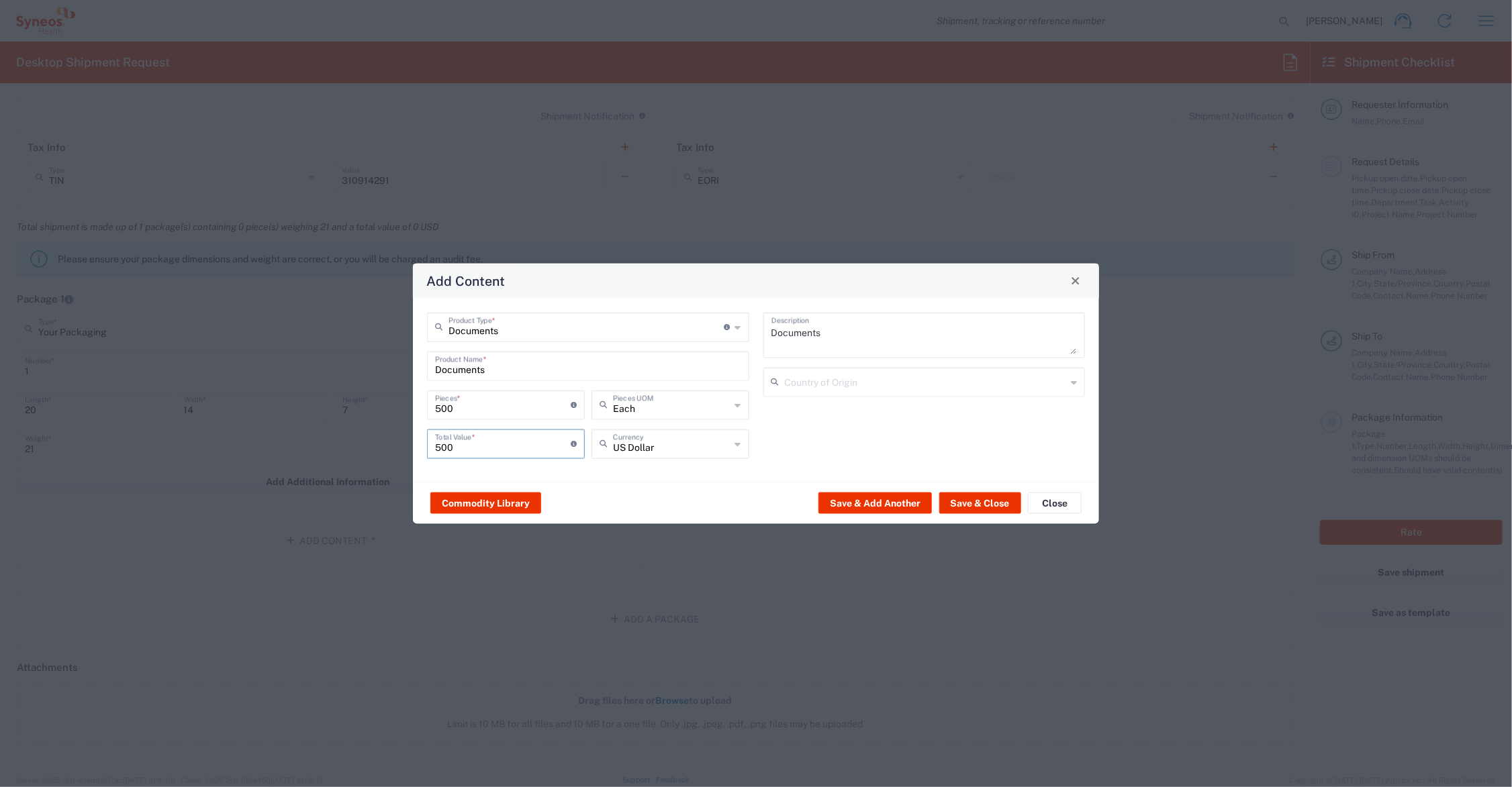
drag, startPoint x: 453, startPoint y: 447, endPoint x: 426, endPoint y: 444, distance: 27.2
click at [426, 444] on div "500 Total Value * Total value of all the pieces" at bounding box center [506, 449] width 164 height 39
type input "125.00"
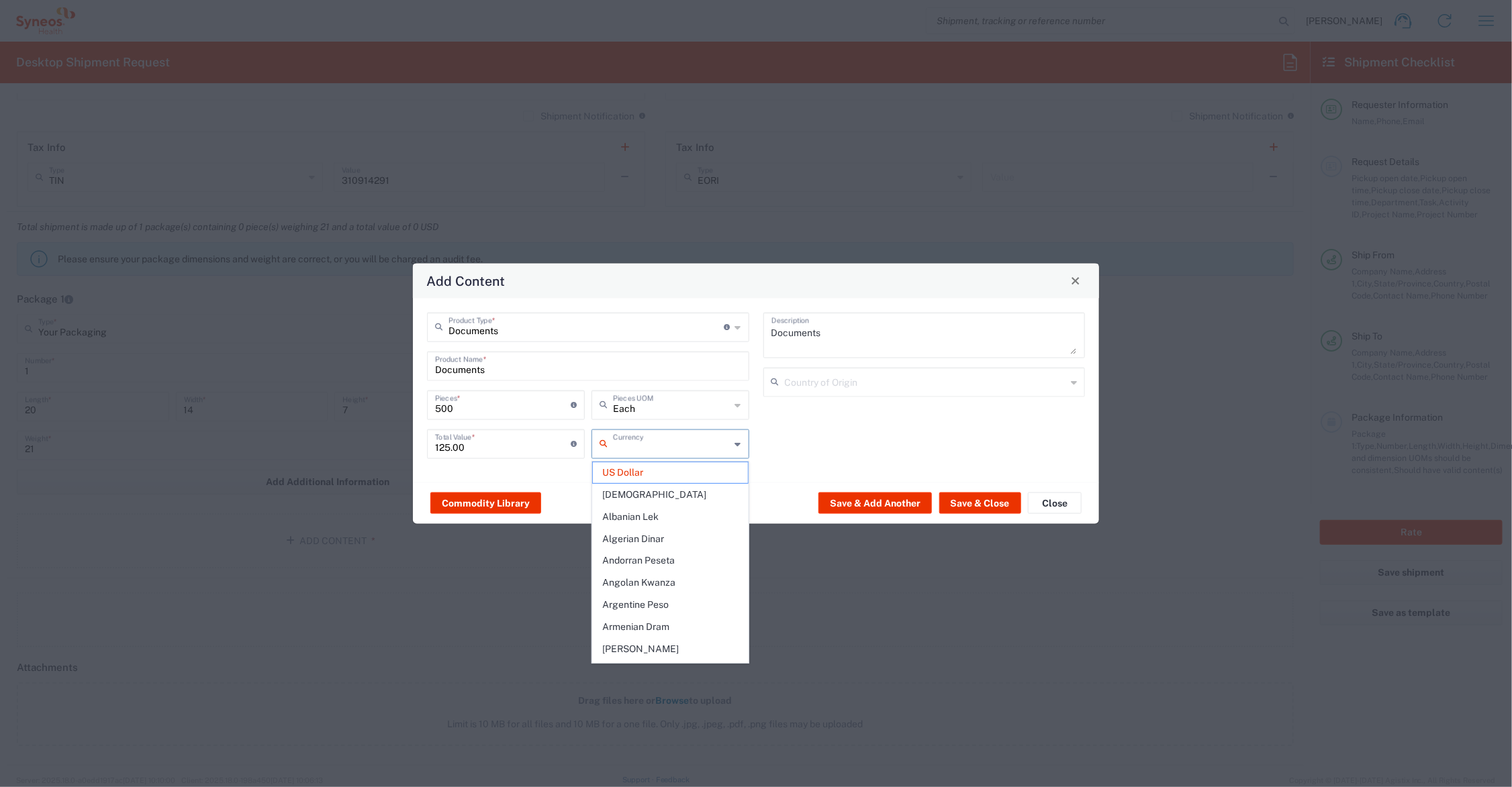
click at [558, 485] on div "Commodity Library Save & Add Another Save & Close Close" at bounding box center [756, 503] width 686 height 42
type input "US Dollar"
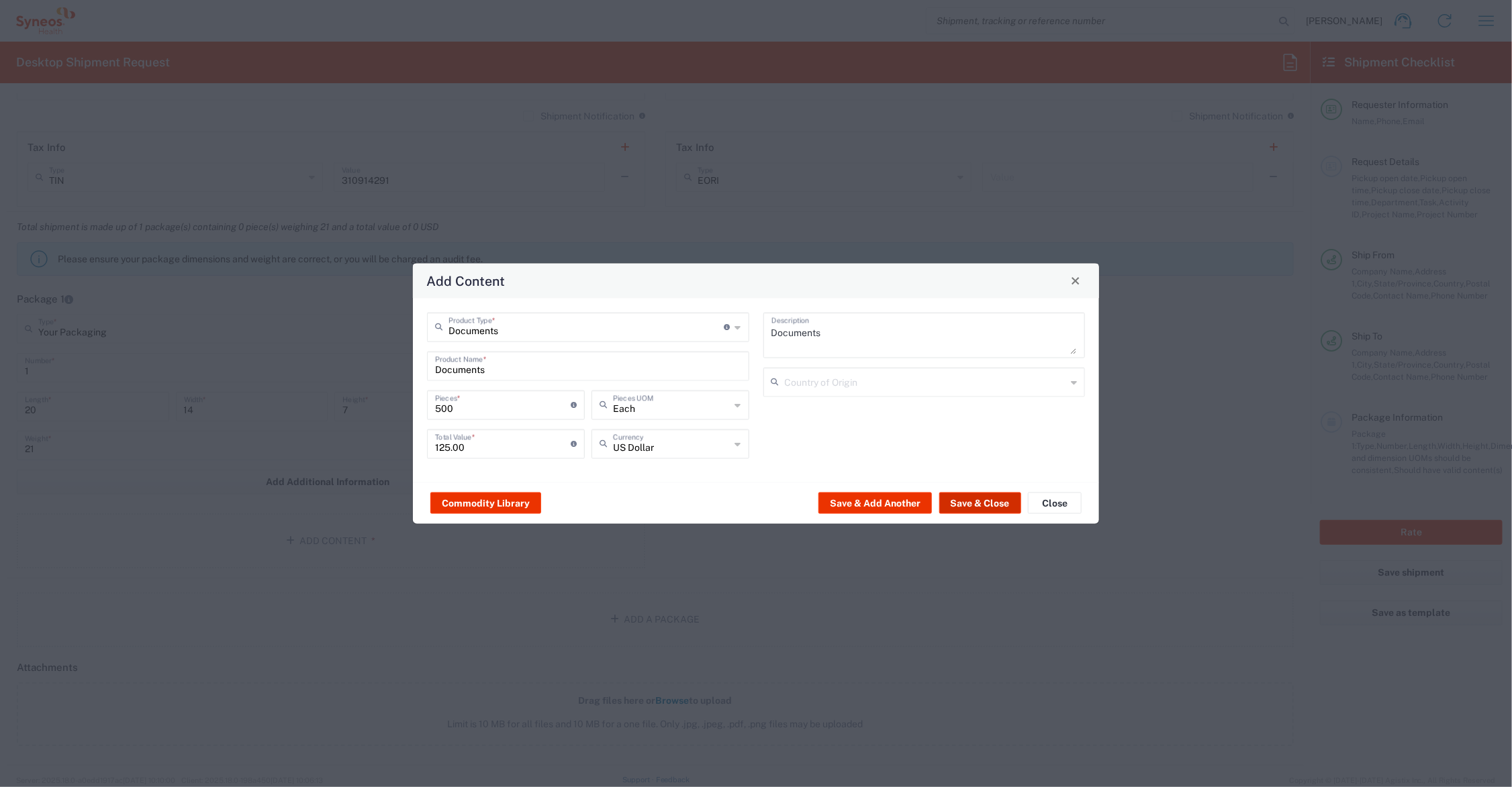
click at [968, 502] on button "Save & Close" at bounding box center [980, 503] width 82 height 22
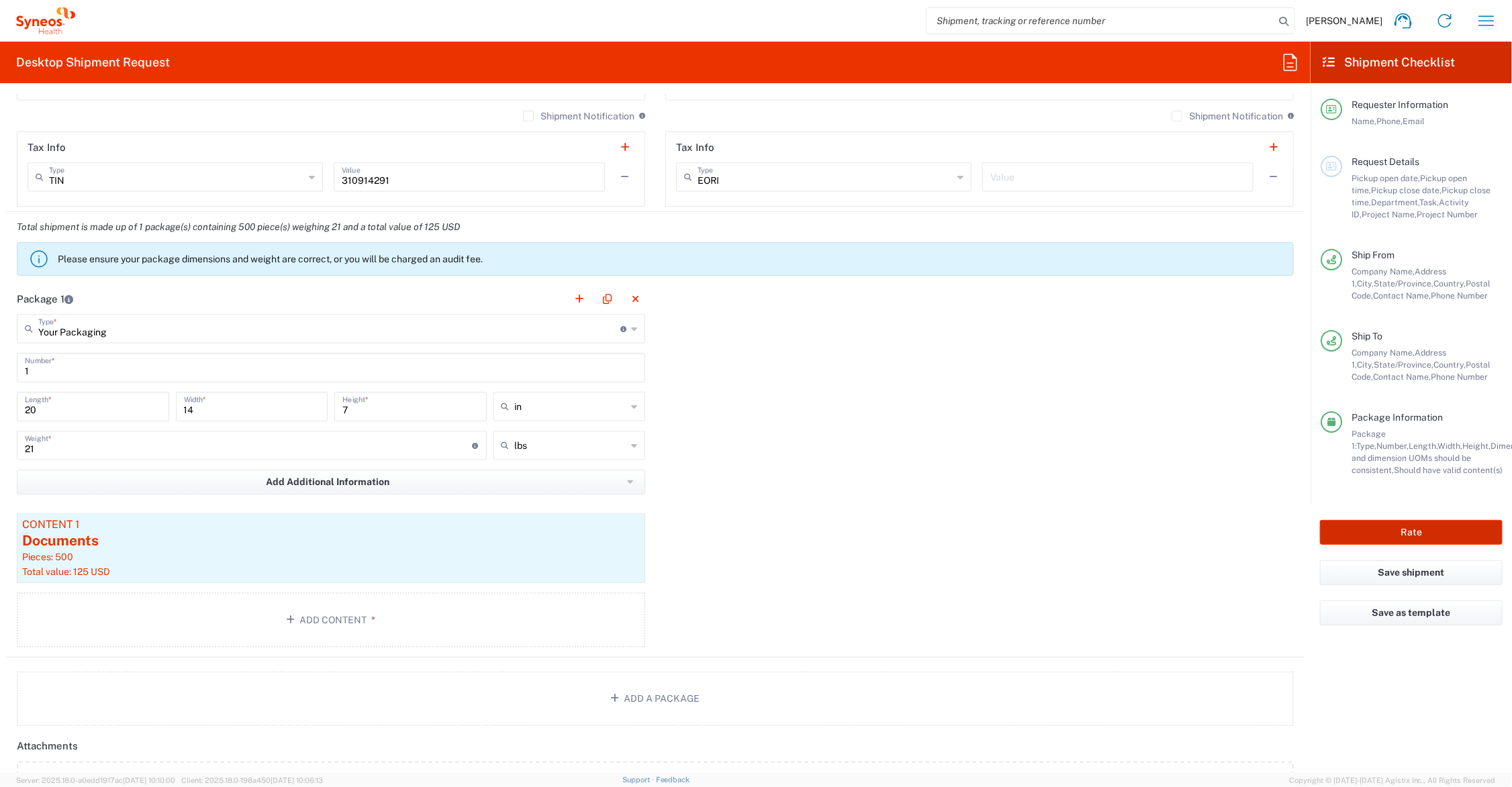
click at [1354, 531] on button "Rate" at bounding box center [1411, 533] width 183 height 25
type input "Regeneron.[MEDICAL_DATA].25.7065374"
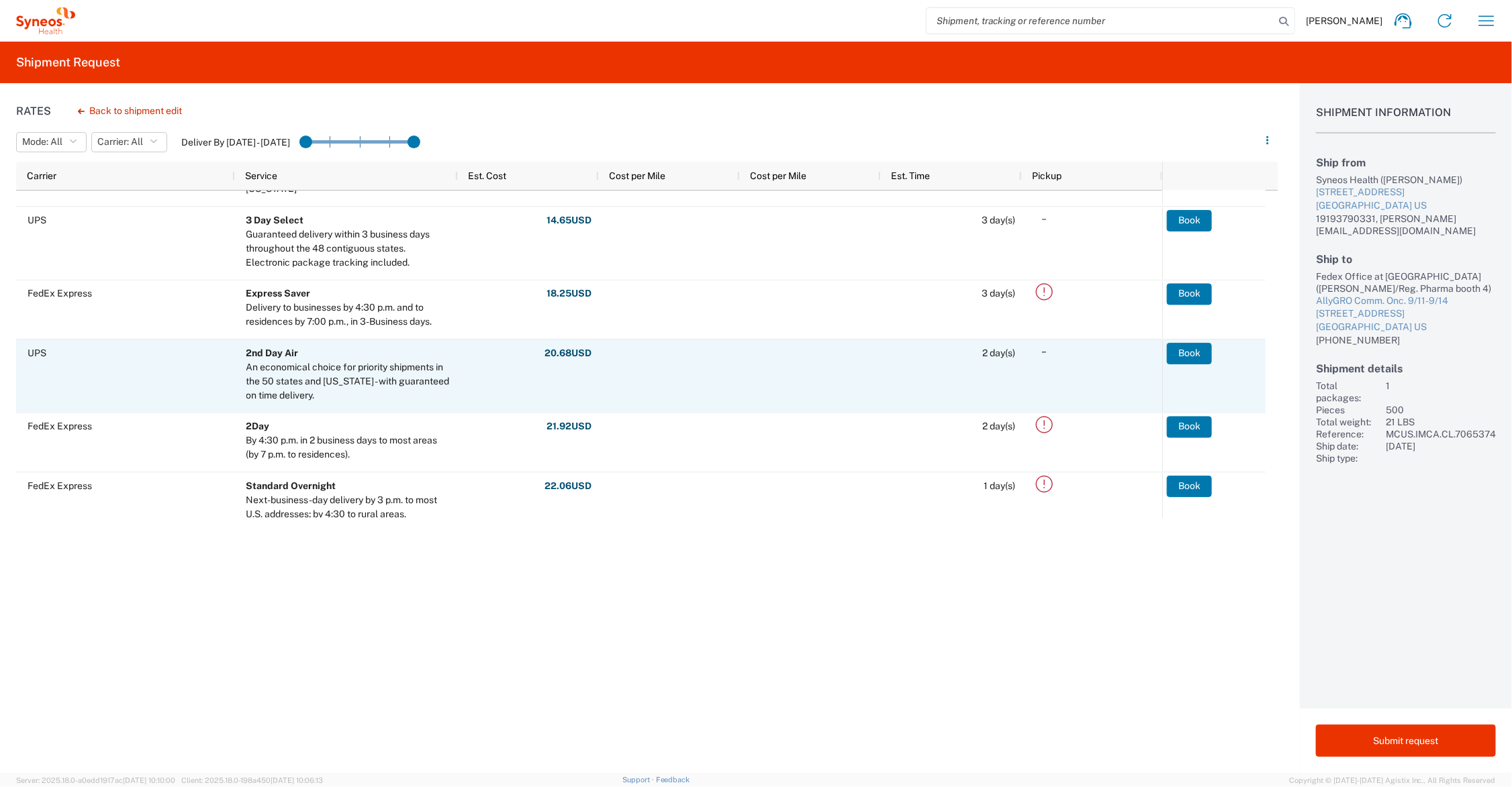
scroll to position [168, 0]
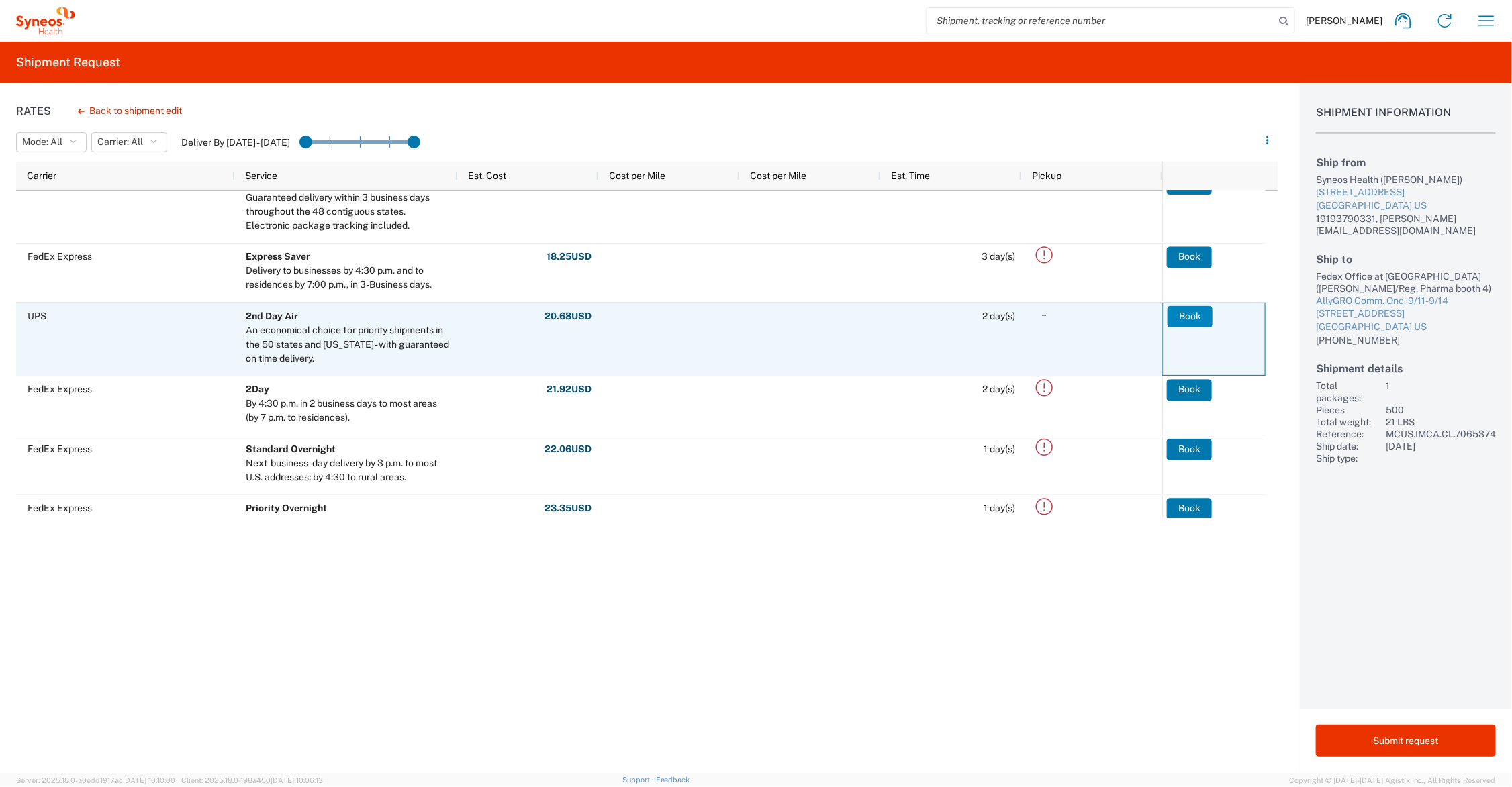
click at [1190, 317] on button "Book" at bounding box center [1190, 317] width 45 height 22
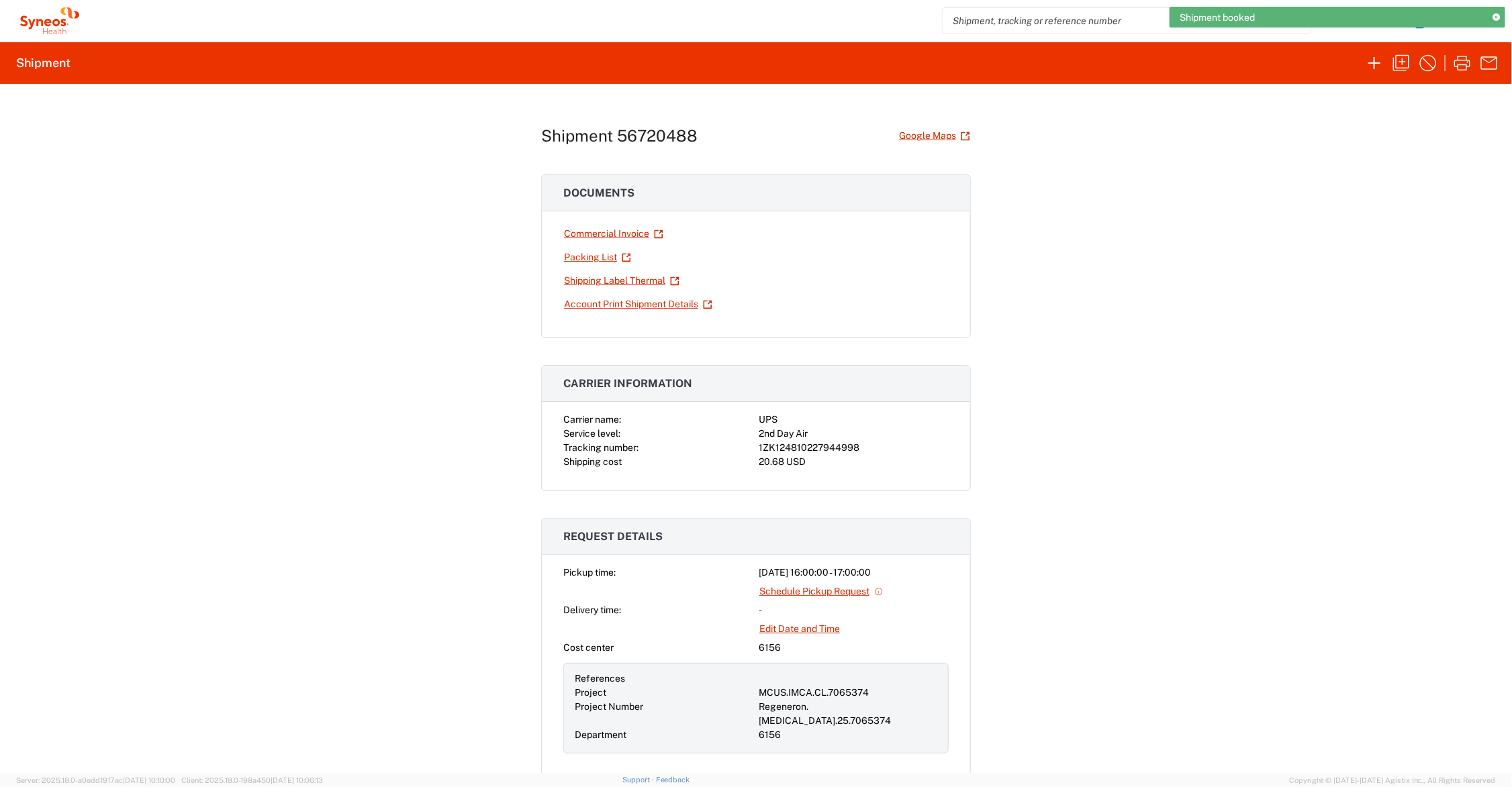
click at [602, 279] on link "Shipping Label Thermal" at bounding box center [621, 281] width 117 height 24
